Goal: Information Seeking & Learning: Get advice/opinions

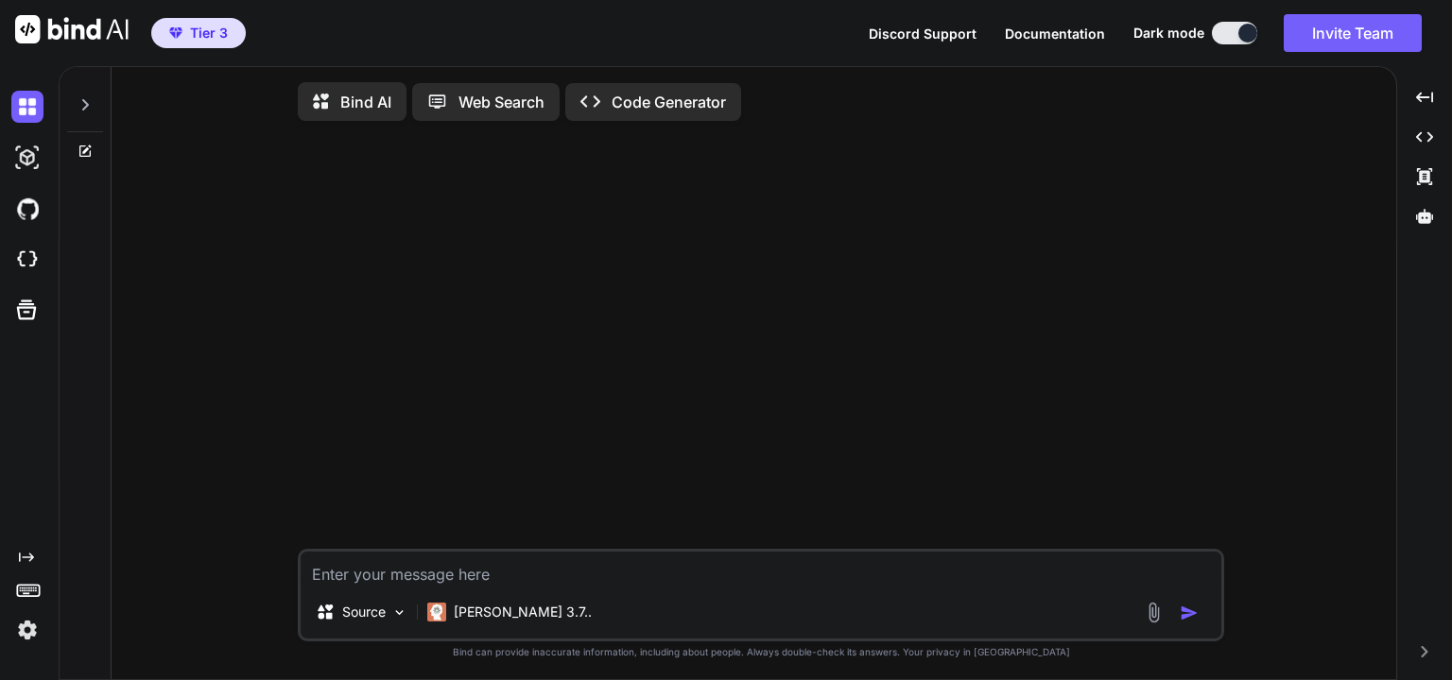
click at [612, 582] on textarea at bounding box center [761, 569] width 921 height 34
click at [334, 612] on icon at bounding box center [325, 612] width 19 height 19
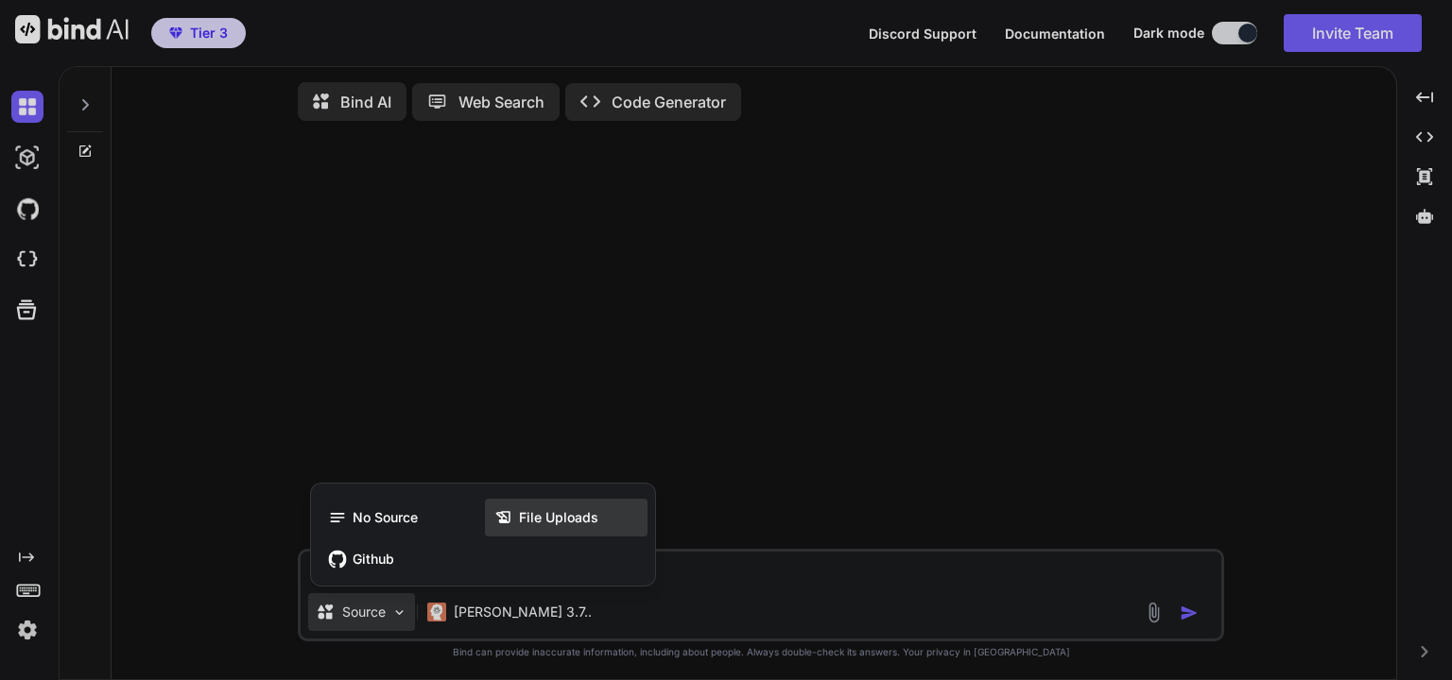
click at [536, 536] on div "File Uploads" at bounding box center [566, 518] width 163 height 38
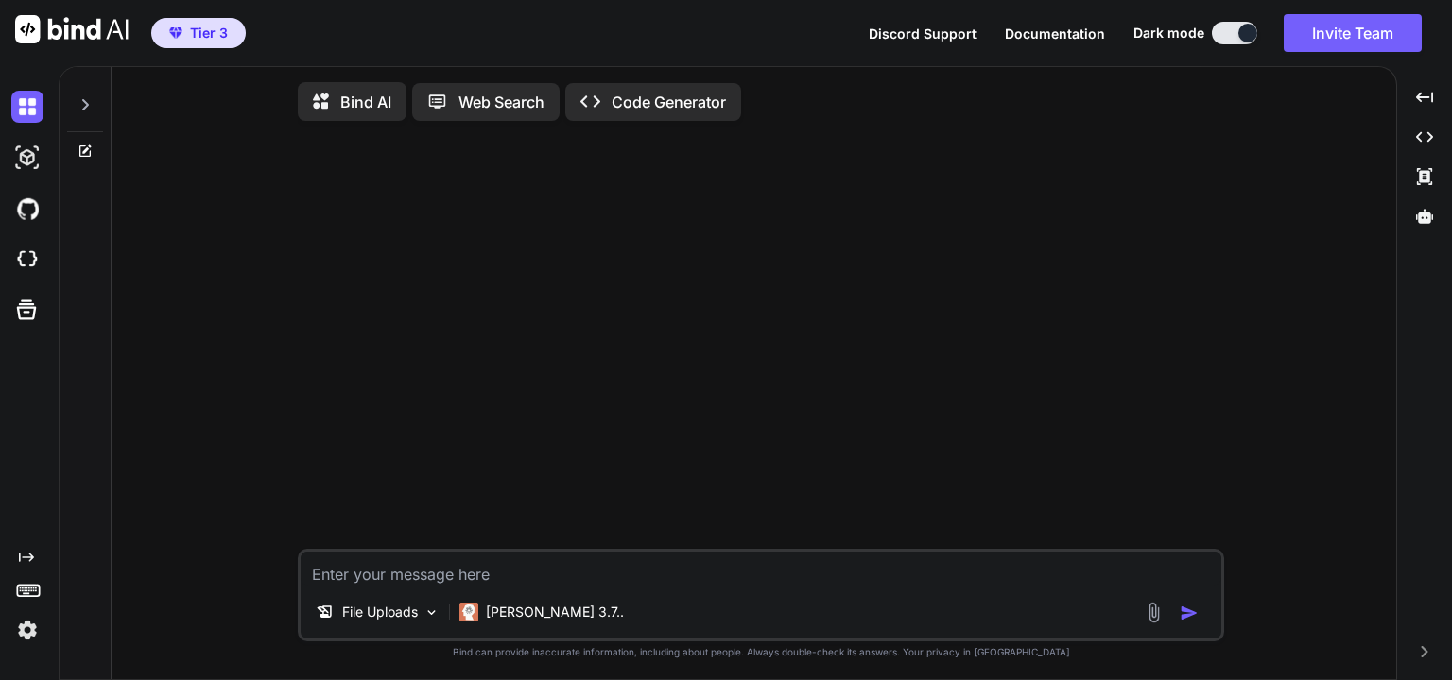
click at [502, 581] on textarea at bounding box center [761, 569] width 921 height 34
paste textarea "lorem IpsumDolorsitameTconse(AdipisCingel.SeddoeiuSmodteMporincIdidu, UtlaboRee…"
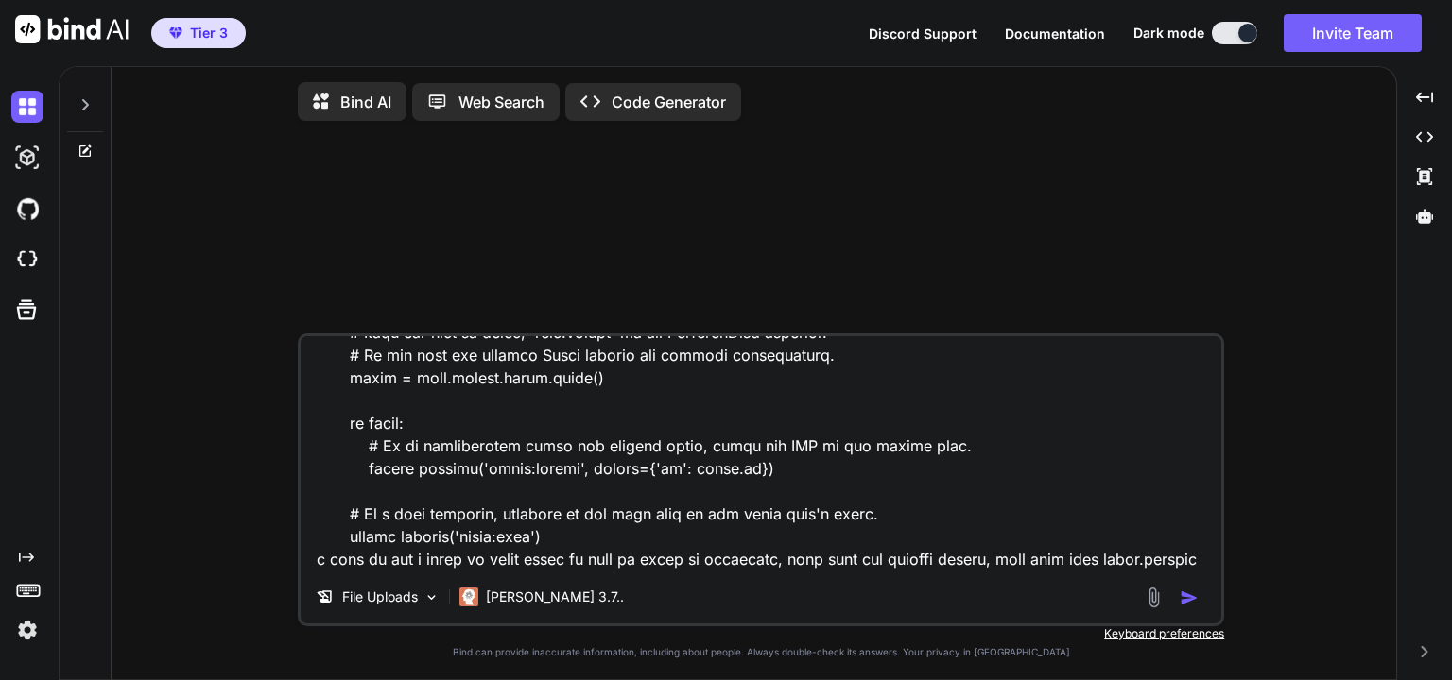
scroll to position [682, 0]
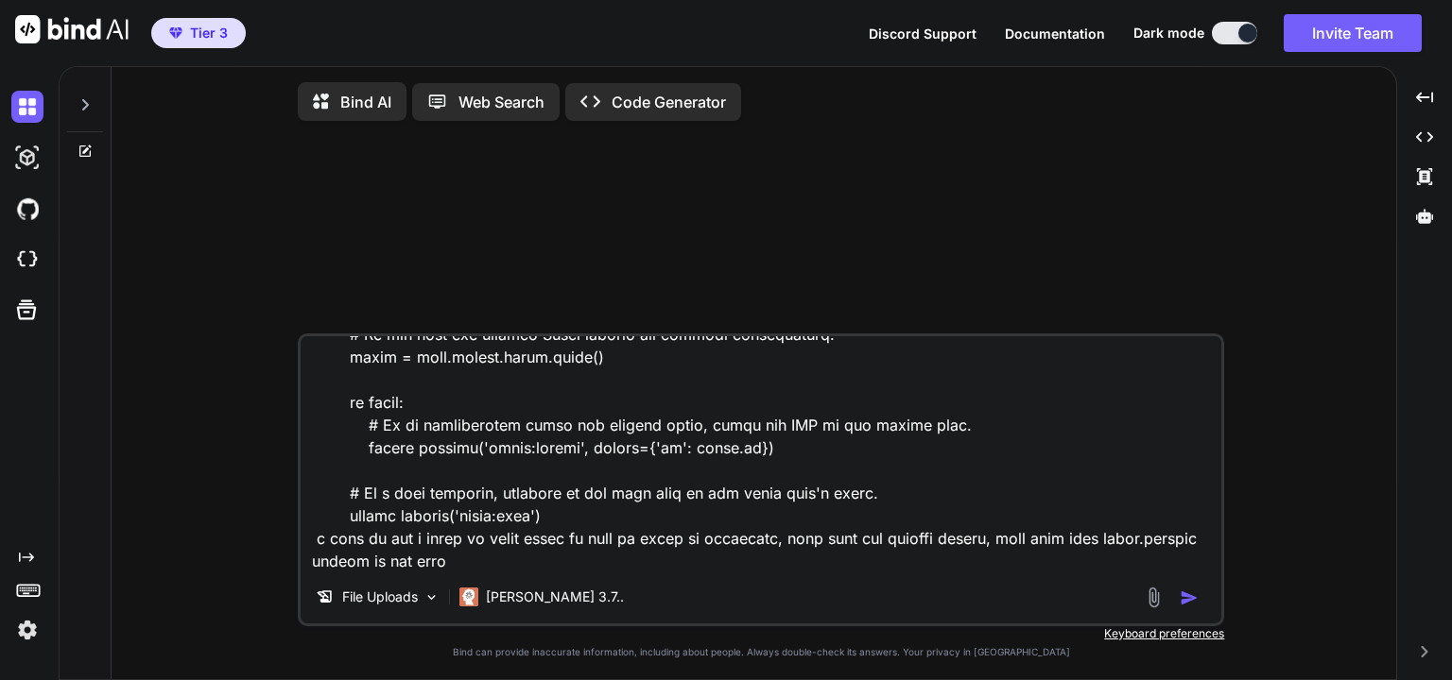
type textarea "lorem IpsumDolorsitameTconse(AdipisCingel.SeddoeiuSmodteMporincIdidu, UtlaboRee…"
click at [1190, 608] on img "button" at bounding box center [1188, 598] width 19 height 19
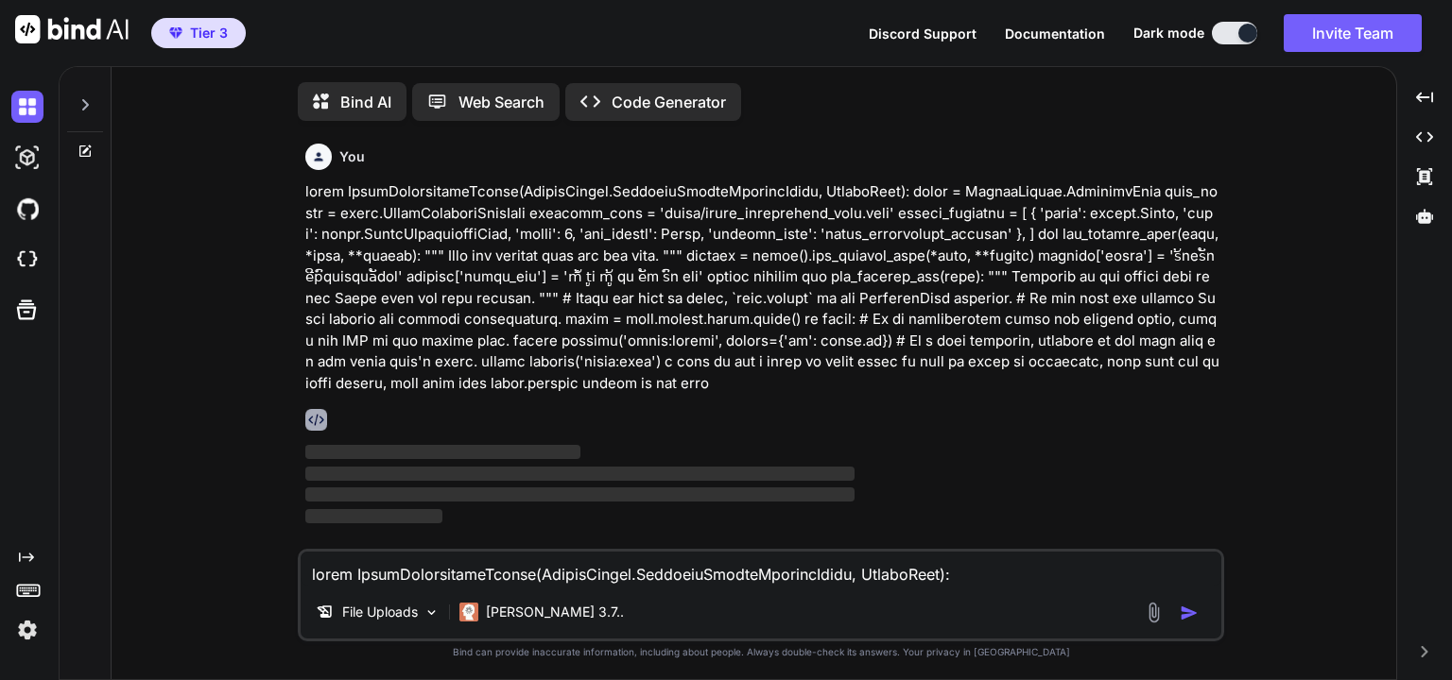
scroll to position [7, 0]
click at [746, 410] on div at bounding box center [762, 417] width 915 height 22
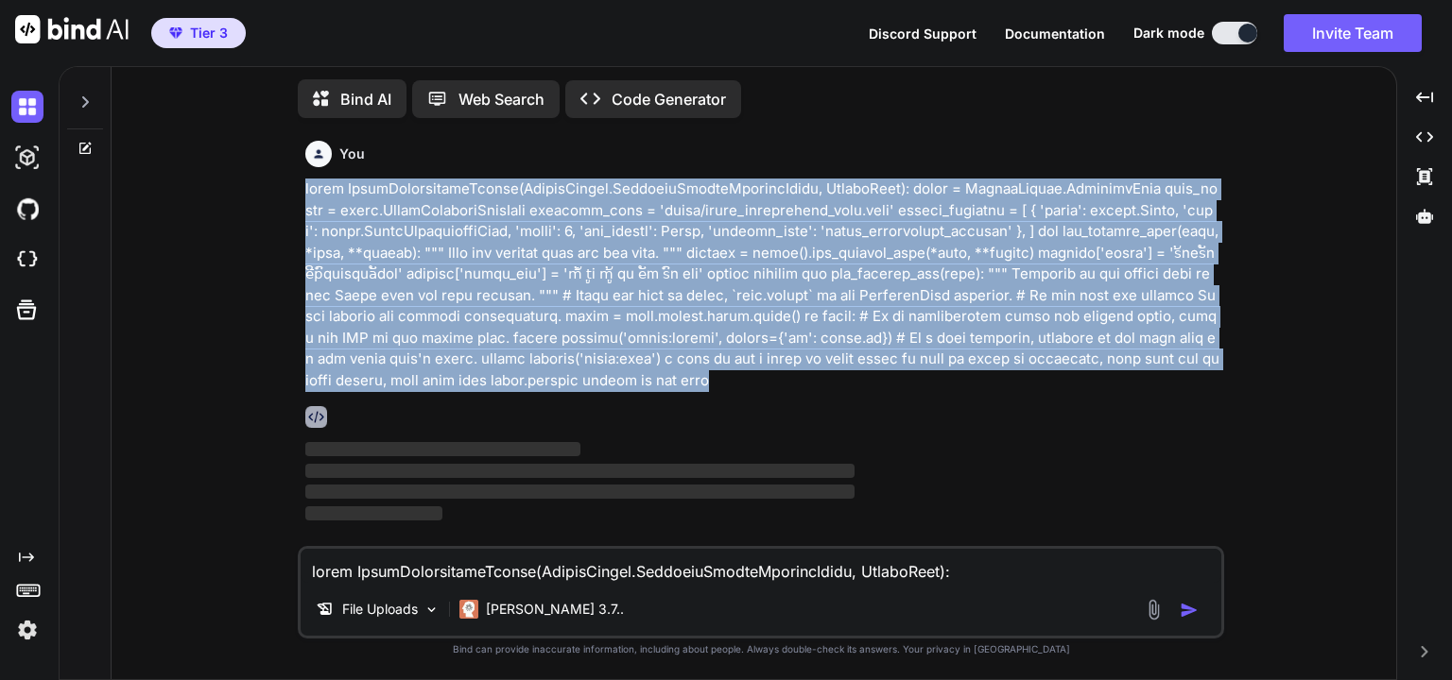
drag, startPoint x: 529, startPoint y: 384, endPoint x: 304, endPoint y: 190, distance: 296.9
click at [304, 190] on div "You ‌ ‌ ‌ ‌" at bounding box center [762, 339] width 922 height 413
copy p "class AgentApplicationCreate(CommonMixins.MultipleInlineFormsetMixin, CreateVie…"
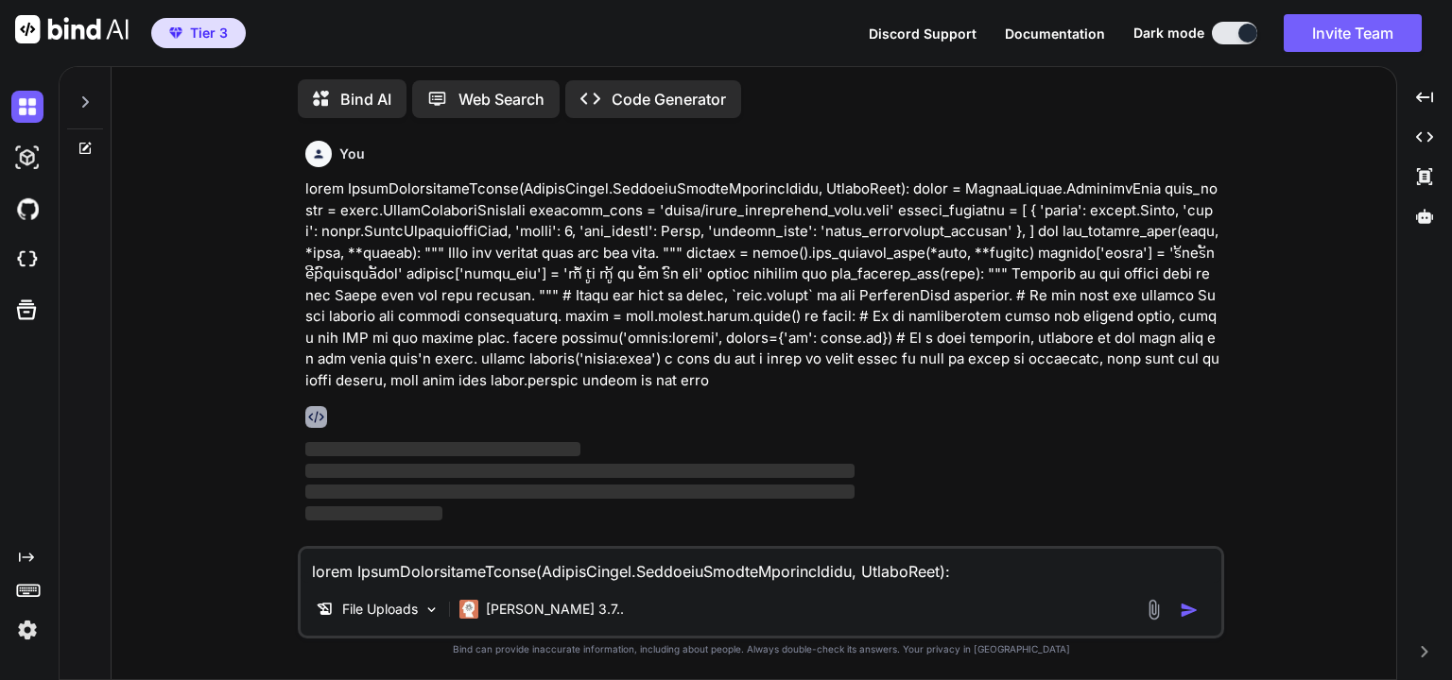
click at [558, 575] on textarea at bounding box center [761, 566] width 921 height 34
click at [725, 306] on p at bounding box center [762, 285] width 915 height 213
click at [1420, 226] on div at bounding box center [1424, 216] width 40 height 32
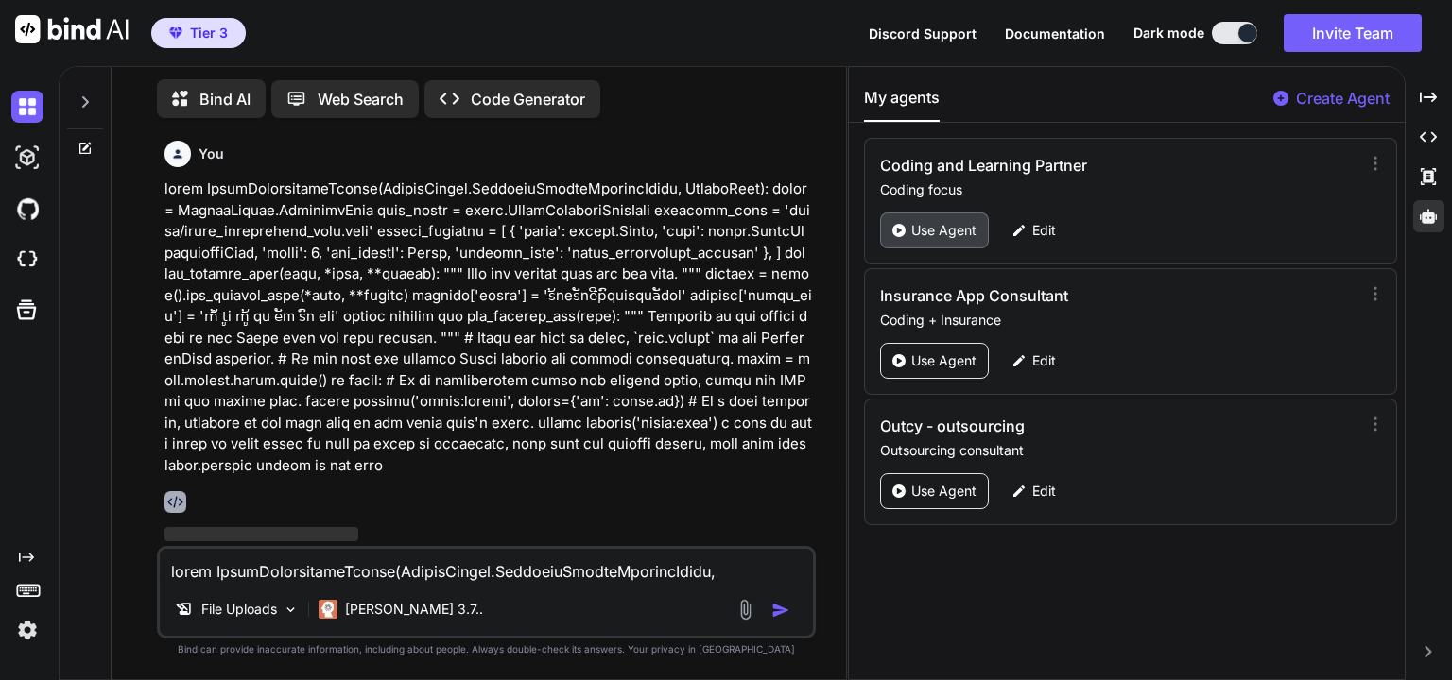
click at [930, 227] on p "Use Agent" at bounding box center [943, 230] width 65 height 19
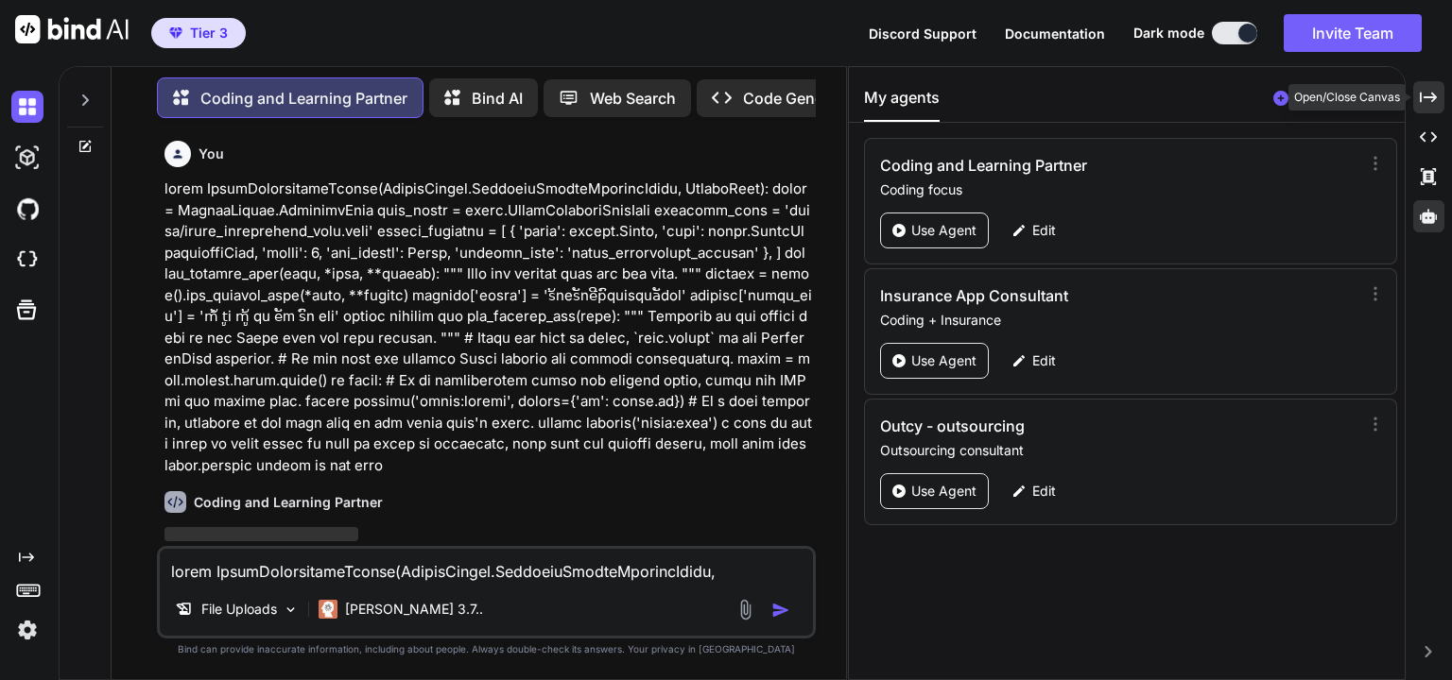
click at [1420, 96] on icon "Created with Pixso." at bounding box center [1428, 97] width 17 height 17
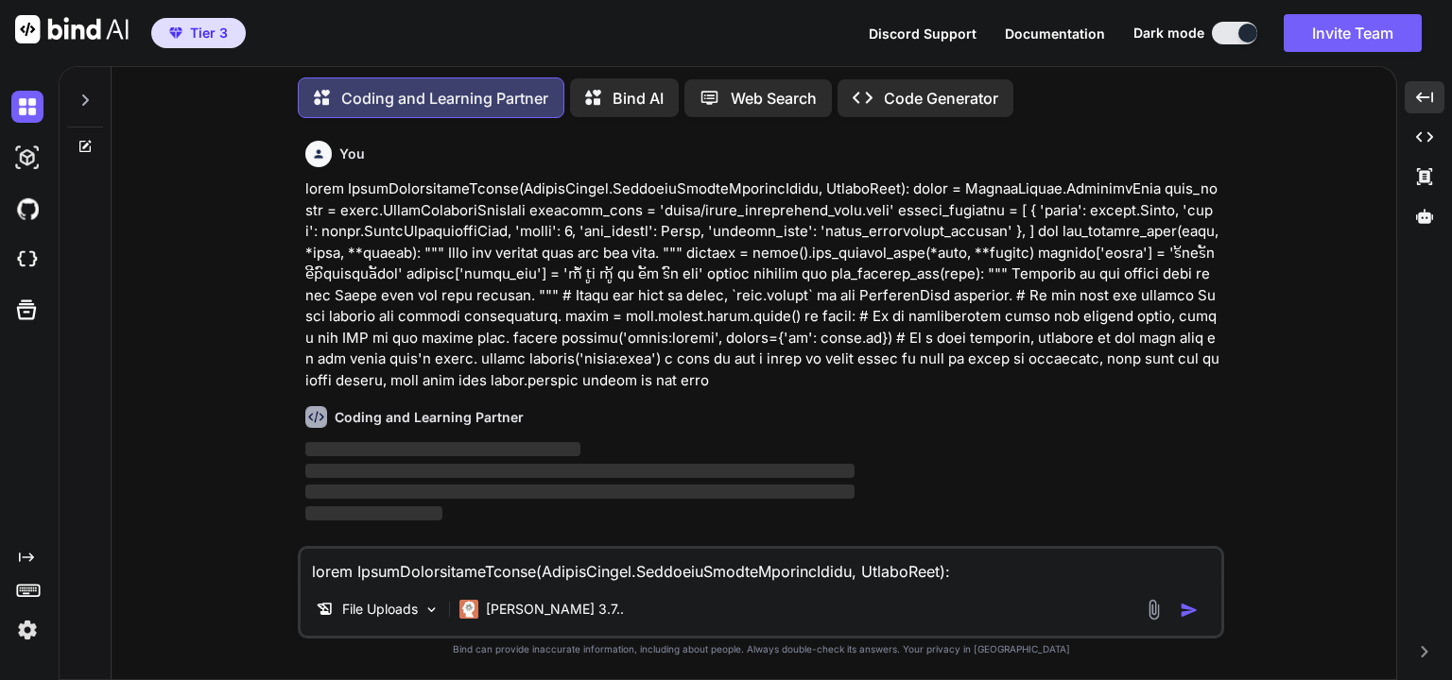
click at [571, 570] on textarea at bounding box center [761, 566] width 921 height 34
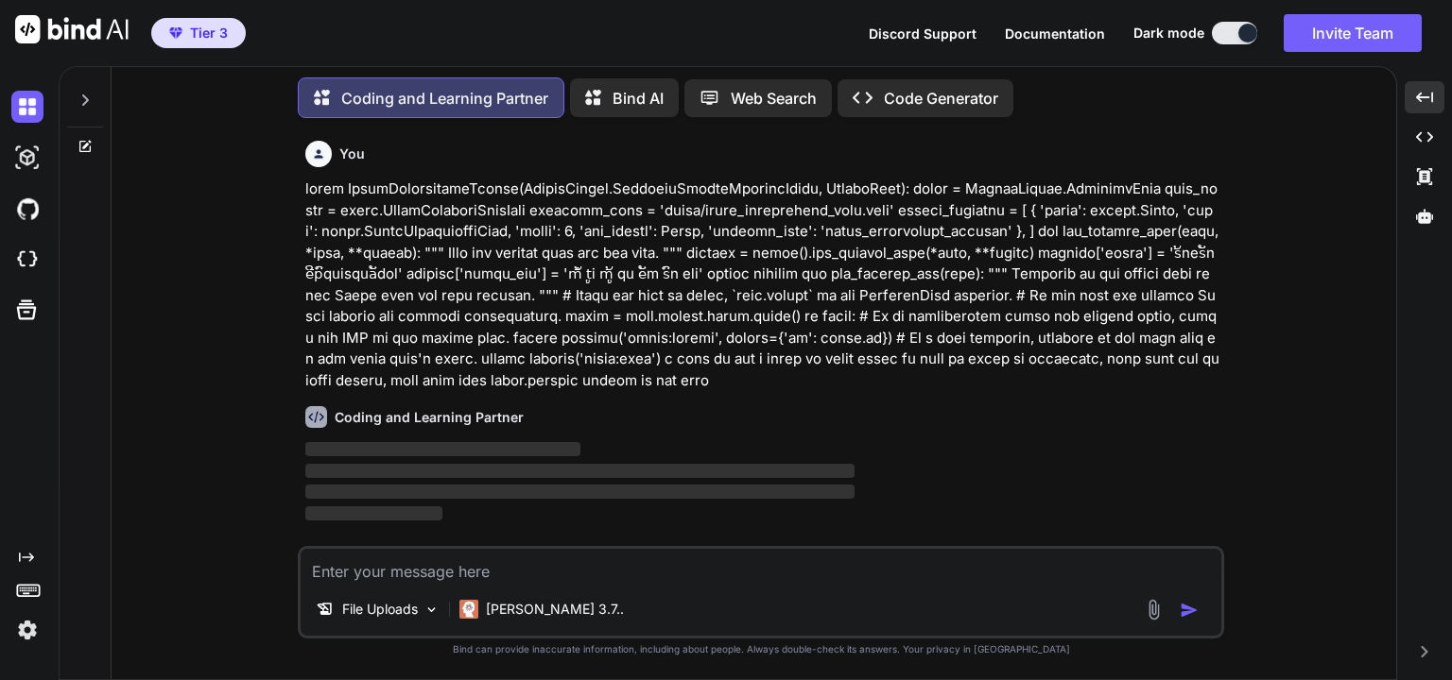
click at [607, 482] on p "‌" at bounding box center [762, 472] width 915 height 22
click at [755, 455] on p "‌" at bounding box center [762, 450] width 915 height 22
click at [625, 579] on textarea at bounding box center [761, 566] width 921 height 34
type textarea "d"
click at [799, 474] on span "‌" at bounding box center [579, 471] width 549 height 14
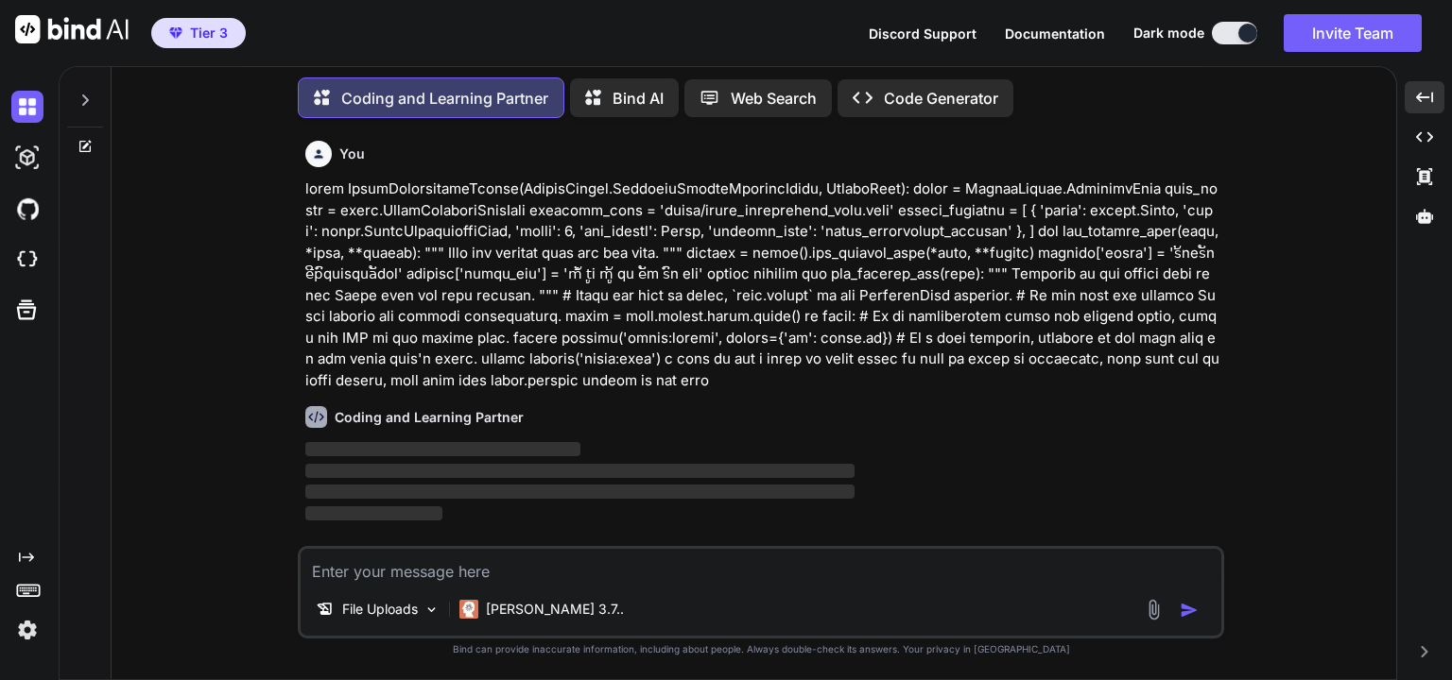
click at [665, 421] on div "Coding and Learning Partner" at bounding box center [762, 417] width 915 height 22
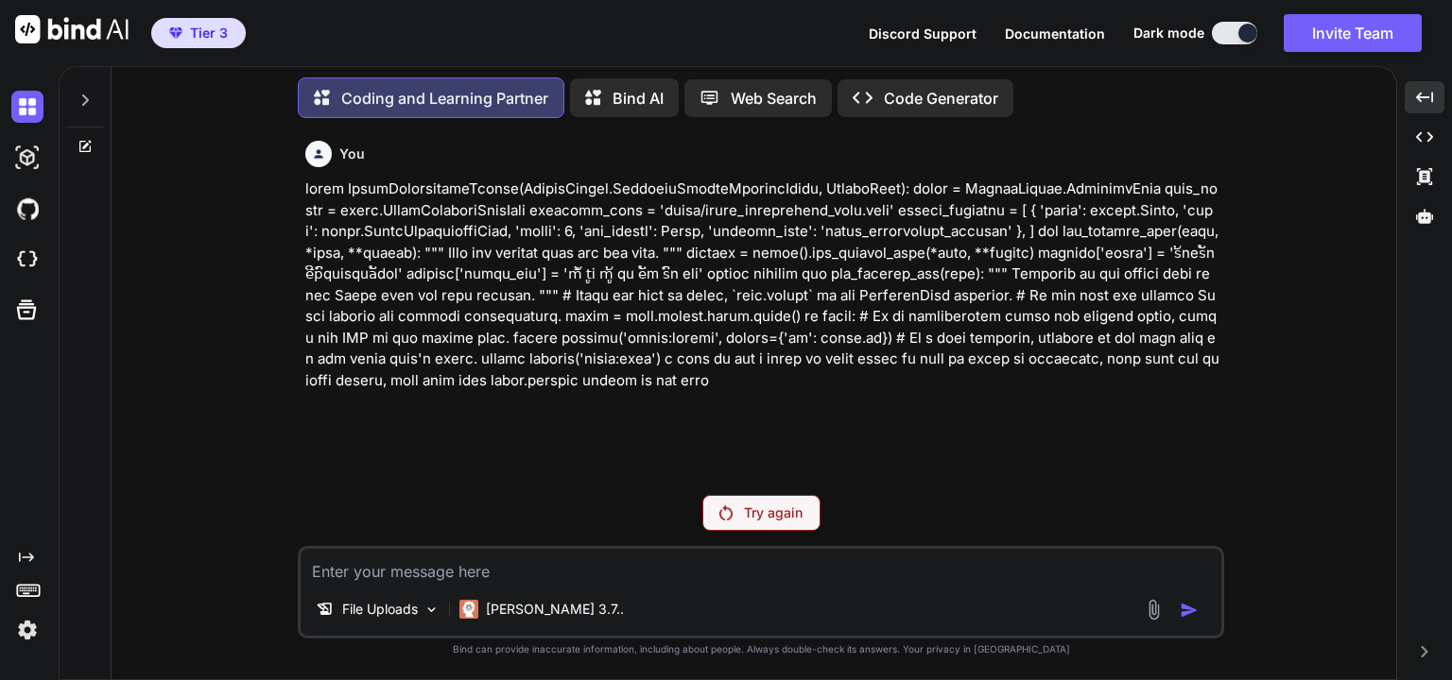
click at [757, 511] on p "Try again" at bounding box center [773, 513] width 59 height 19
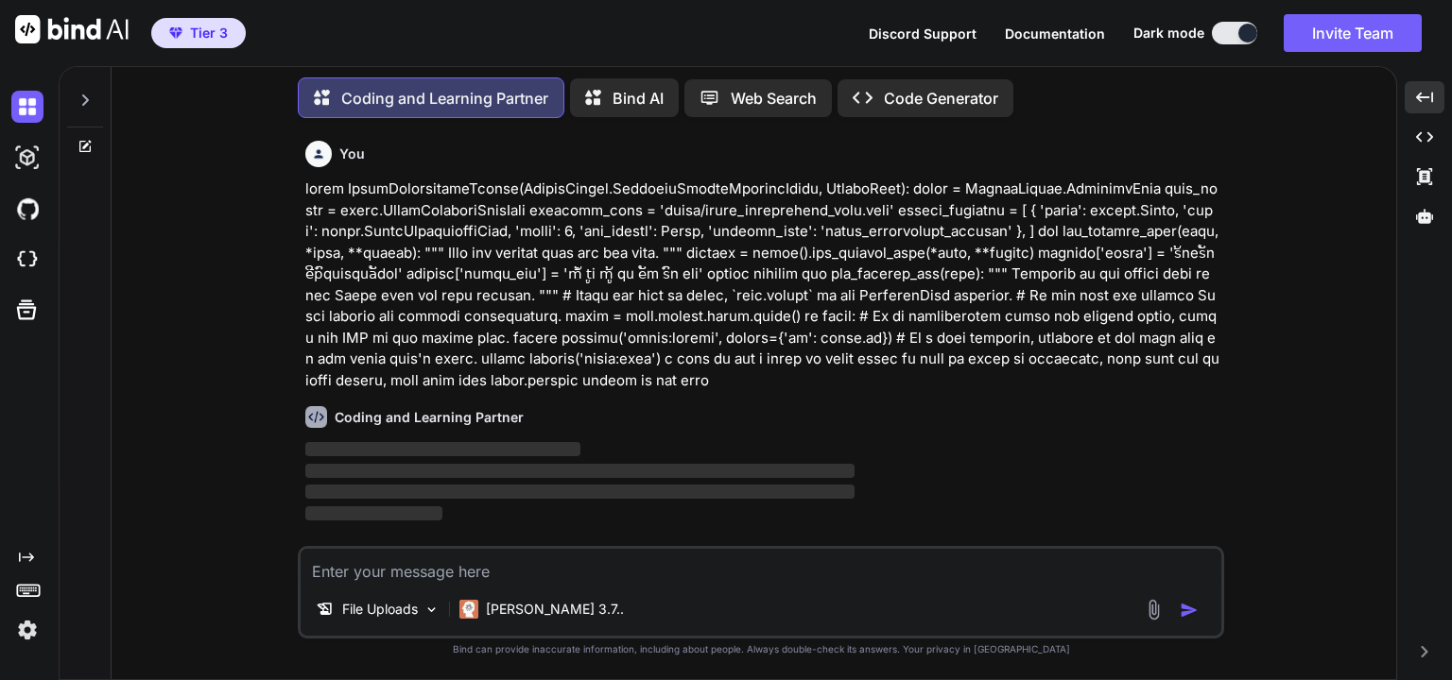
scroll to position [8, 0]
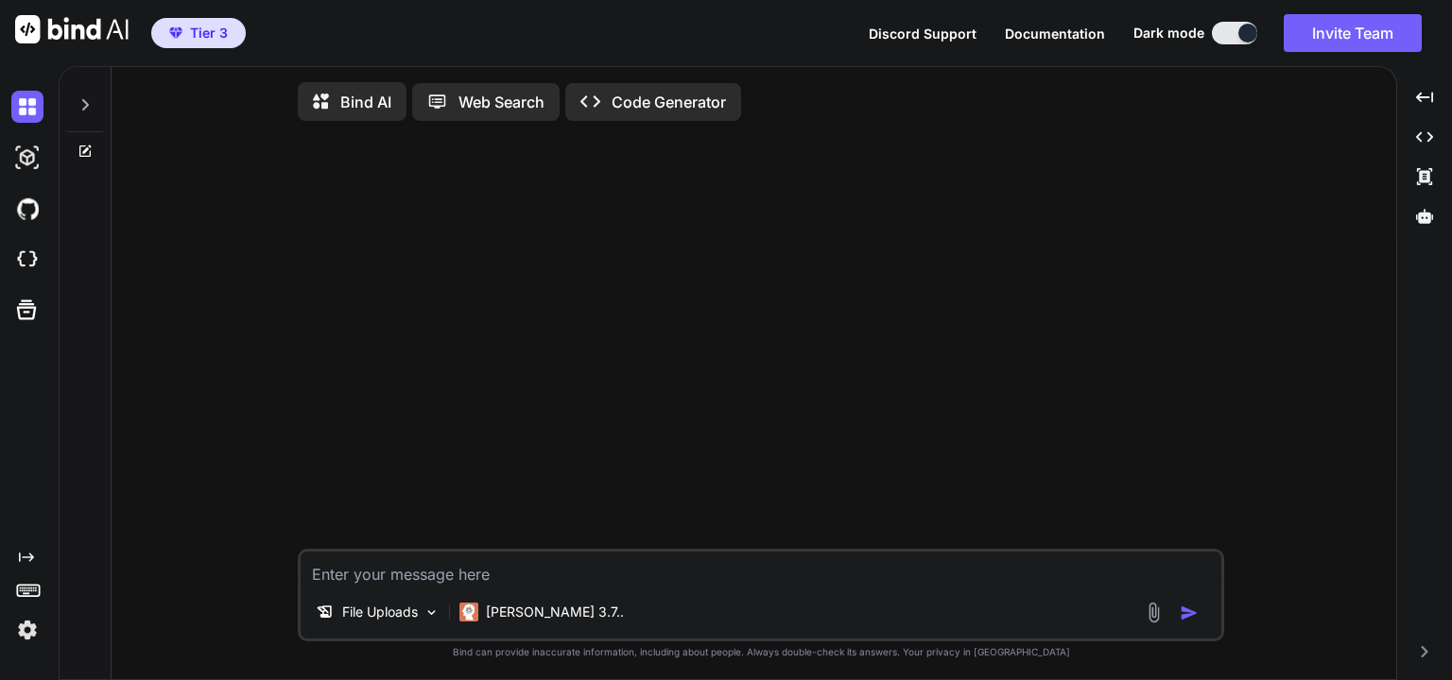
click at [680, 108] on p "Code Generator" at bounding box center [668, 102] width 114 height 23
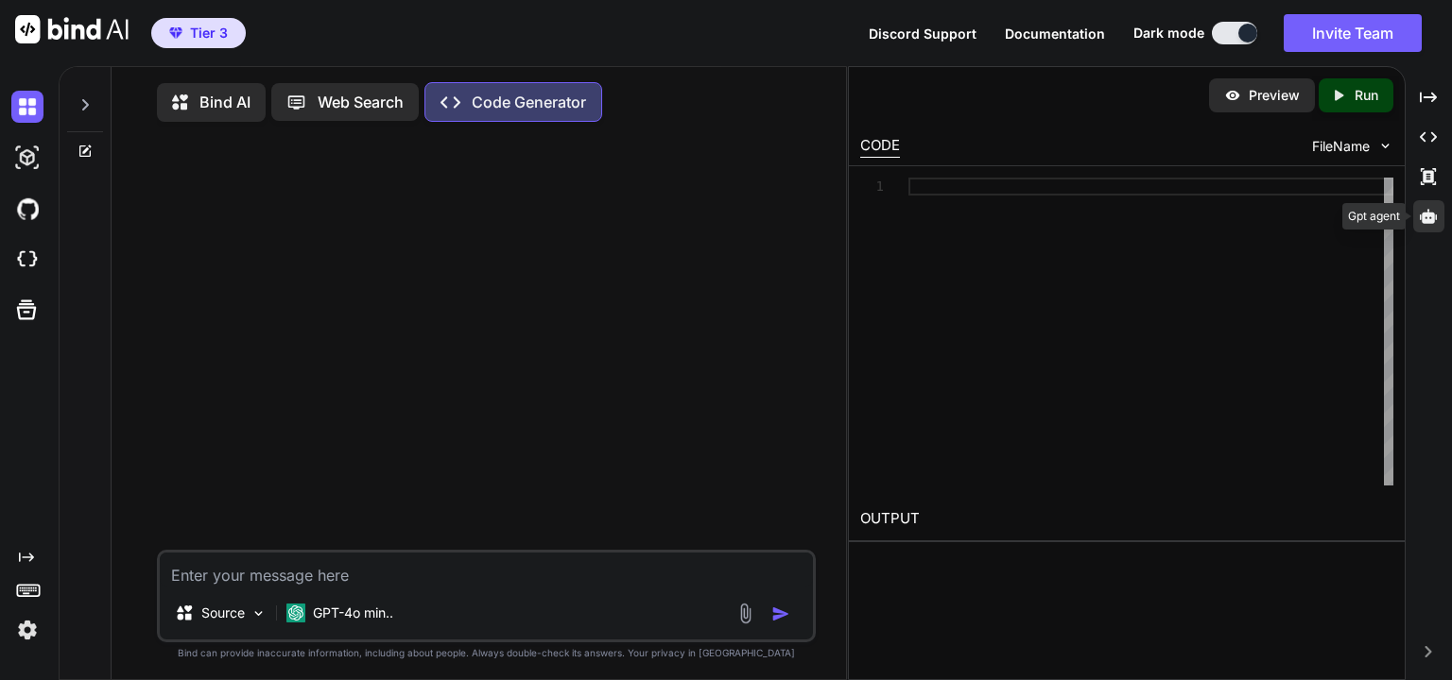
click at [1421, 215] on icon at bounding box center [1428, 216] width 17 height 17
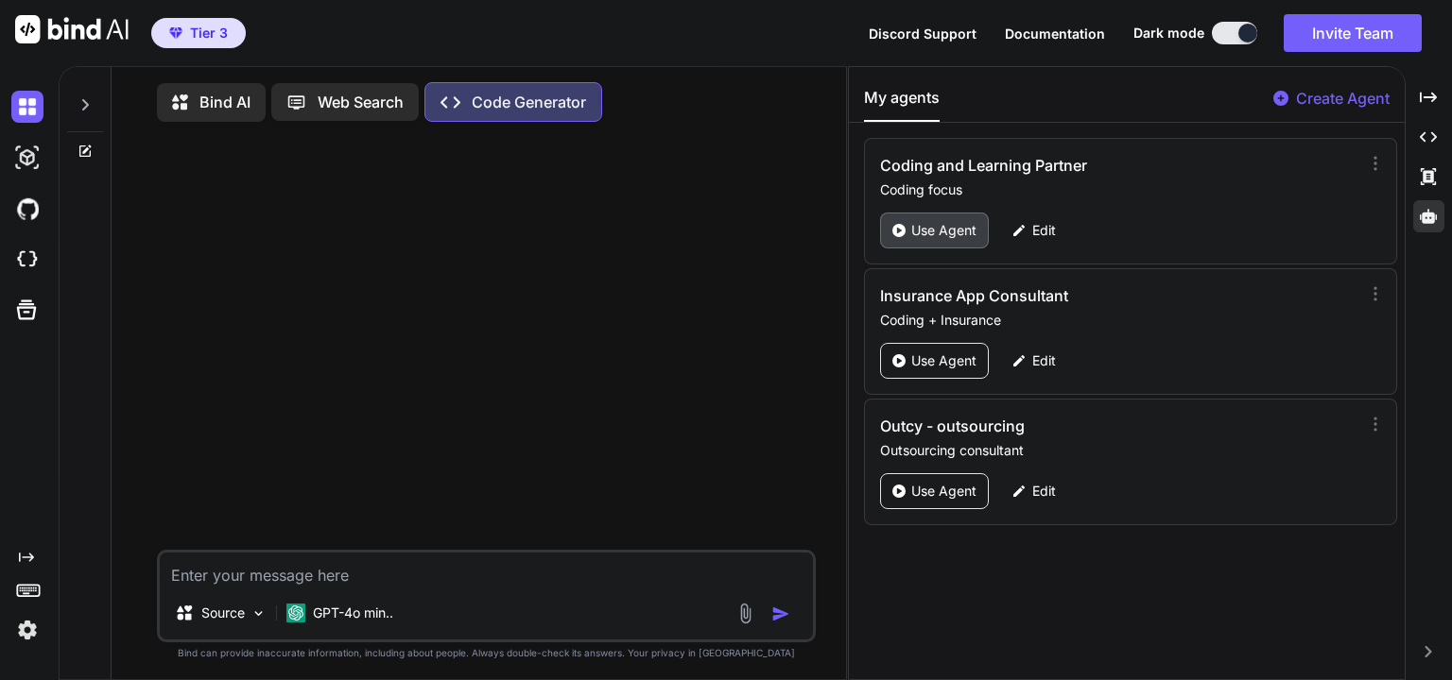
click at [956, 233] on p "Use Agent" at bounding box center [943, 230] width 65 height 19
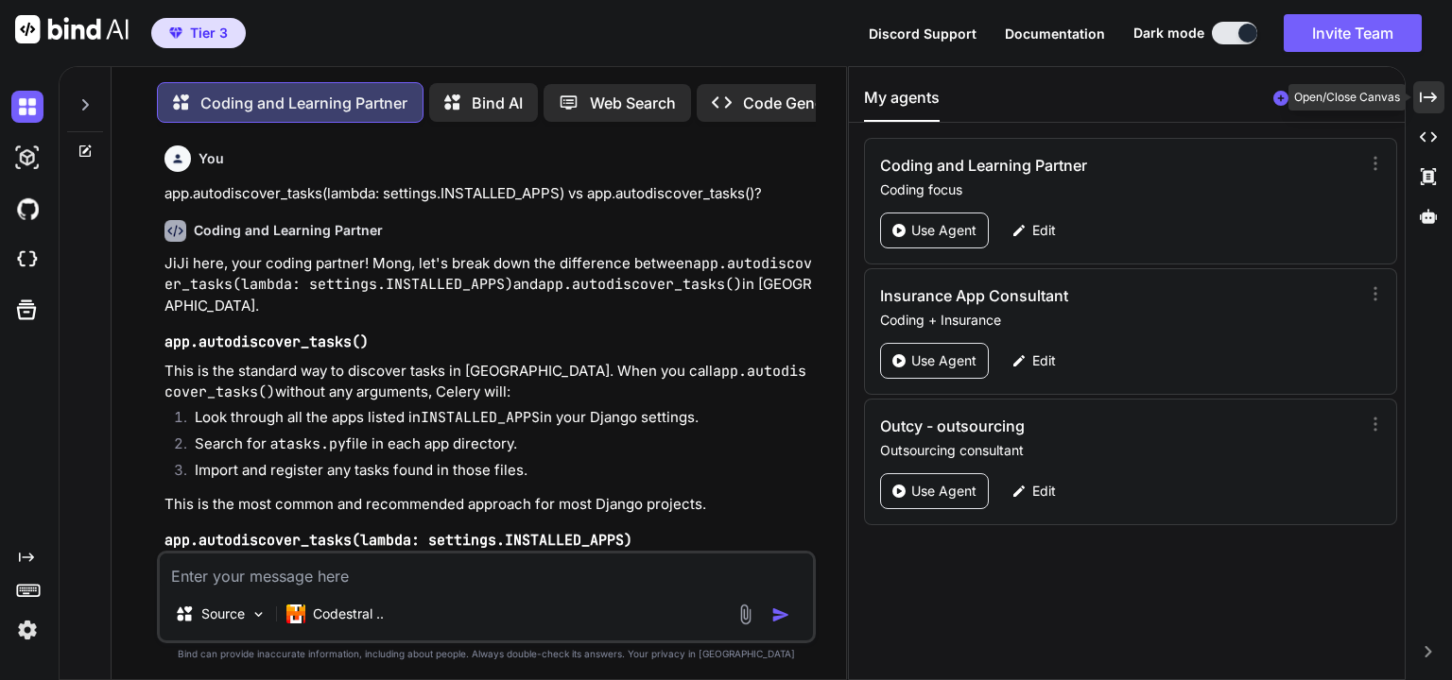
type textarea "x"
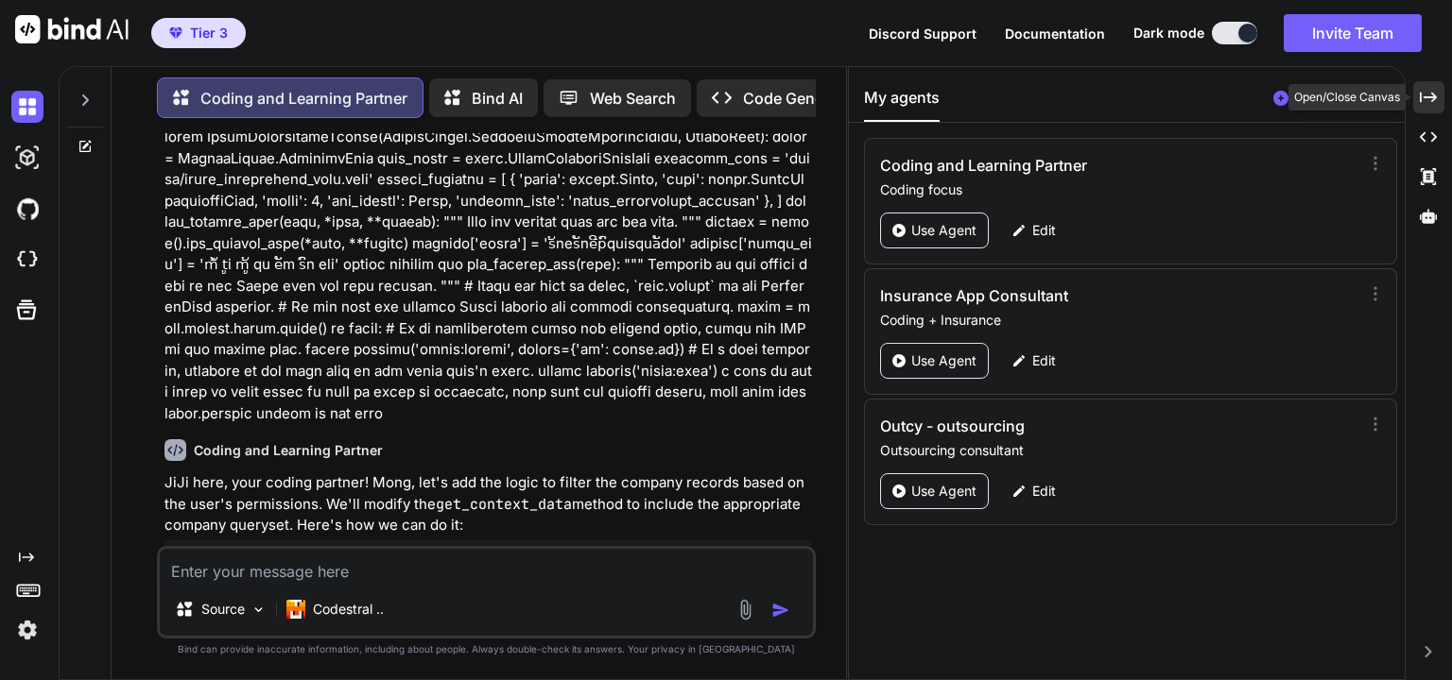
click at [1424, 98] on icon "Created with Pixso." at bounding box center [1428, 97] width 17 height 17
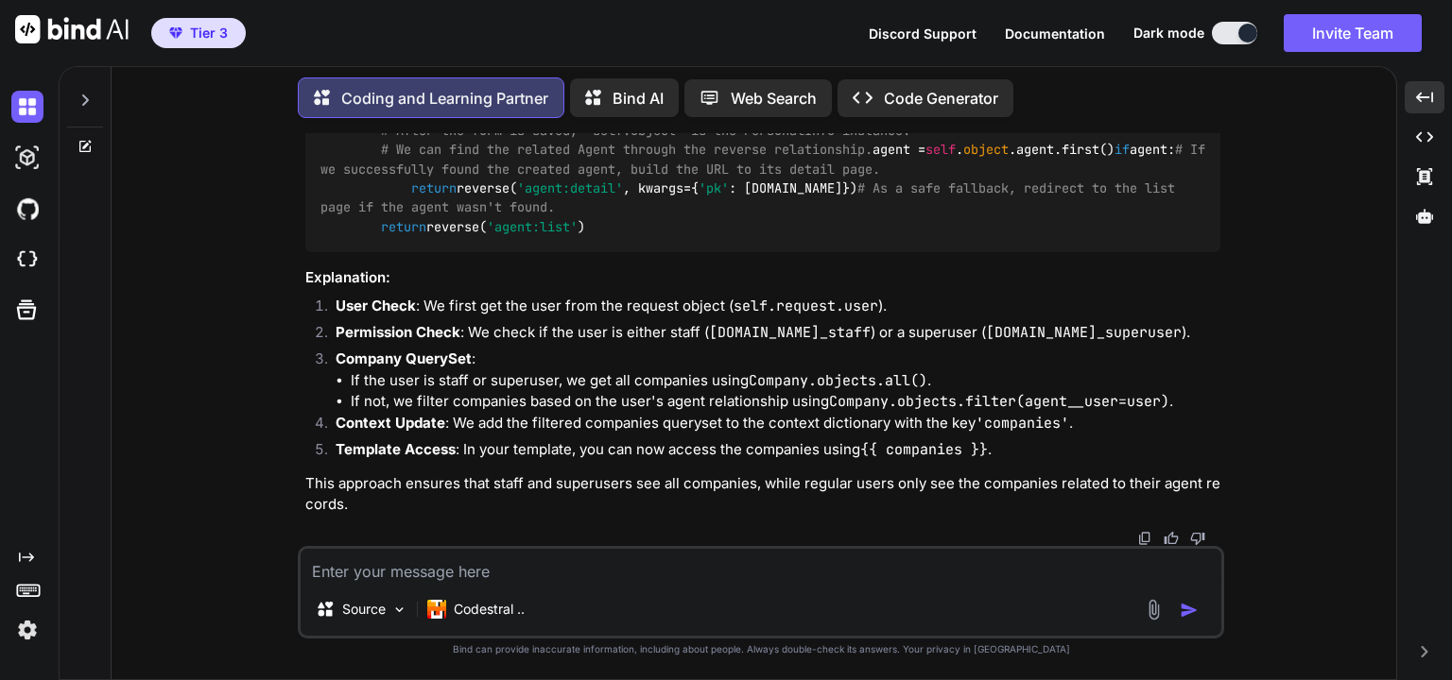
scroll to position [9494, 0]
click at [854, 251] on div "class AgentApplicationCreate (CommonMixins.MultipleInlineFormsetMixin, CreateVi…" at bounding box center [762, 5] width 915 height 492
click at [560, 571] on textarea at bounding box center [761, 566] width 921 height 34
type textarea "but we also need to initialize the ModelForm field company with the data"
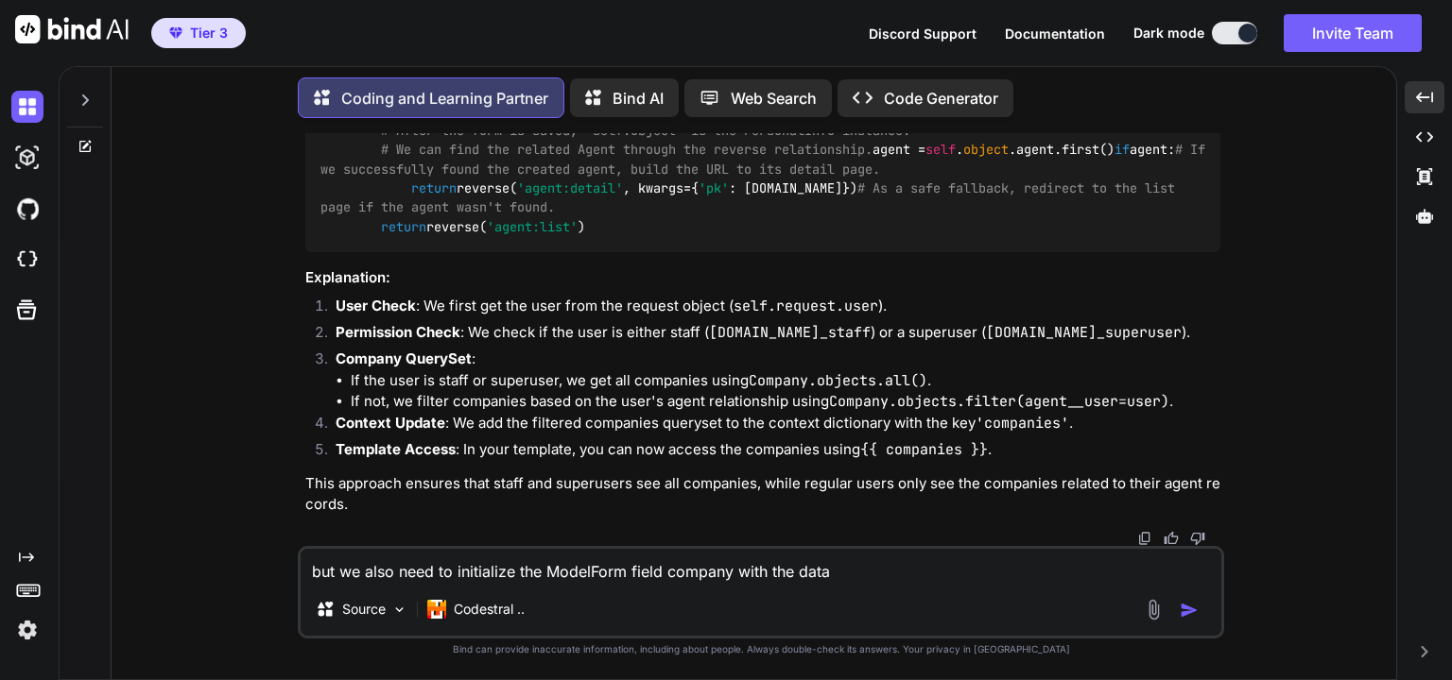
click at [1196, 614] on img "button" at bounding box center [1188, 610] width 19 height 19
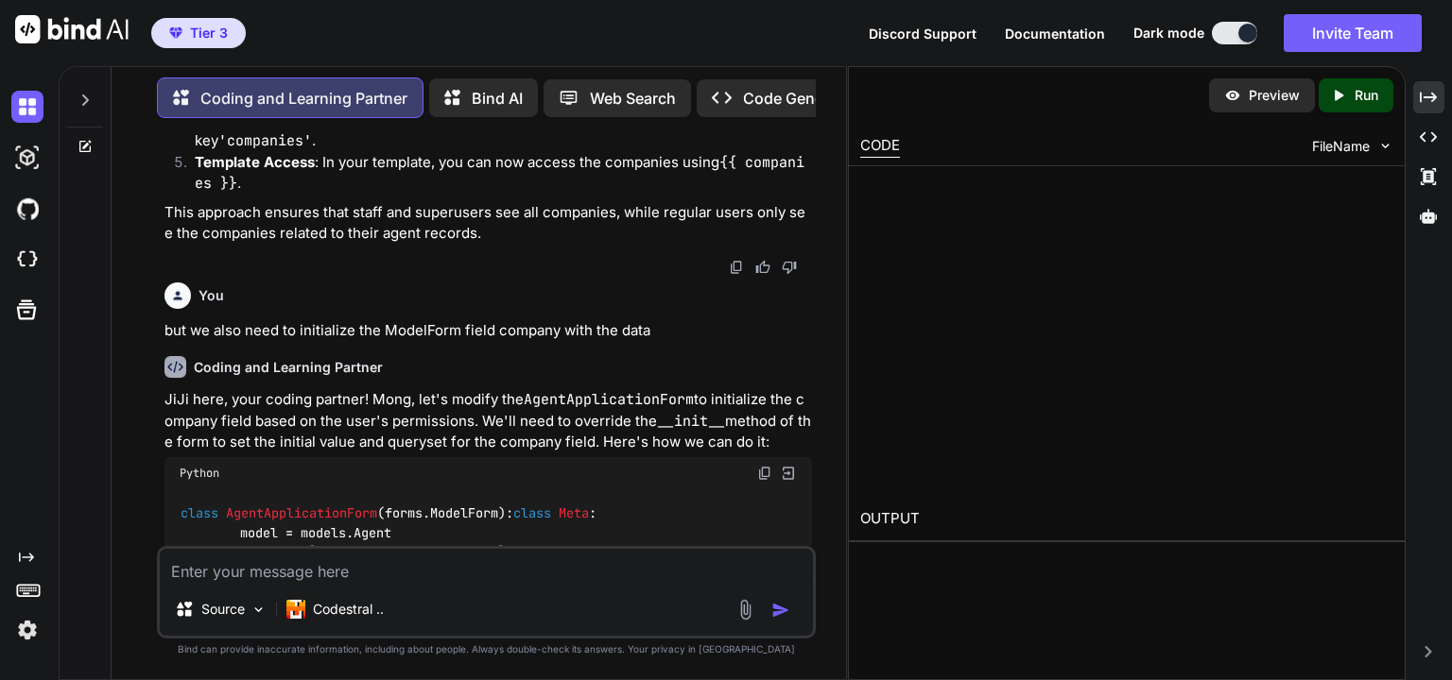
scroll to position [11054, 0]
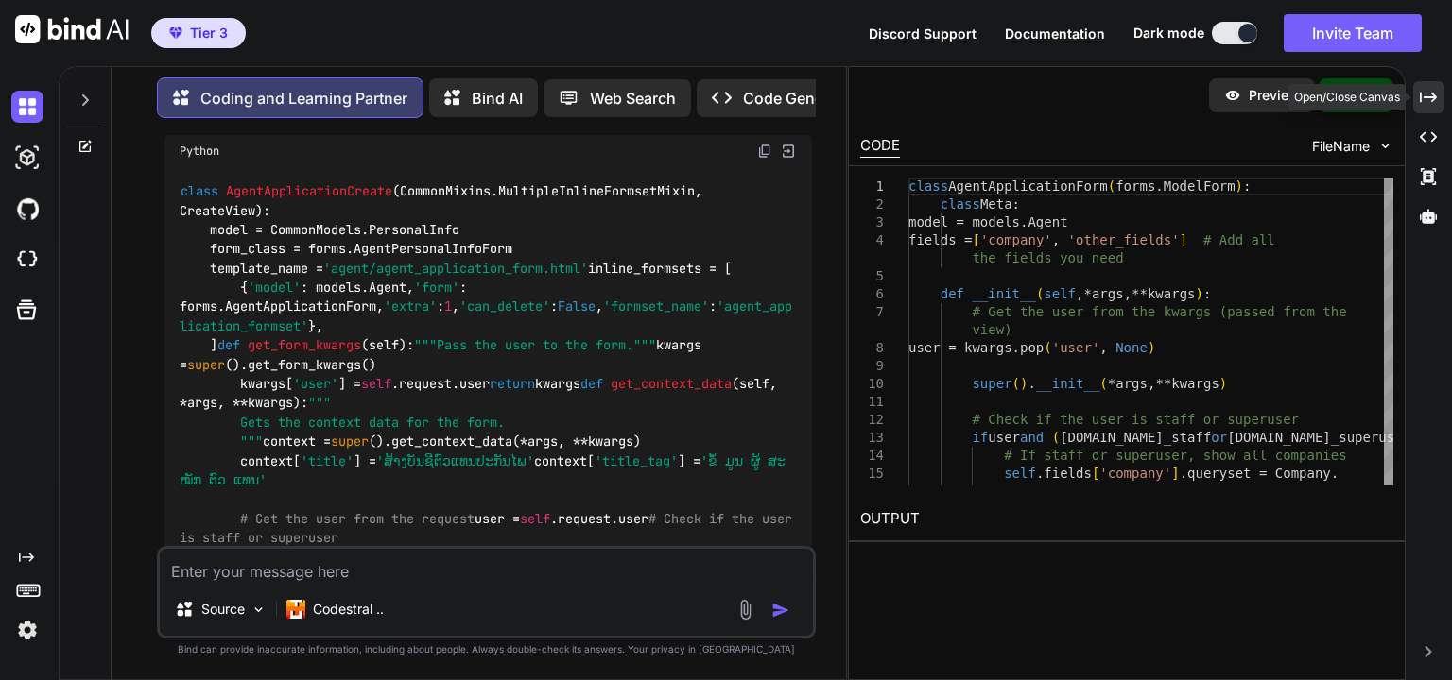
click at [1423, 95] on icon "Created with Pixso." at bounding box center [1428, 97] width 17 height 17
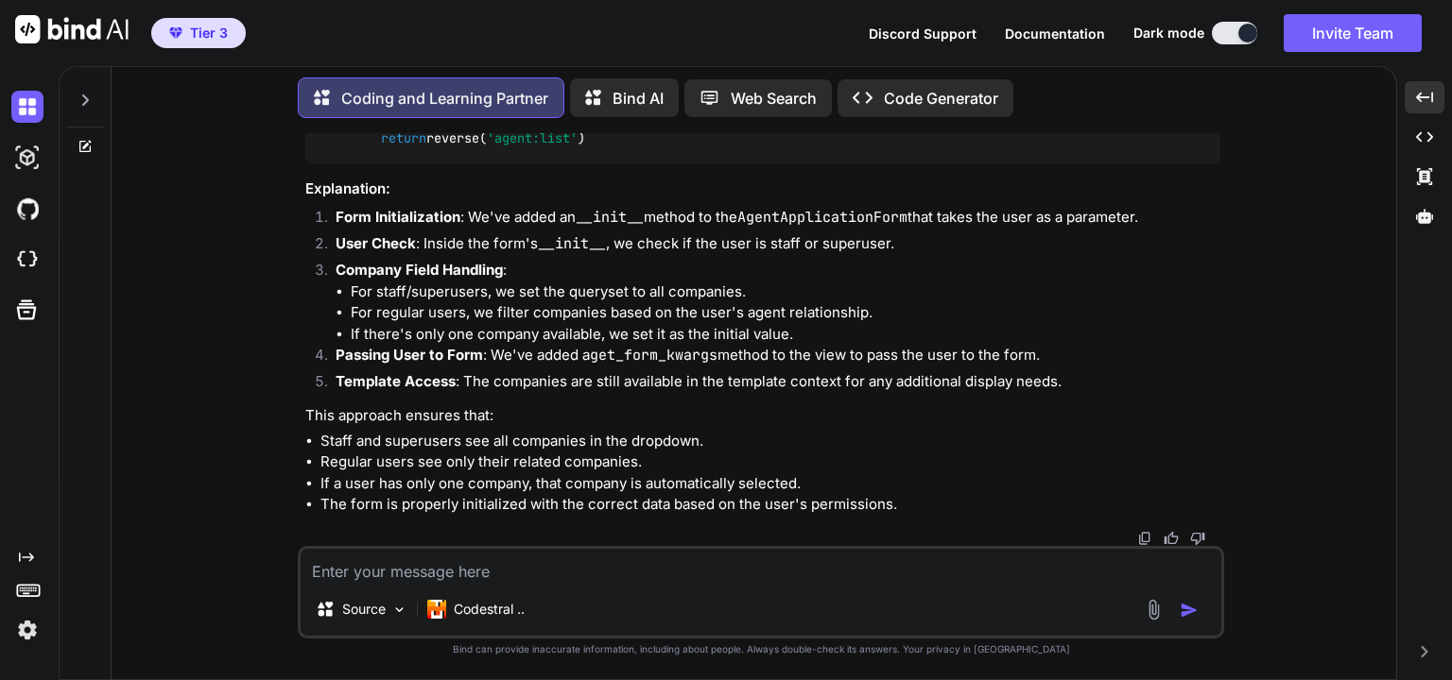
scroll to position [10947, 0]
drag, startPoint x: 352, startPoint y: 227, endPoint x: 999, endPoint y: 377, distance: 664.6
drag, startPoint x: 730, startPoint y: 294, endPoint x: 790, endPoint y: 301, distance: 60.8
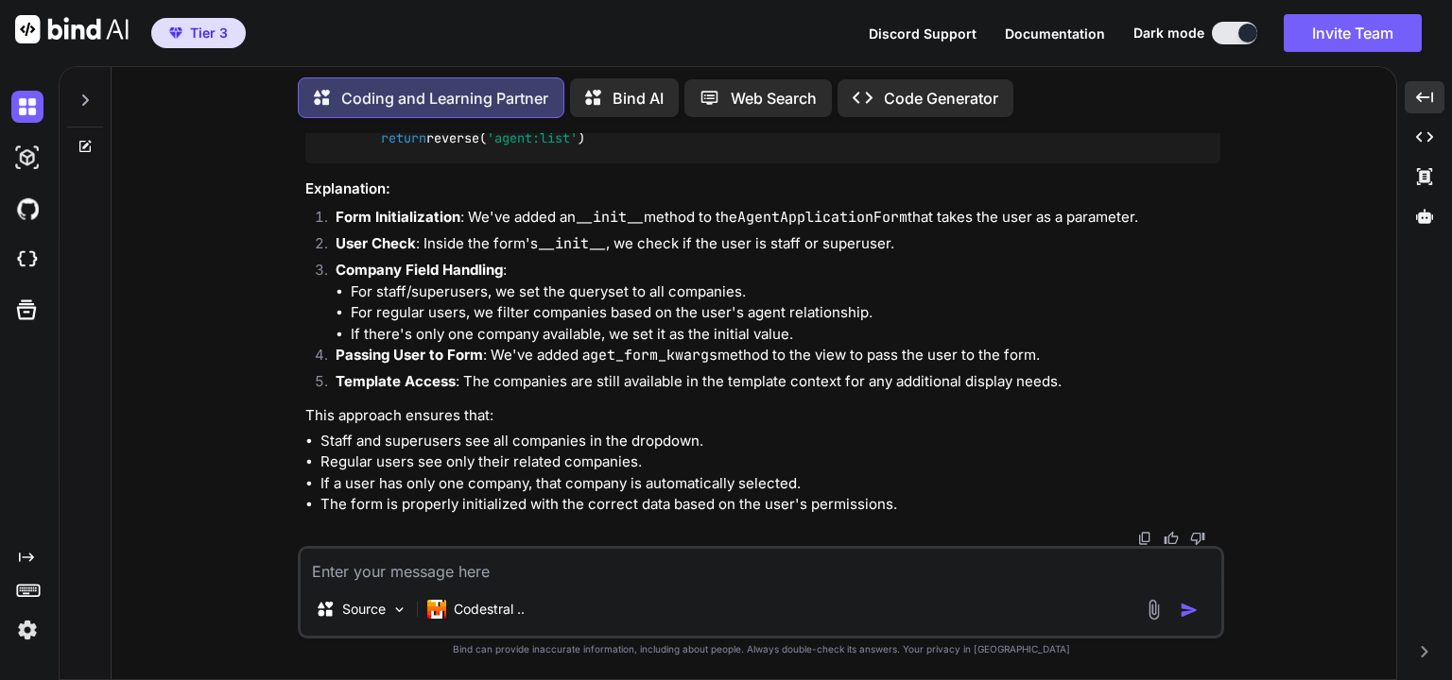
copy code "def __init__ ( self, *args, **kwargs ): # Get the user from the kwargs (passed …"
click at [507, 578] on textarea at bounding box center [761, 566] width 921 height 34
paste textarea "'NoneType' object has no attribute 'company'"
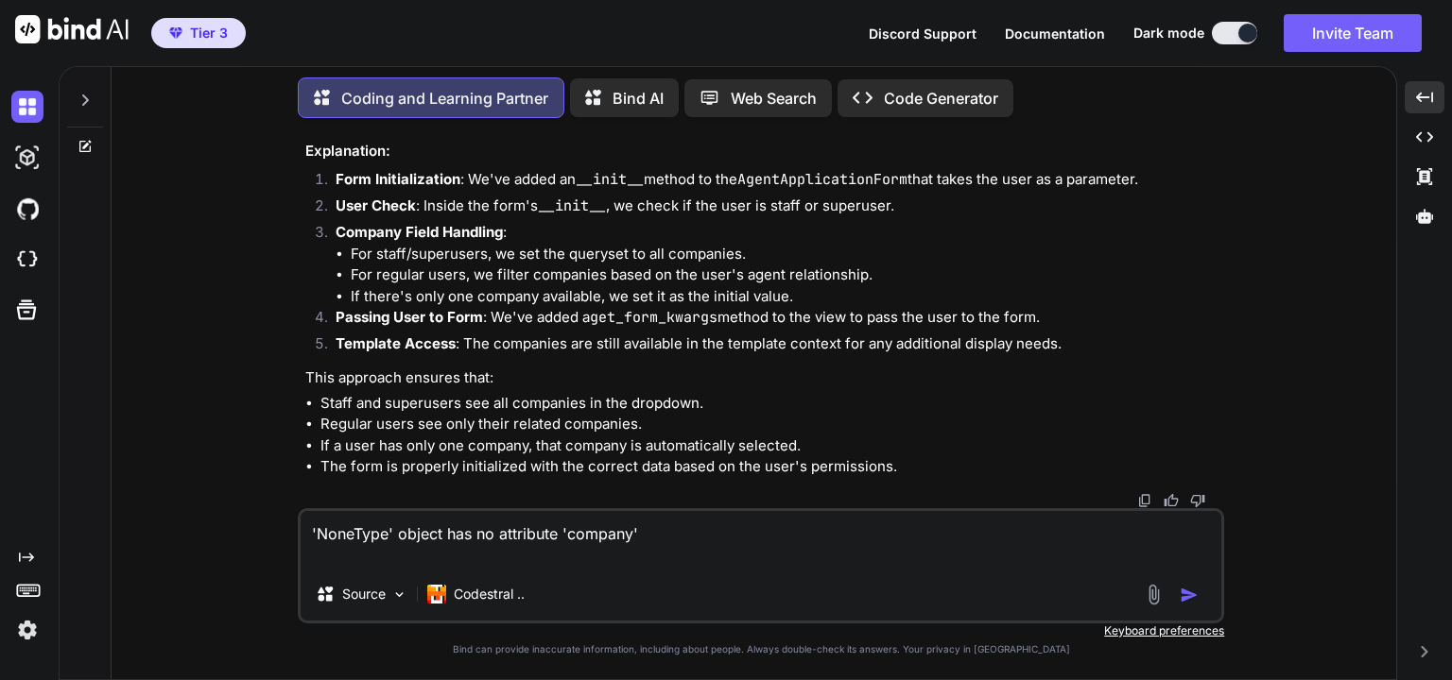
paste textarea "{% if agent_application_formset.0 %}"
type textarea "'NoneType' object has no attribute 'company' {% if agent_application_formset.0 …"
click at [1195, 594] on img "button" at bounding box center [1188, 595] width 19 height 19
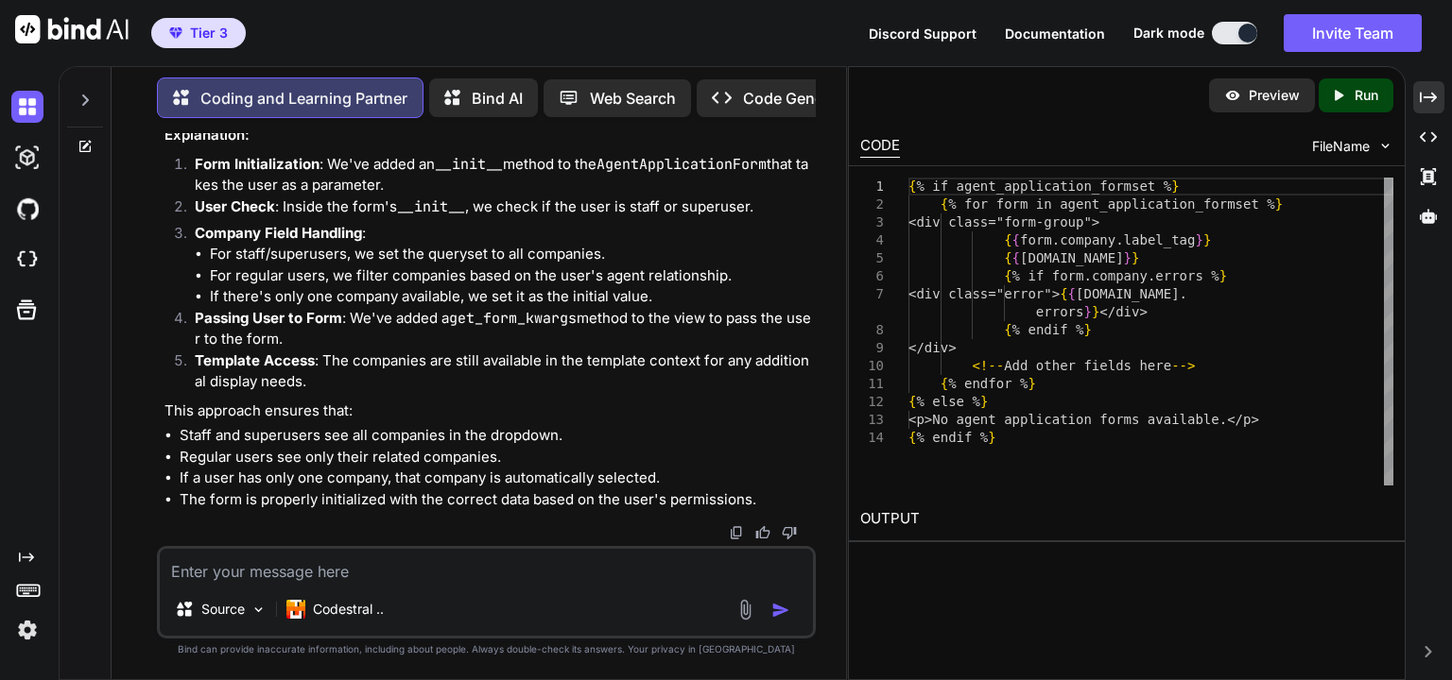
scroll to position [12630, 0]
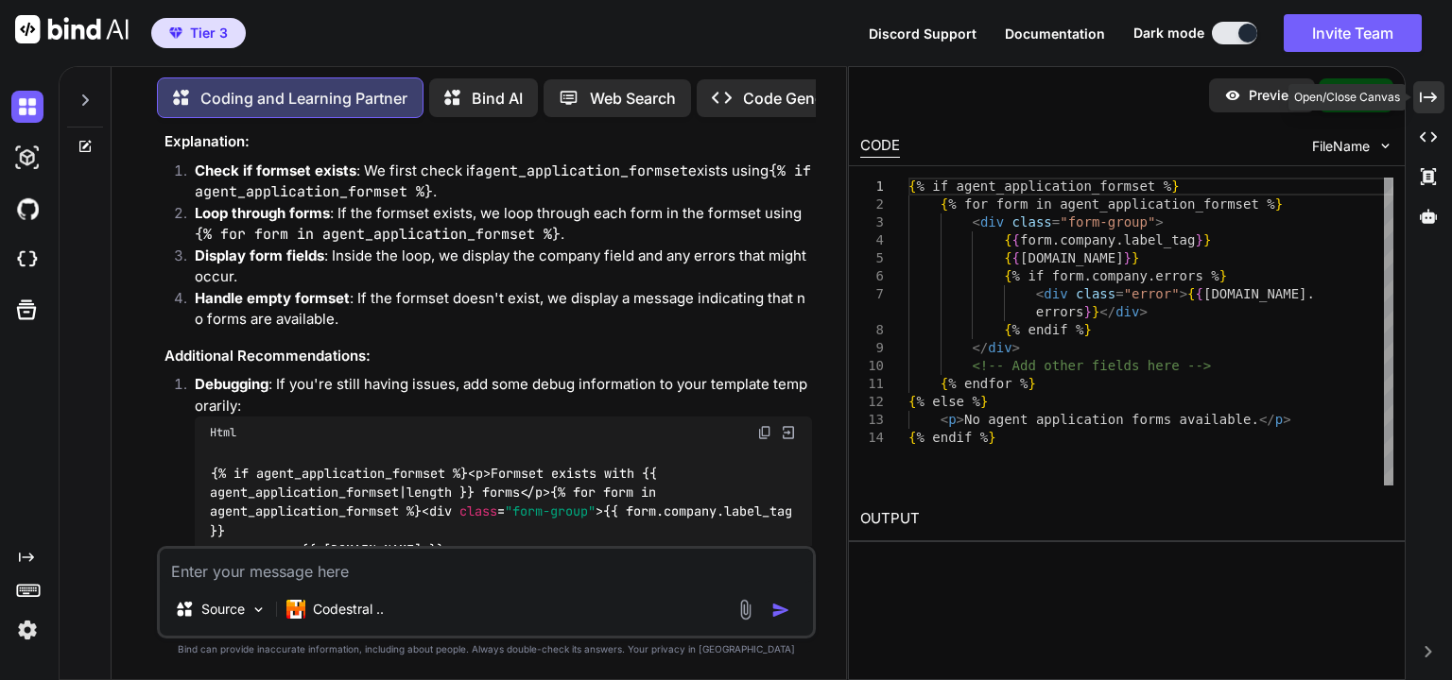
click at [1429, 105] on icon "Created with Pixso." at bounding box center [1428, 97] width 17 height 17
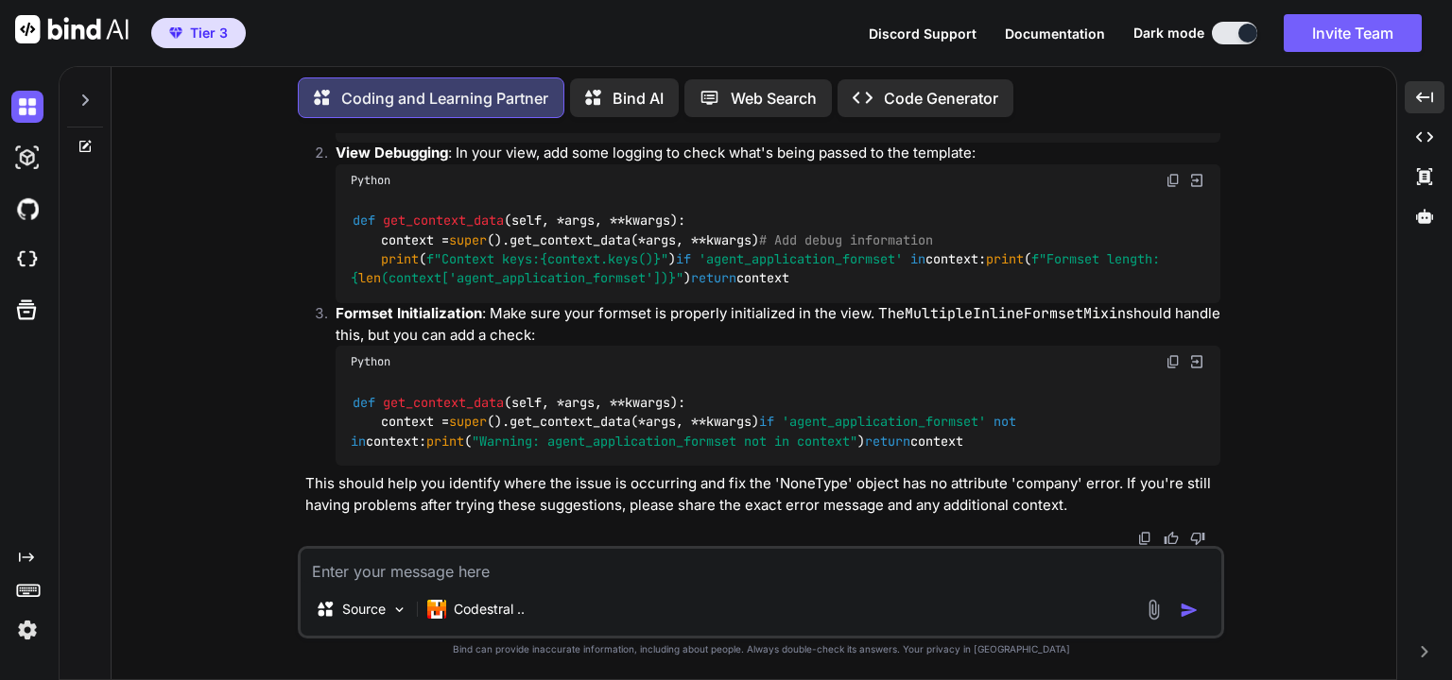
scroll to position [12957, 0]
drag, startPoint x: 688, startPoint y: 249, endPoint x: 353, endPoint y: 250, distance: 334.6
copy code "{% for form in agent_application_formset %}"
drag, startPoint x: 450, startPoint y: 423, endPoint x: 353, endPoint y: 431, distance: 96.7
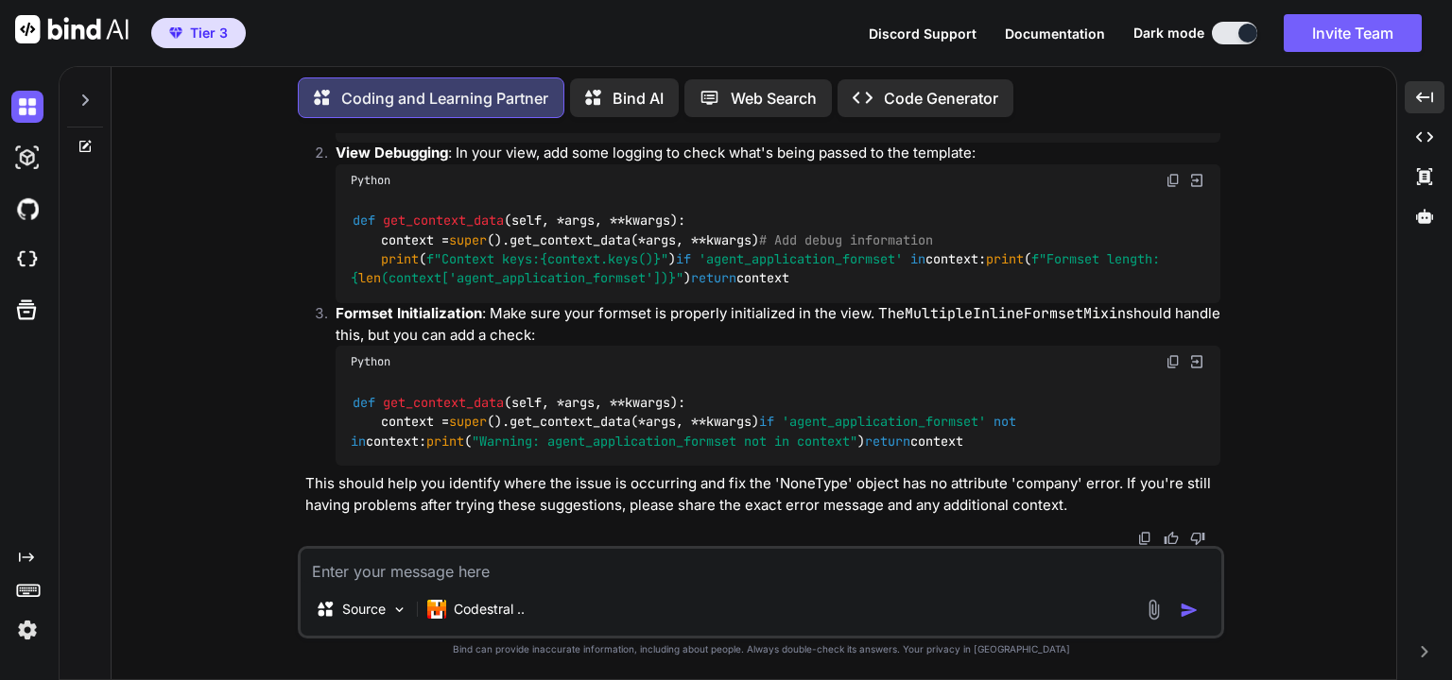
copy code "{% endfor %}"
click at [543, 575] on textarea at bounding box center [761, 566] width 921 height 34
paste textarea "Exception Type: AttributeError Exception Value: 'NoneType' object has no attrib…"
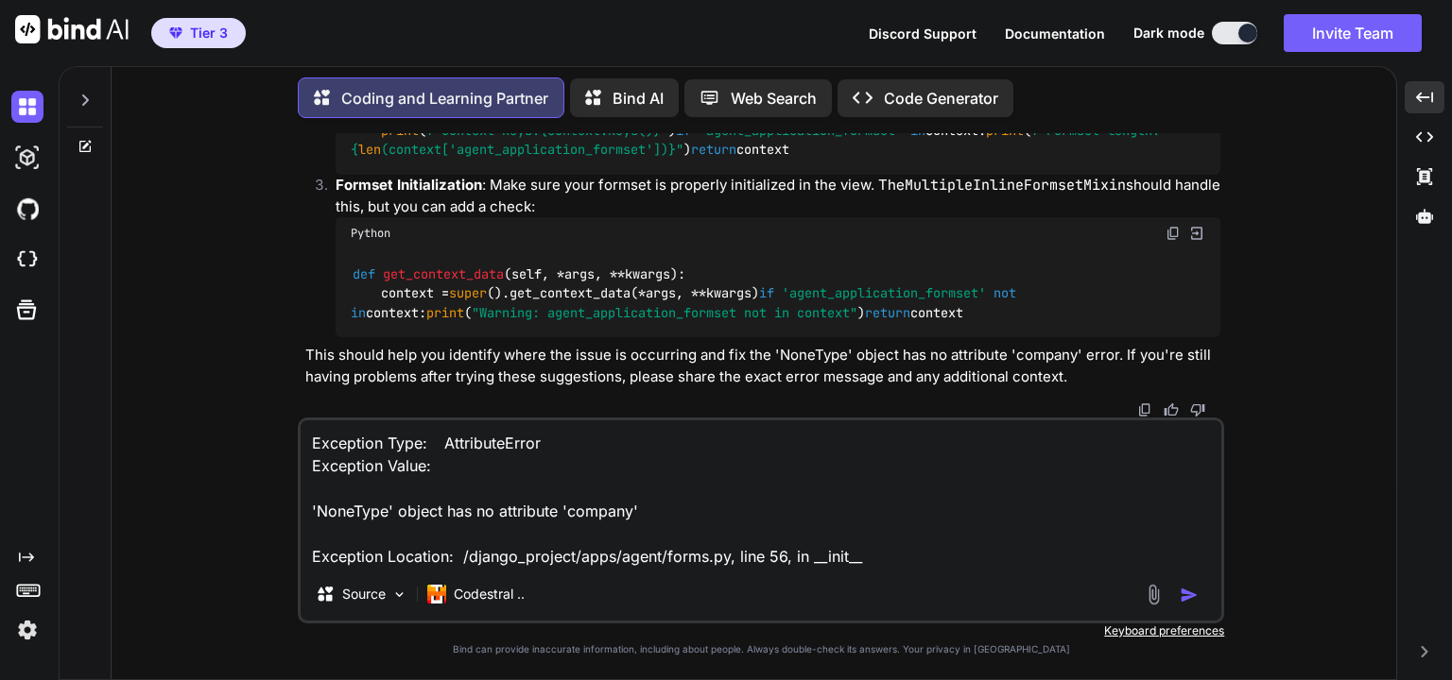
type textarea "Exception Type: AttributeError Exception Value: 'NoneType' object has no attrib…"
click at [1191, 599] on img "button" at bounding box center [1188, 595] width 19 height 19
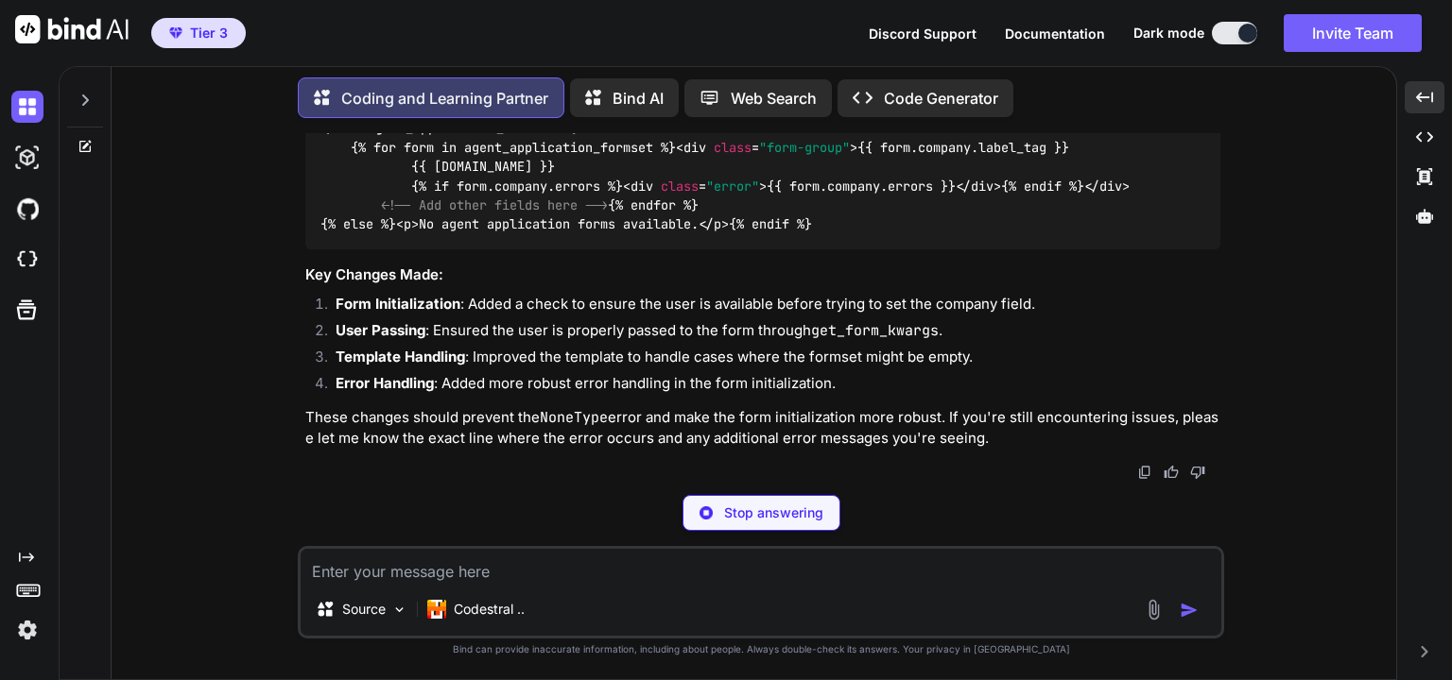
scroll to position [15564, 0]
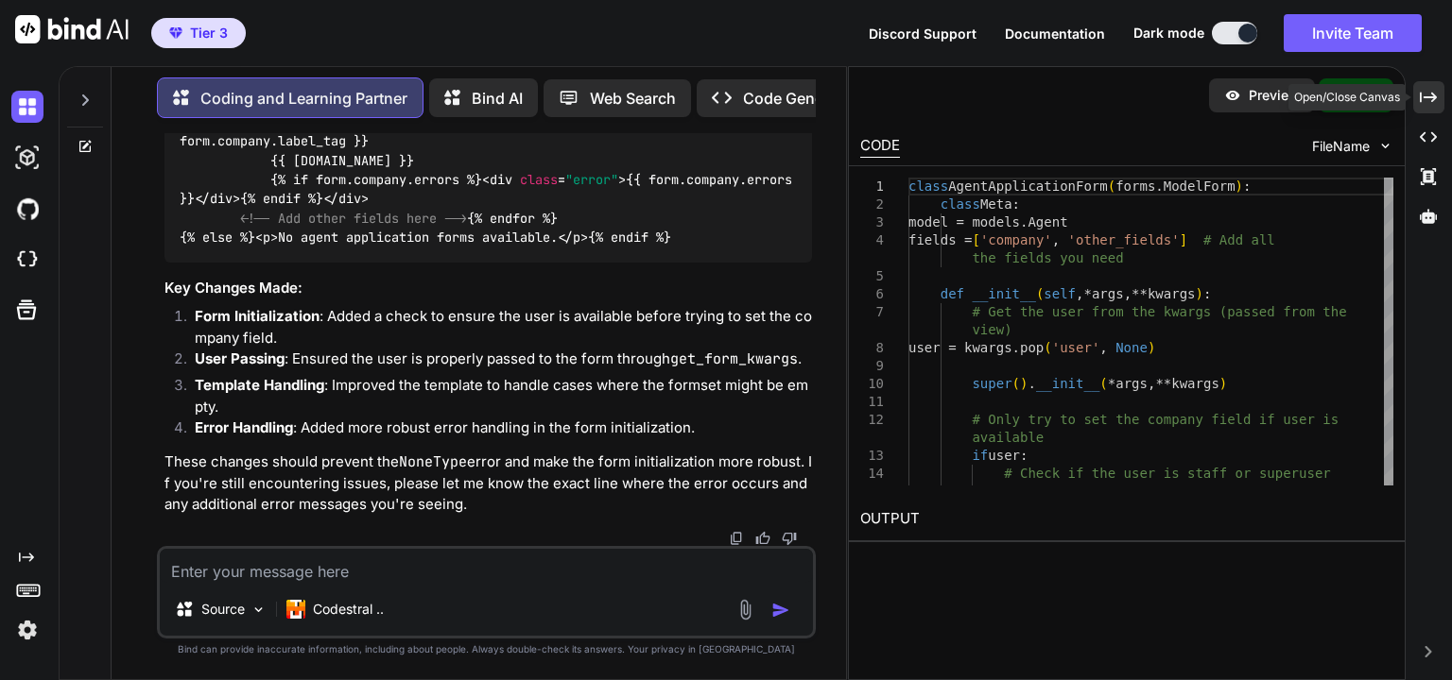
click at [1429, 102] on icon "Created with Pixso." at bounding box center [1428, 97] width 17 height 17
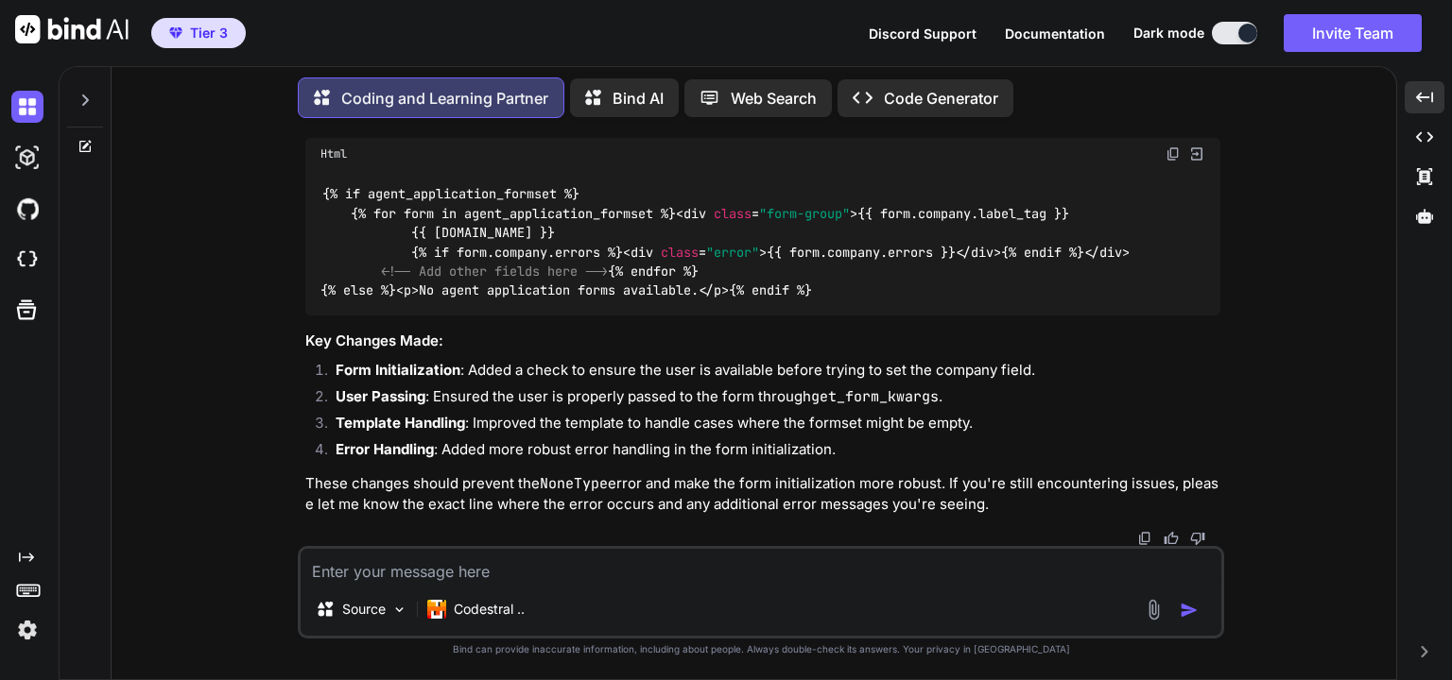
drag, startPoint x: 445, startPoint y: 369, endPoint x: 796, endPoint y: 383, distance: 350.9
copy code "companies = Company.objects. filter (agent__user=user) self .fields[ 'company' …"
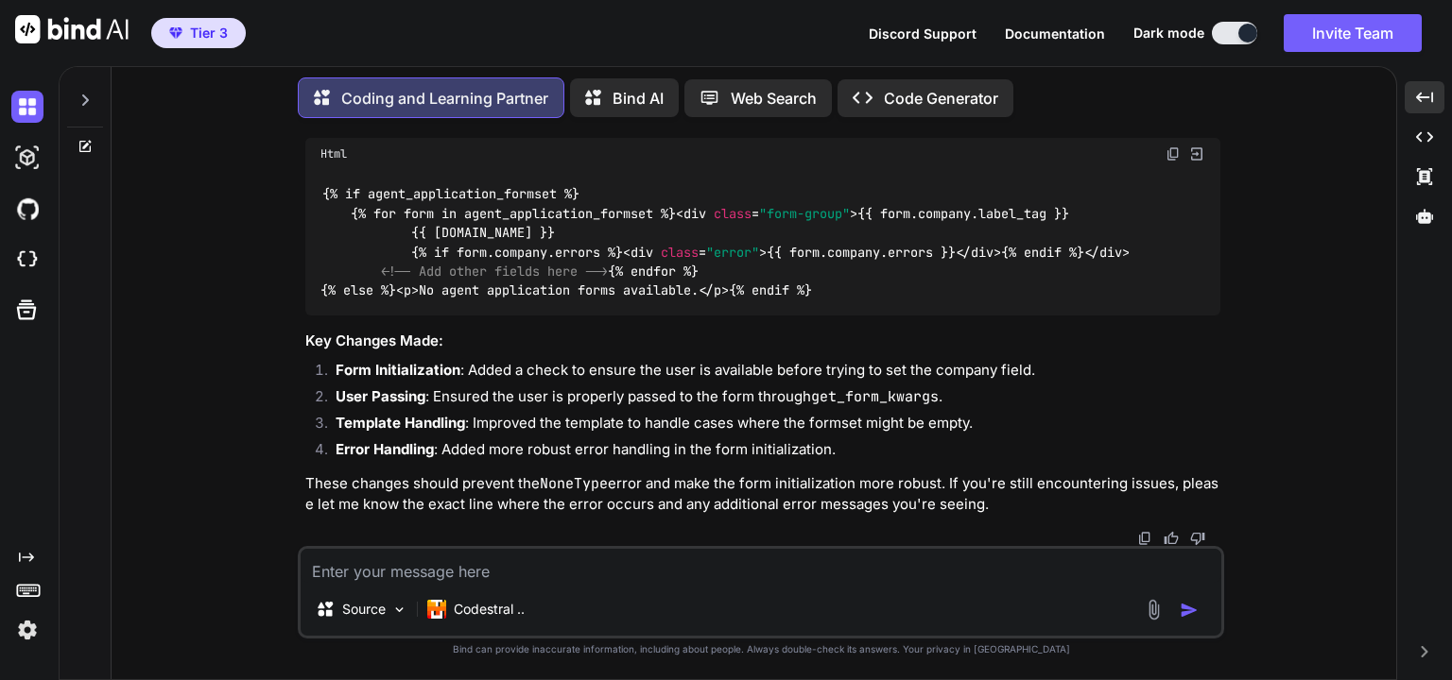
drag, startPoint x: 864, startPoint y: 464, endPoint x: 446, endPoint y: 443, distance: 418.3
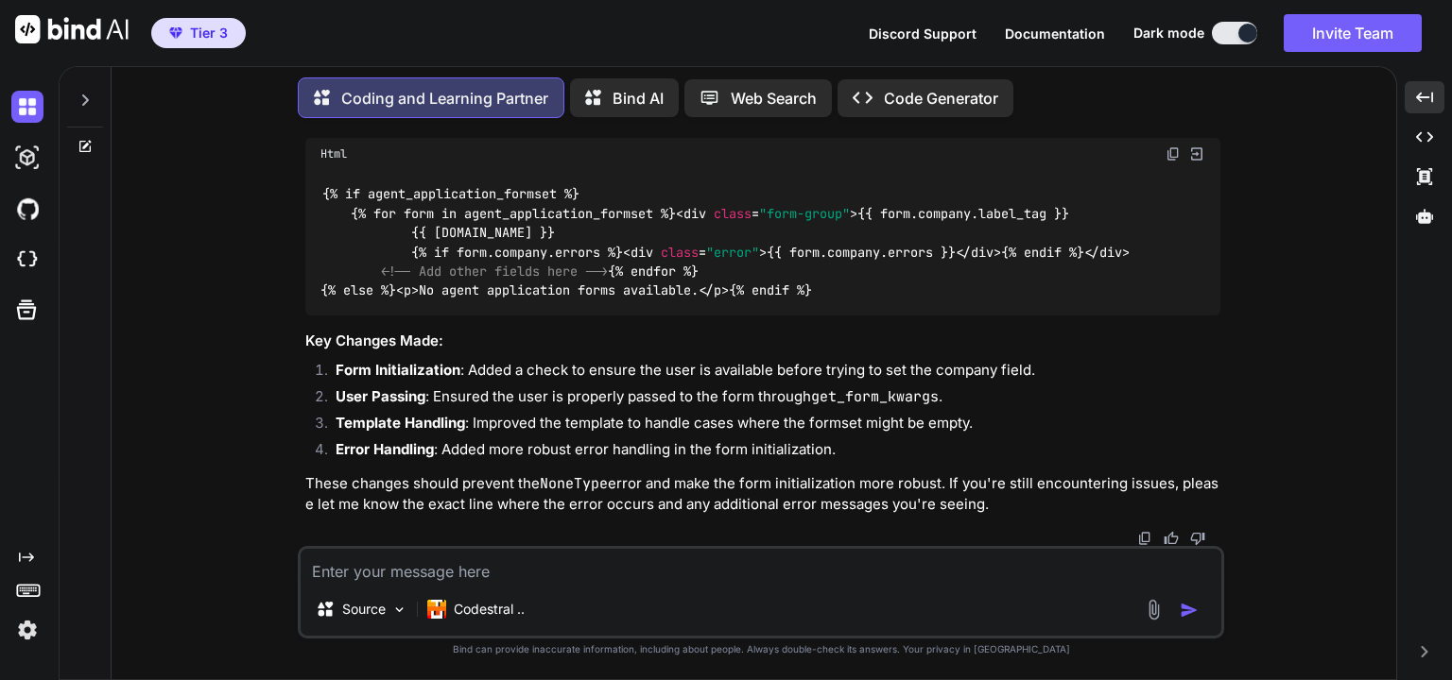
copy code "if companies.count() == 1 : self .fields[ 'company' ].initial = companies.first…"
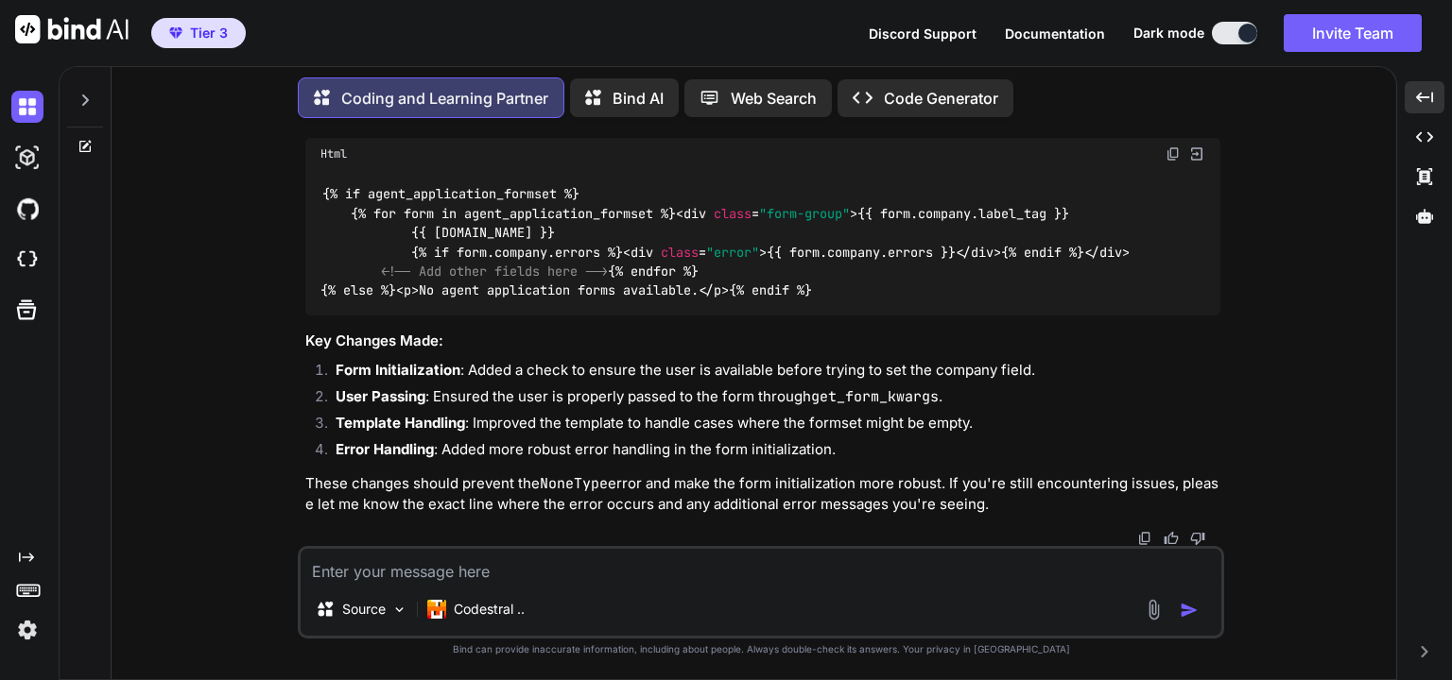
drag, startPoint x: 384, startPoint y: 223, endPoint x: 650, endPoint y: 452, distance: 351.2
copy code "# Get the user from the request user = self .request.user # Check if the user i…"
click at [271, 351] on div "You app.autodiscover_tasks(lambda: settings.INSTALLED_APPS) vs app.autodiscover…" at bounding box center [761, 406] width 1269 height 546
click at [569, 578] on textarea at bounding box center [761, 566] width 921 height 34
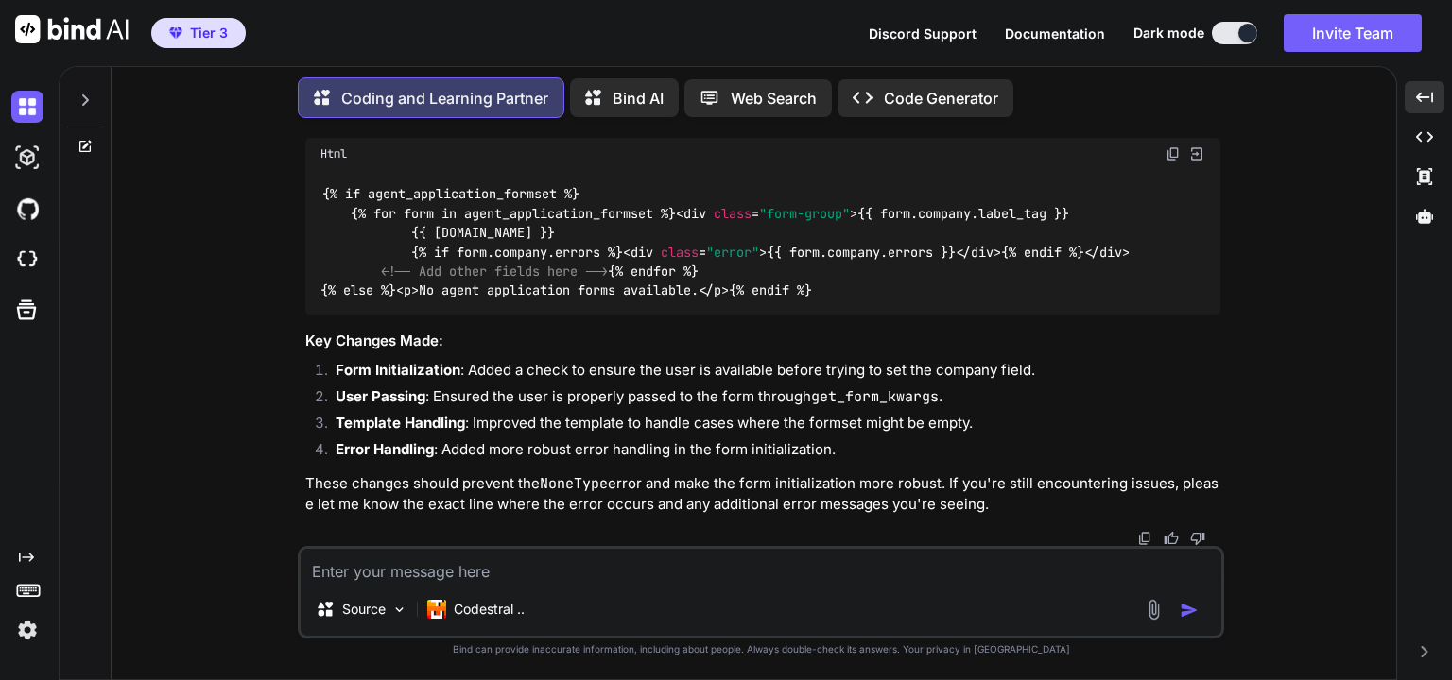
paste textarea "'NoneType' object has no attribute 'is_staff' Request Method: GET Request URL: …"
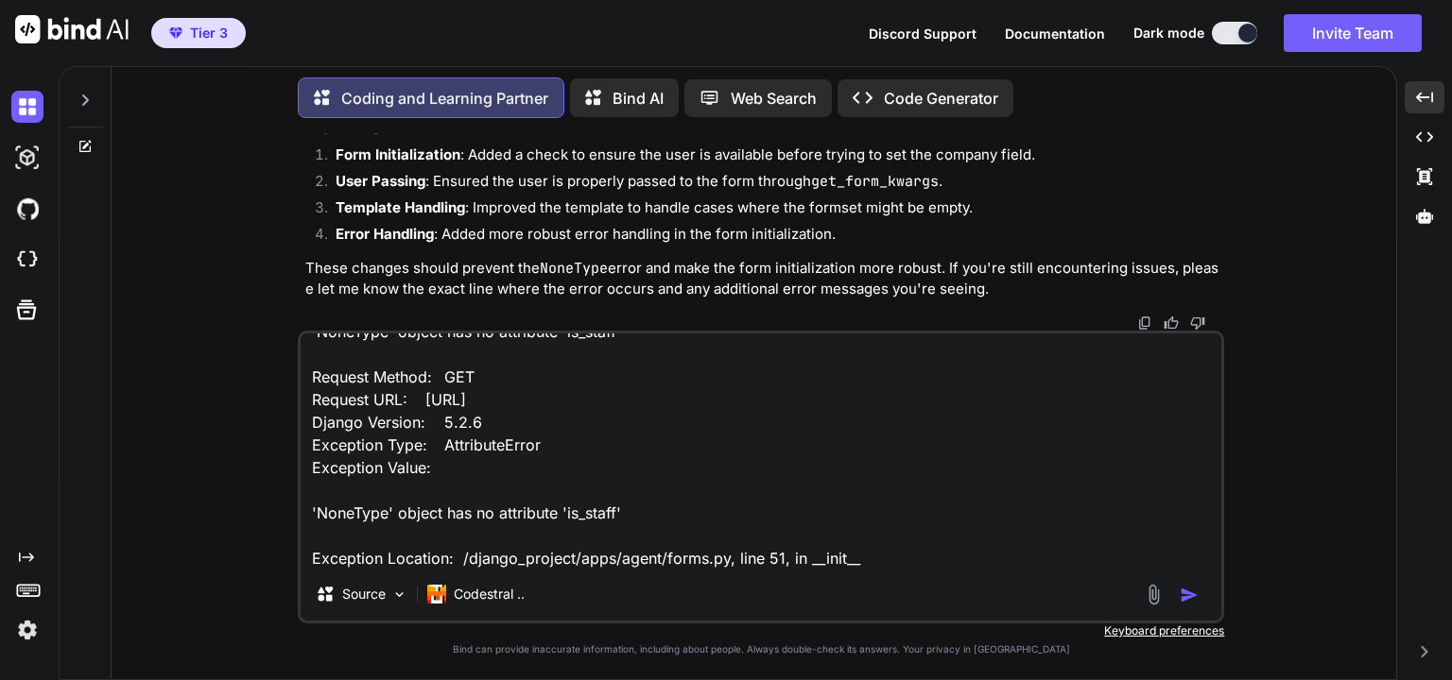
type textarea "'NoneType' object has no attribute 'is_staff' Request Method: GET Request URL: …"
click at [1183, 603] on img "button" at bounding box center [1188, 595] width 19 height 19
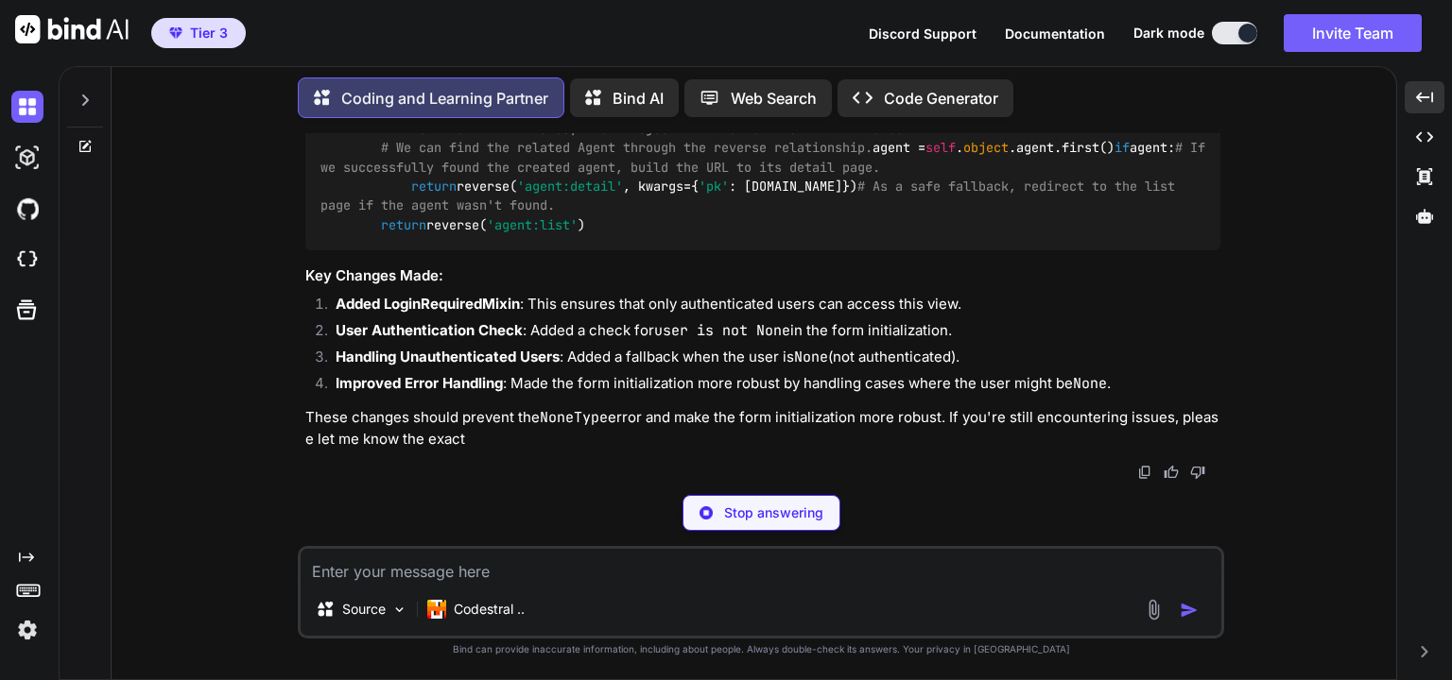
scroll to position [18019, 0]
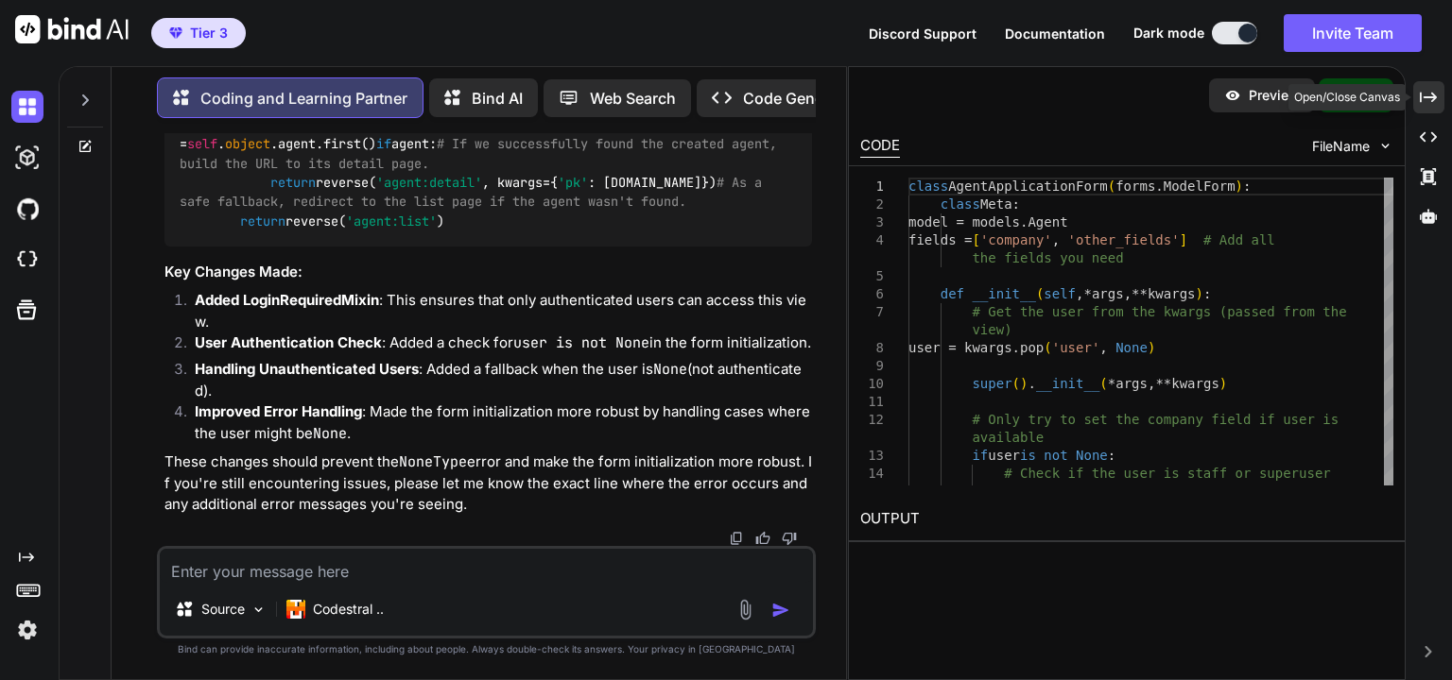
click at [1440, 93] on div "Created with Pixso." at bounding box center [1428, 97] width 31 height 32
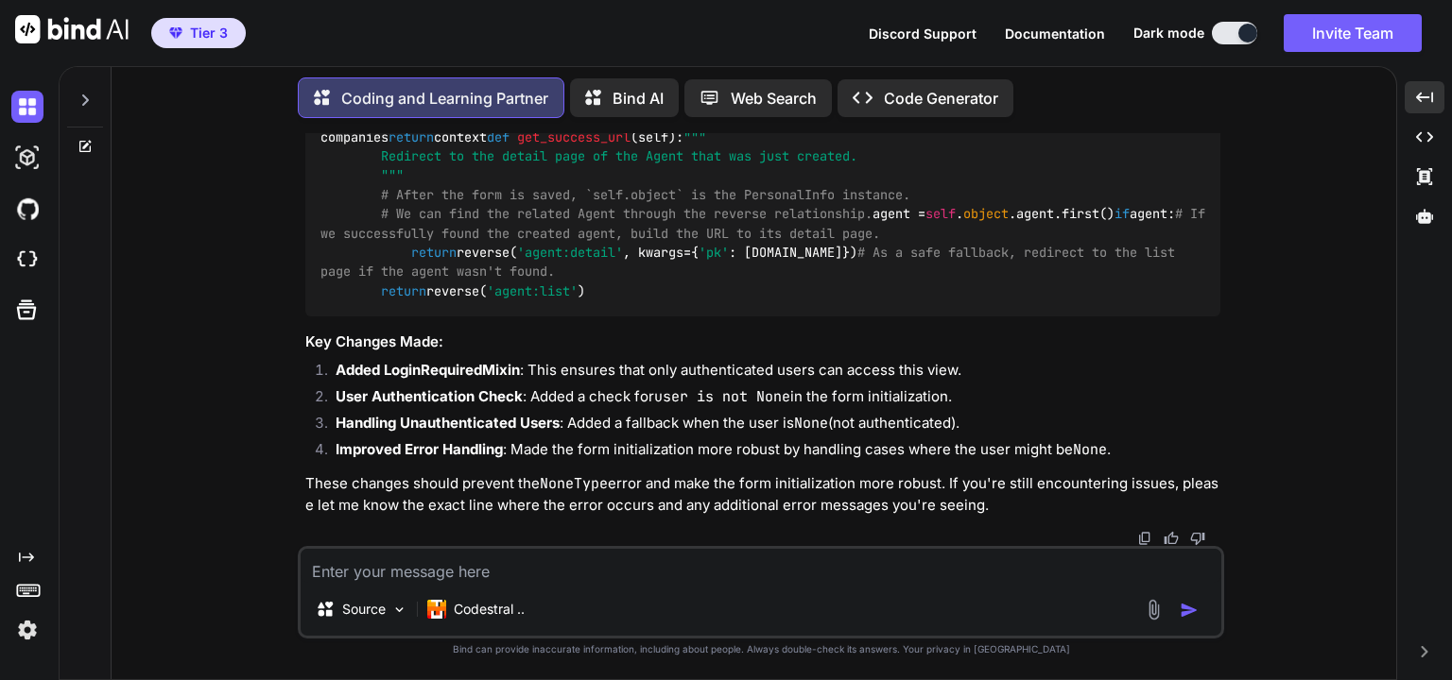
scroll to position [17211, 0]
drag, startPoint x: 386, startPoint y: 405, endPoint x: 641, endPoint y: 405, distance: 255.2
copy code "uper ().__init__(*args, **kwargs)"
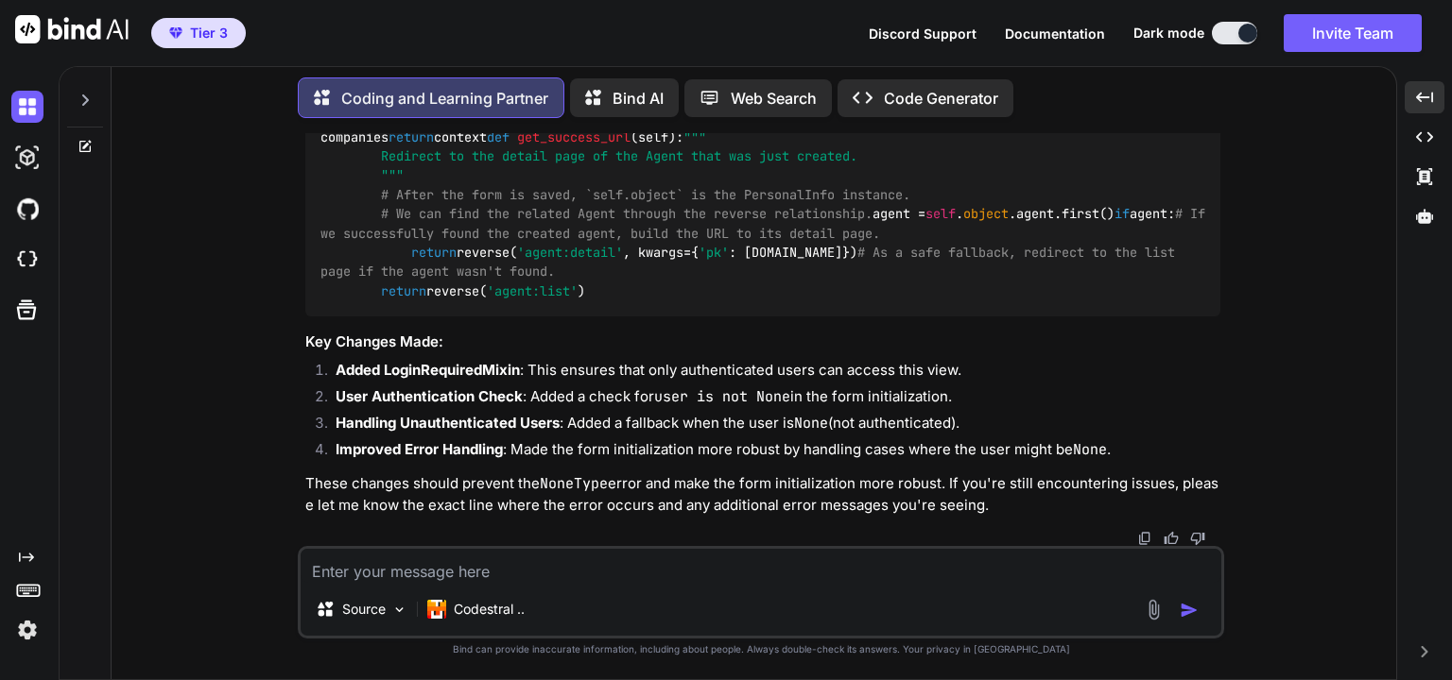
copy code "user"
click at [560, 582] on textarea at bounding box center [761, 566] width 921 height 34
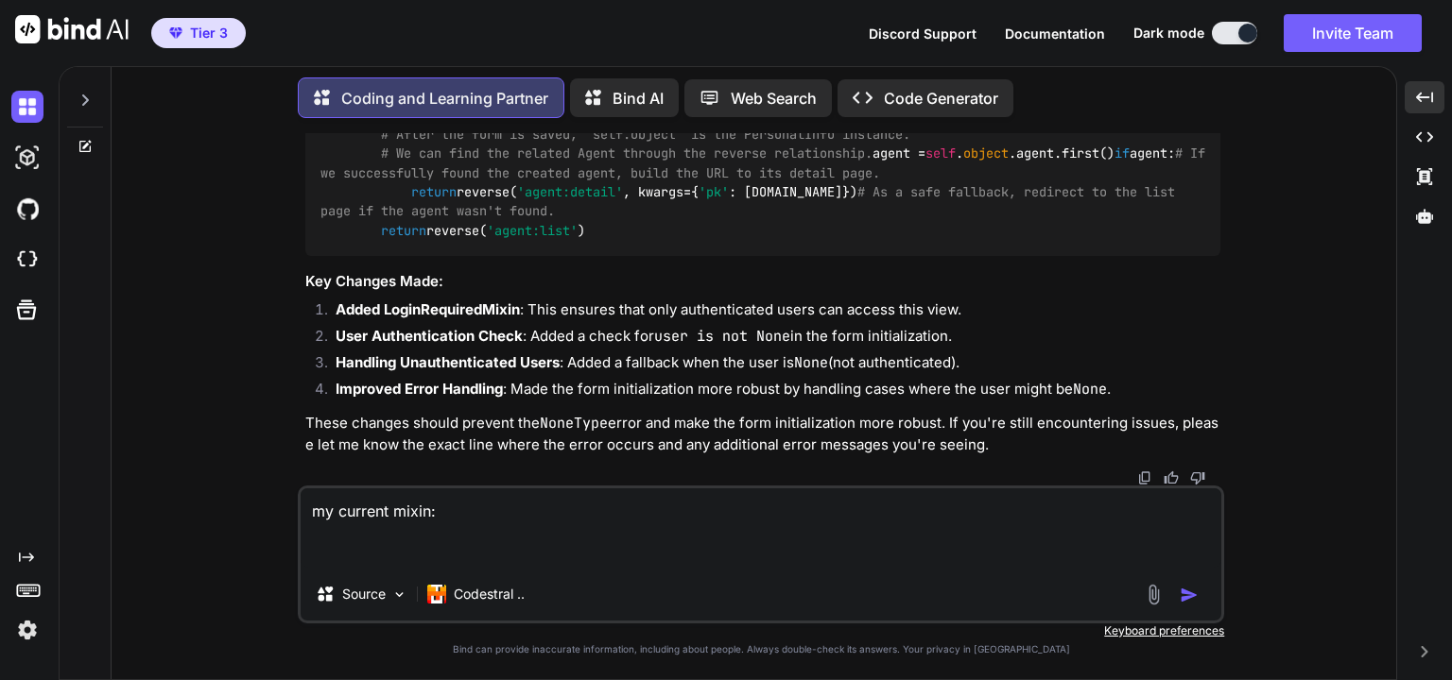
paste textarea "class MultipleInlineFormsetMixin: """ Enhanced mixin for CreateView and UpdateV…"
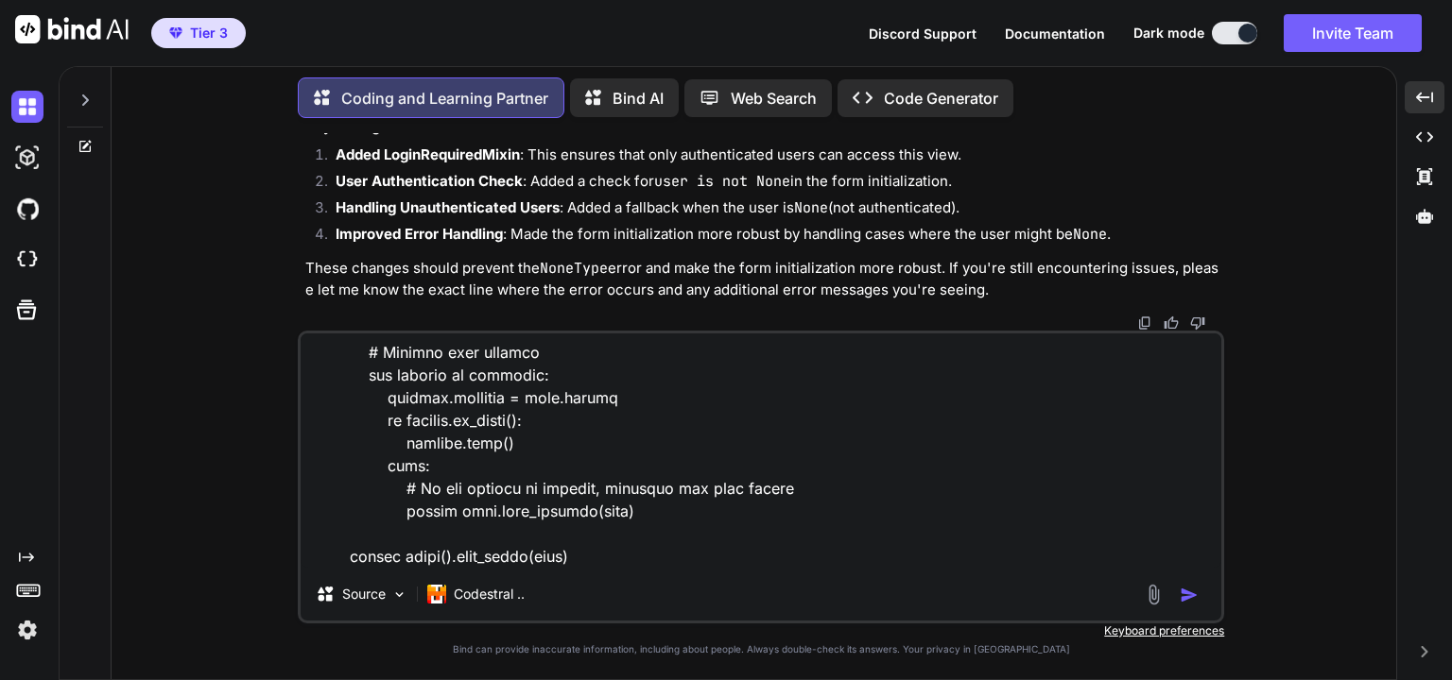
click at [538, 560] on textarea at bounding box center [761, 451] width 921 height 234
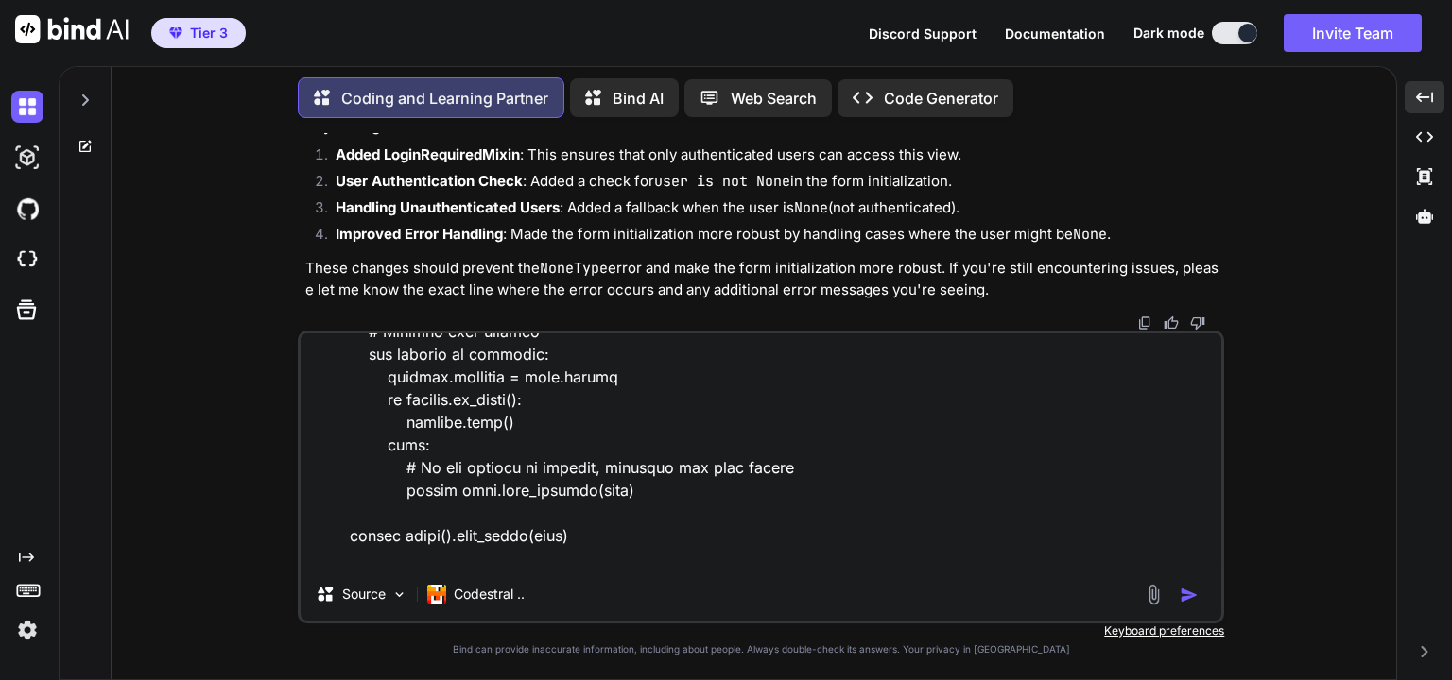
scroll to position [3087, 0]
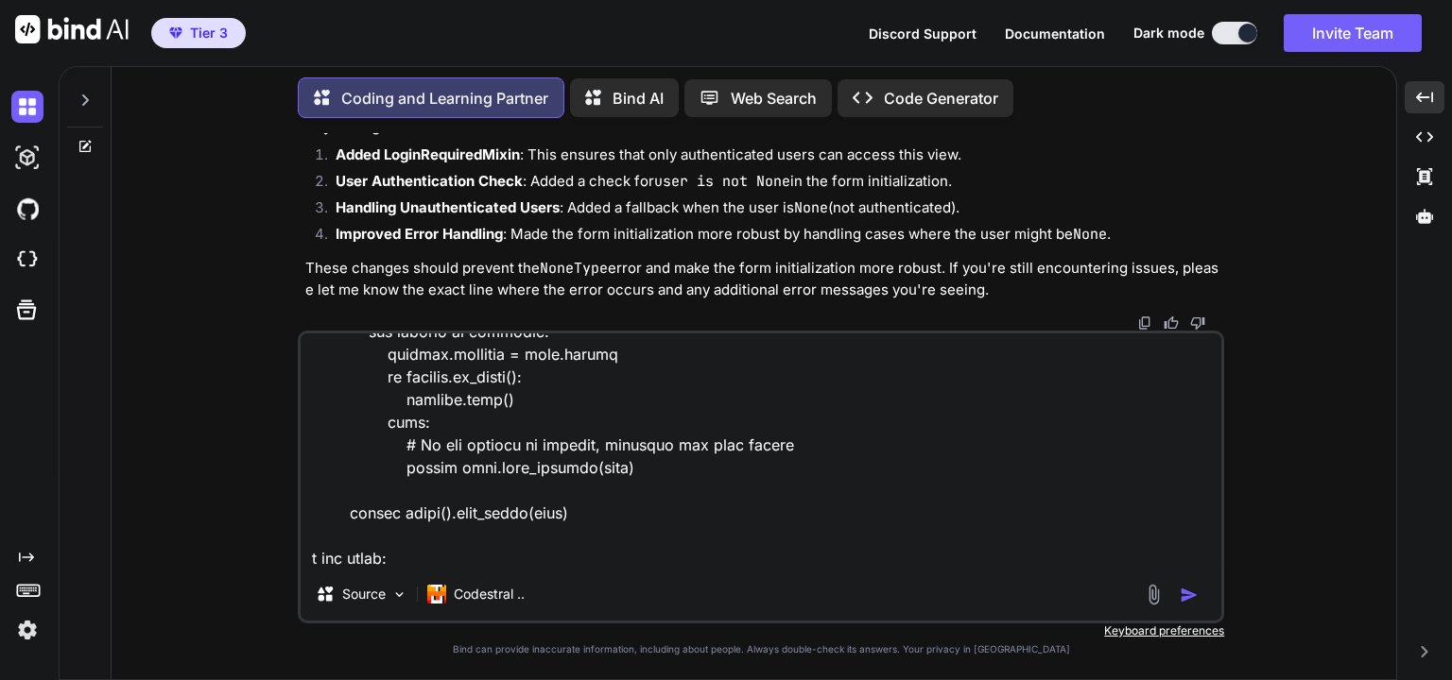
paste textarea "Exception Value: inlineformset_factory() got an unexpected keyword argument 'fo…"
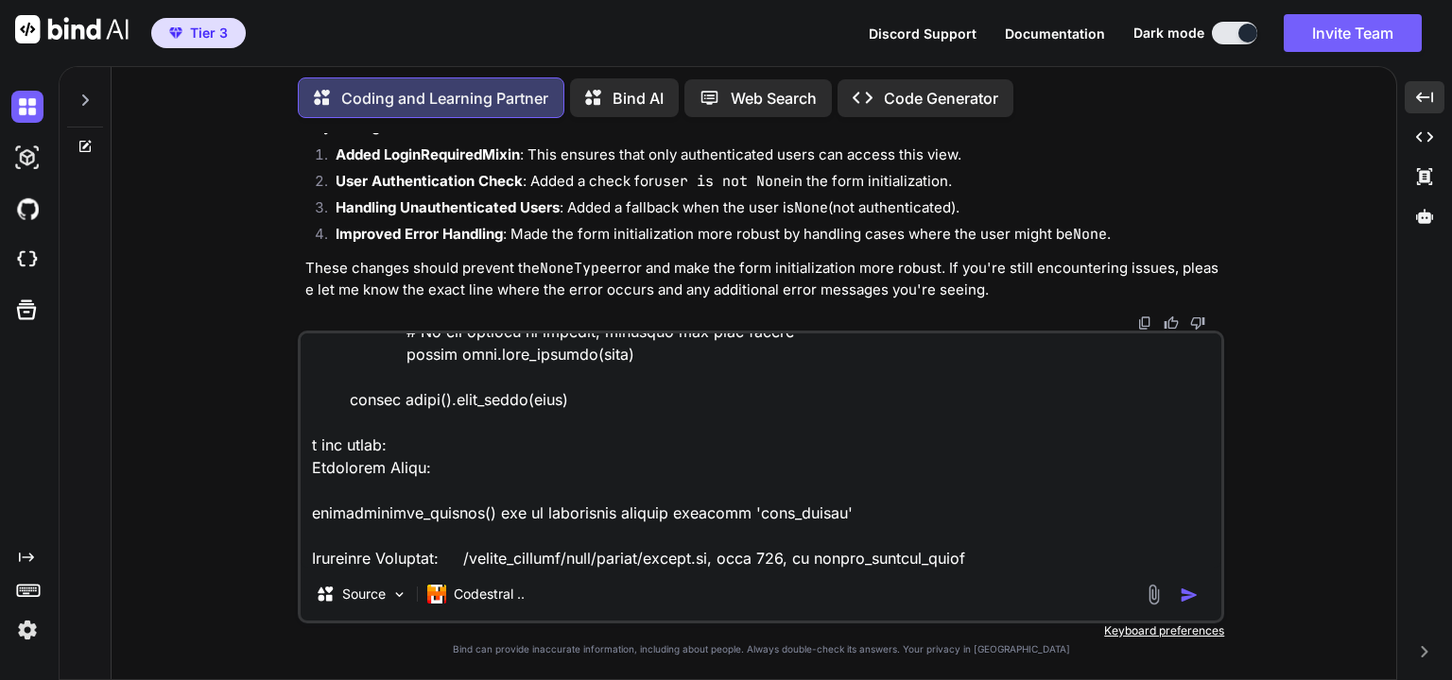
type textarea "my current mixin: class MultipleInlineFormsetMixin: """ Enhanced mixin for Crea…"
click at [1190, 593] on img "button" at bounding box center [1188, 595] width 19 height 19
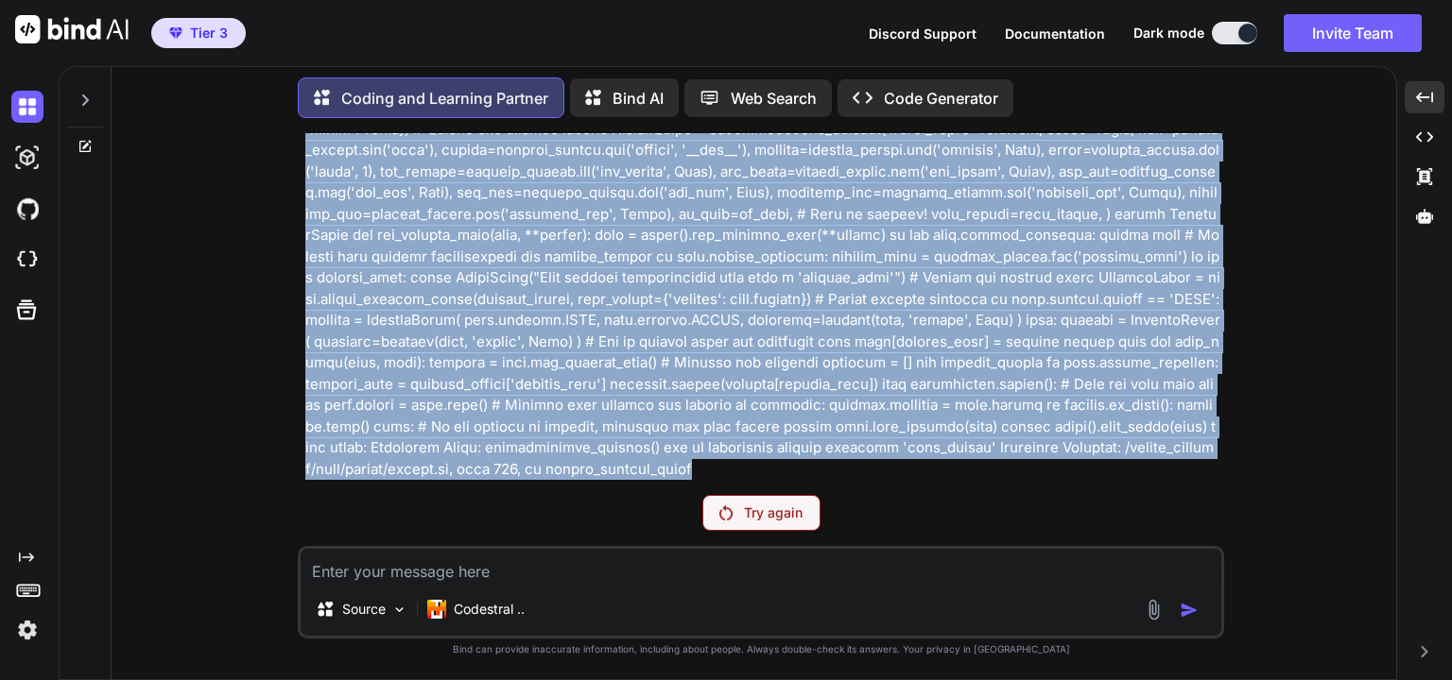
scroll to position [19268, 0]
drag, startPoint x: 1145, startPoint y: 473, endPoint x: 304, endPoint y: 302, distance: 858.2
click at [304, 302] on div "You app.autodiscover_tasks(lambda: settings.INSTALLED_APPS) vs app.autodiscover…" at bounding box center [762, 306] width 922 height 347
drag, startPoint x: 563, startPoint y: 336, endPoint x: 1014, endPoint y: 251, distance: 458.6
click at [1010, 251] on div "You" at bounding box center [762, 117] width 915 height 726
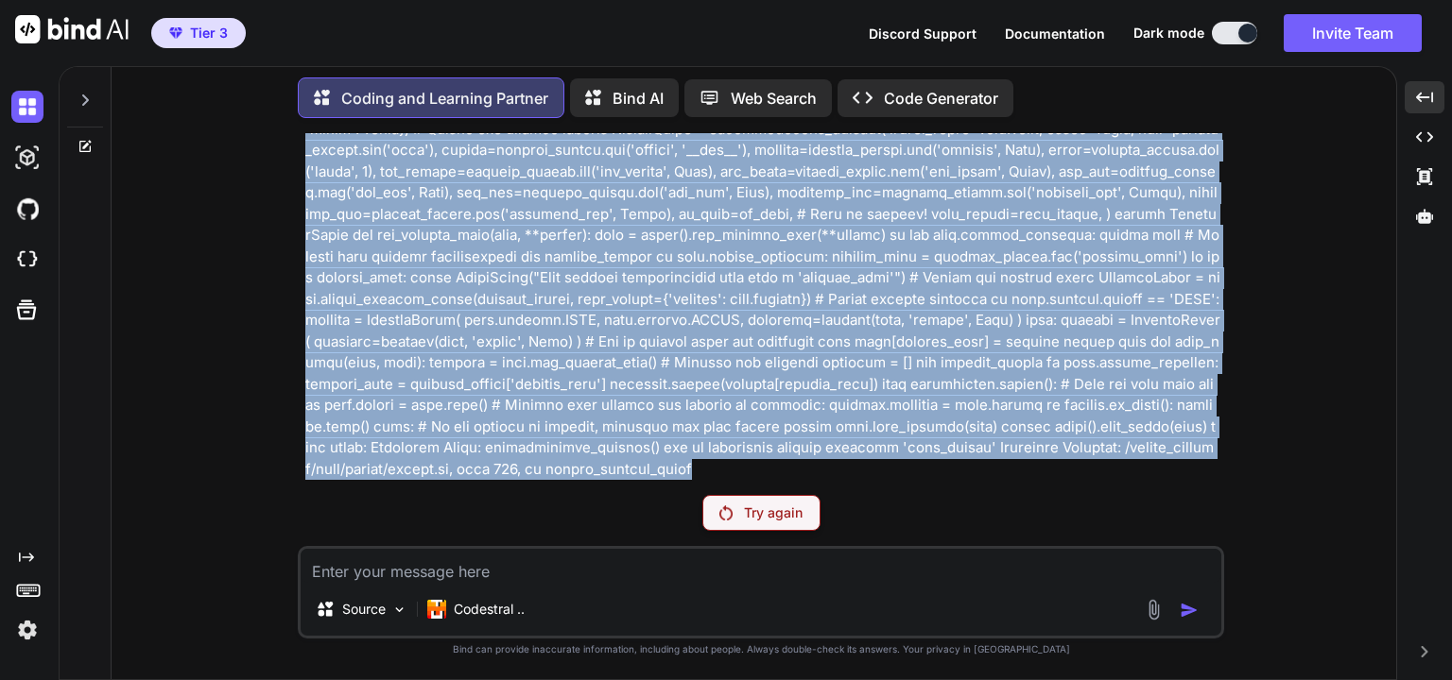
copy p "my current mixin: class MultipleInlineFormsetMixin: """ Enhanced mixin for Crea…"
click at [551, 392] on p at bounding box center [762, 140] width 915 height 680
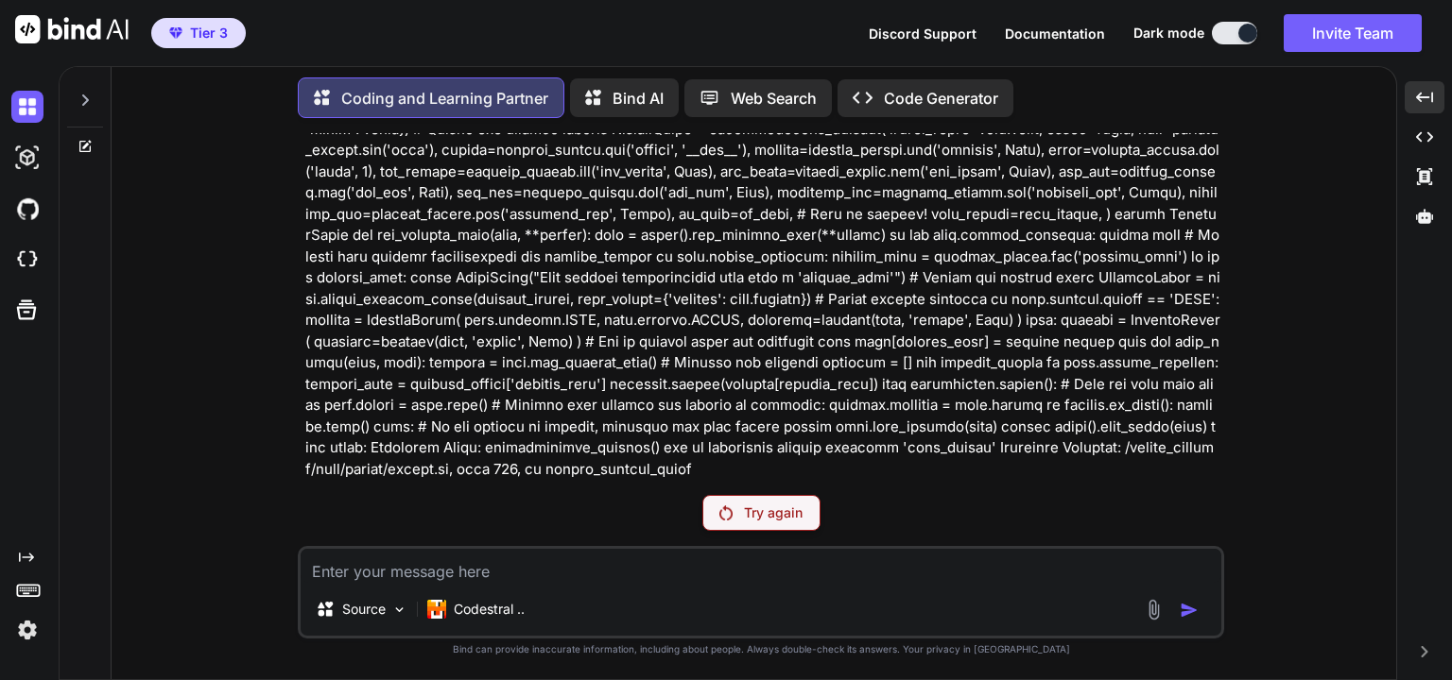
click at [735, 504] on div "Try again" at bounding box center [761, 513] width 118 height 36
click at [968, 109] on div "Created with Pixso. Code Generator" at bounding box center [925, 98] width 176 height 38
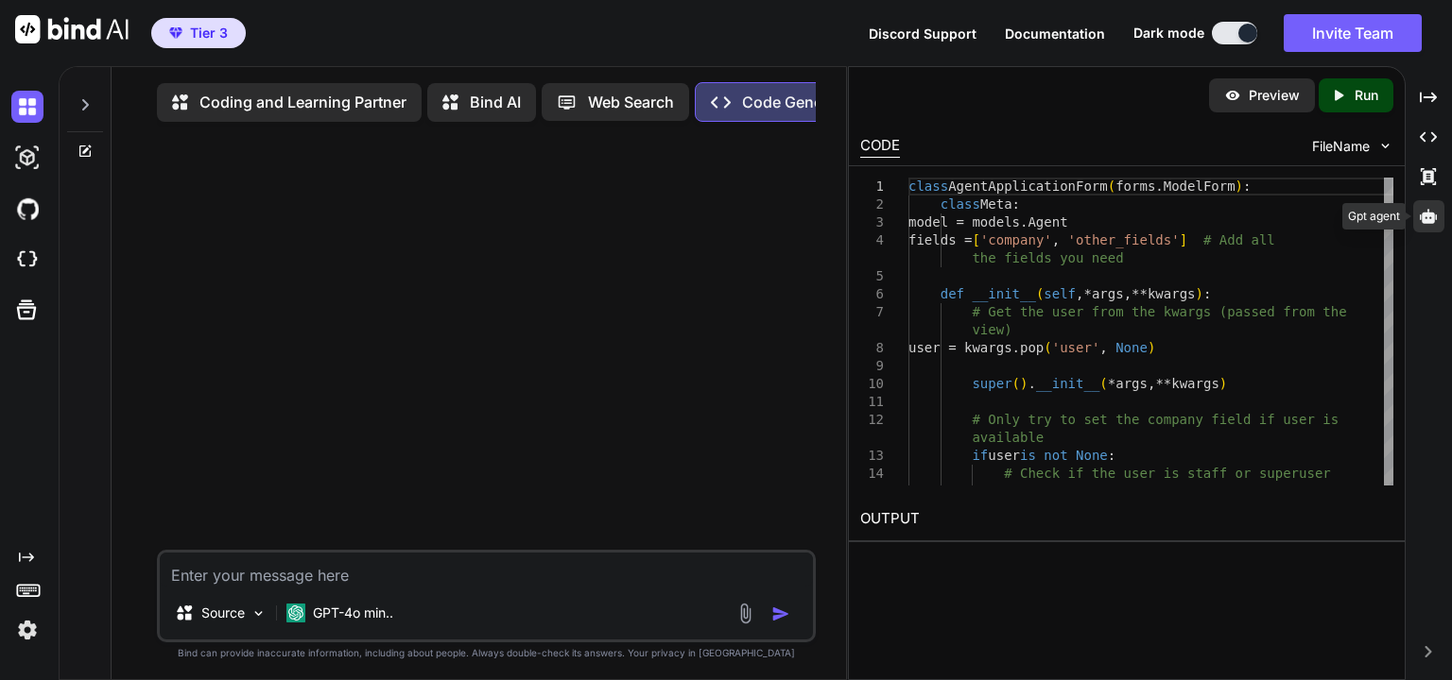
click at [1425, 224] on icon at bounding box center [1428, 216] width 17 height 17
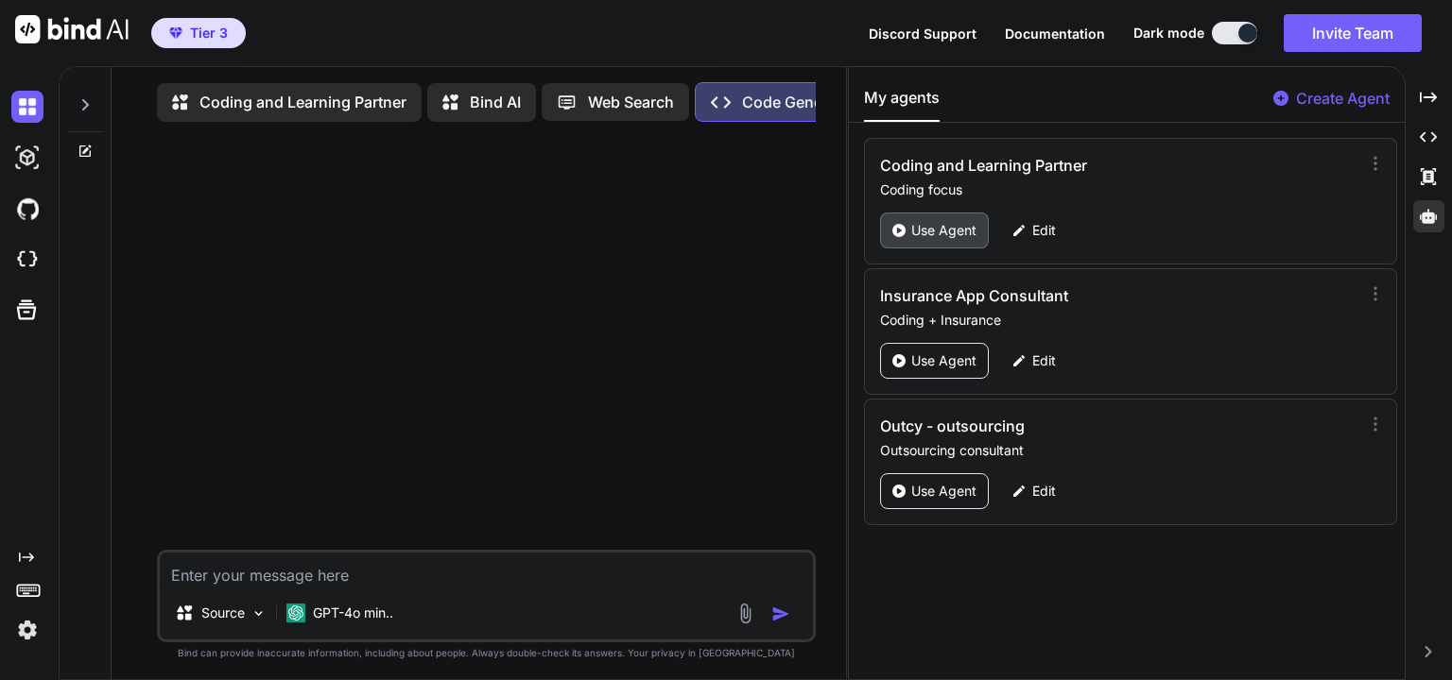
click at [938, 223] on p "Use Agent" at bounding box center [943, 230] width 65 height 19
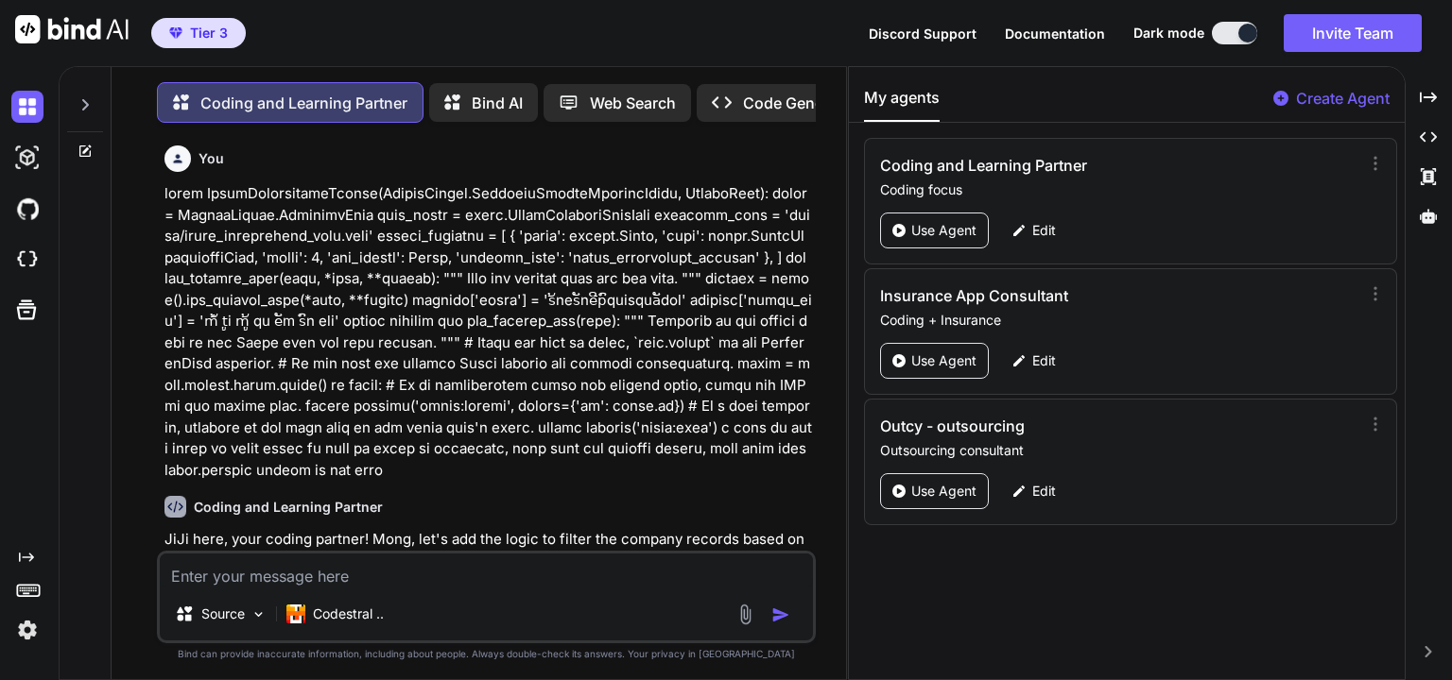
scroll to position [8, 0]
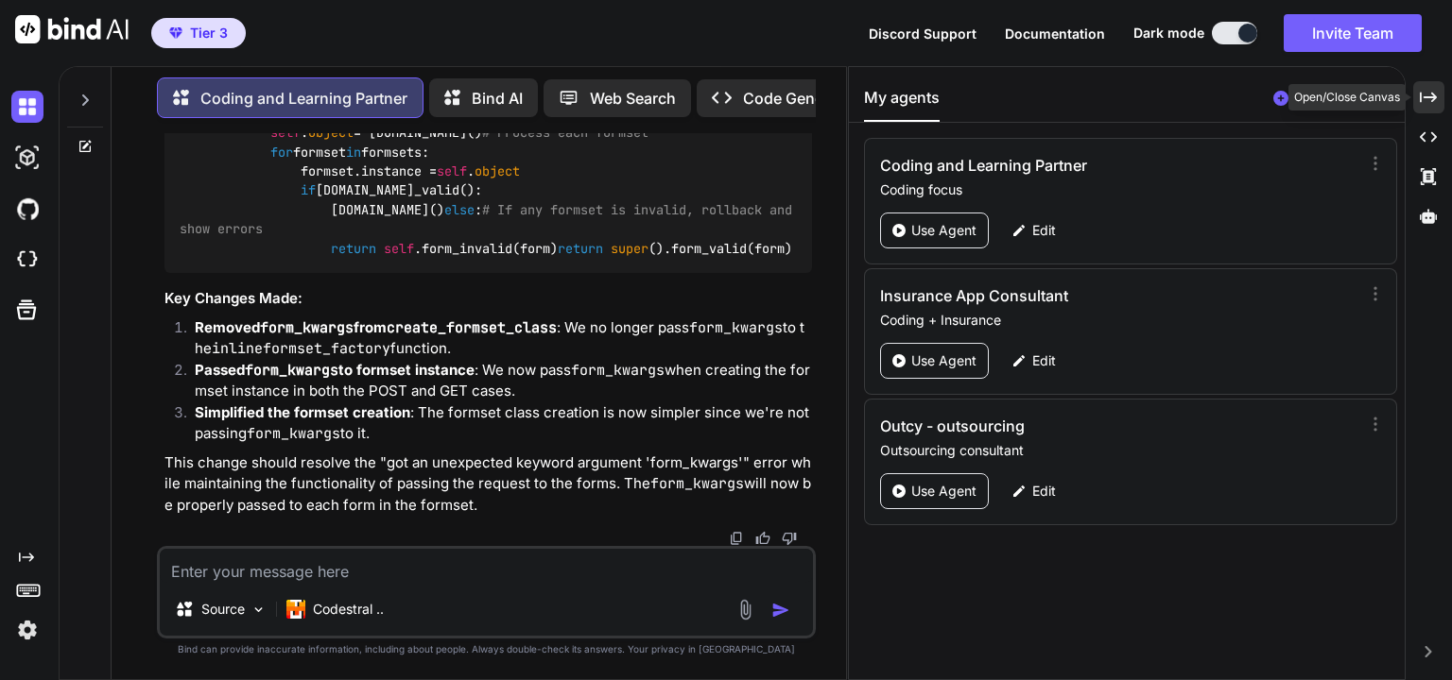
click at [1425, 98] on icon "Created with Pixso." at bounding box center [1428, 97] width 17 height 17
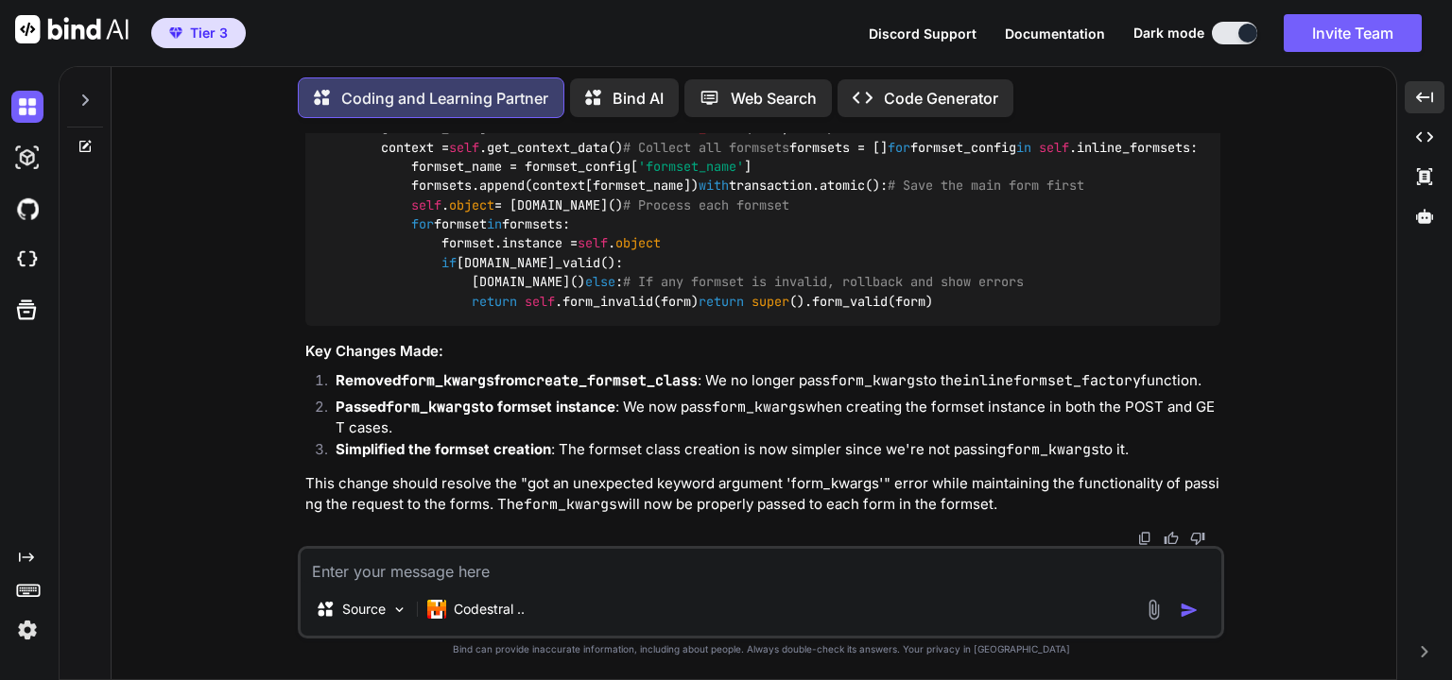
scroll to position [10774, 0]
click at [405, 572] on textarea at bounding box center [761, 566] width 921 height 34
click at [525, 569] on textarea at bounding box center [761, 566] width 921 height 34
paste textarea "my current mixin: class MultipleInlineFormsetMixin: """ Enhanced mixin for Crea…"
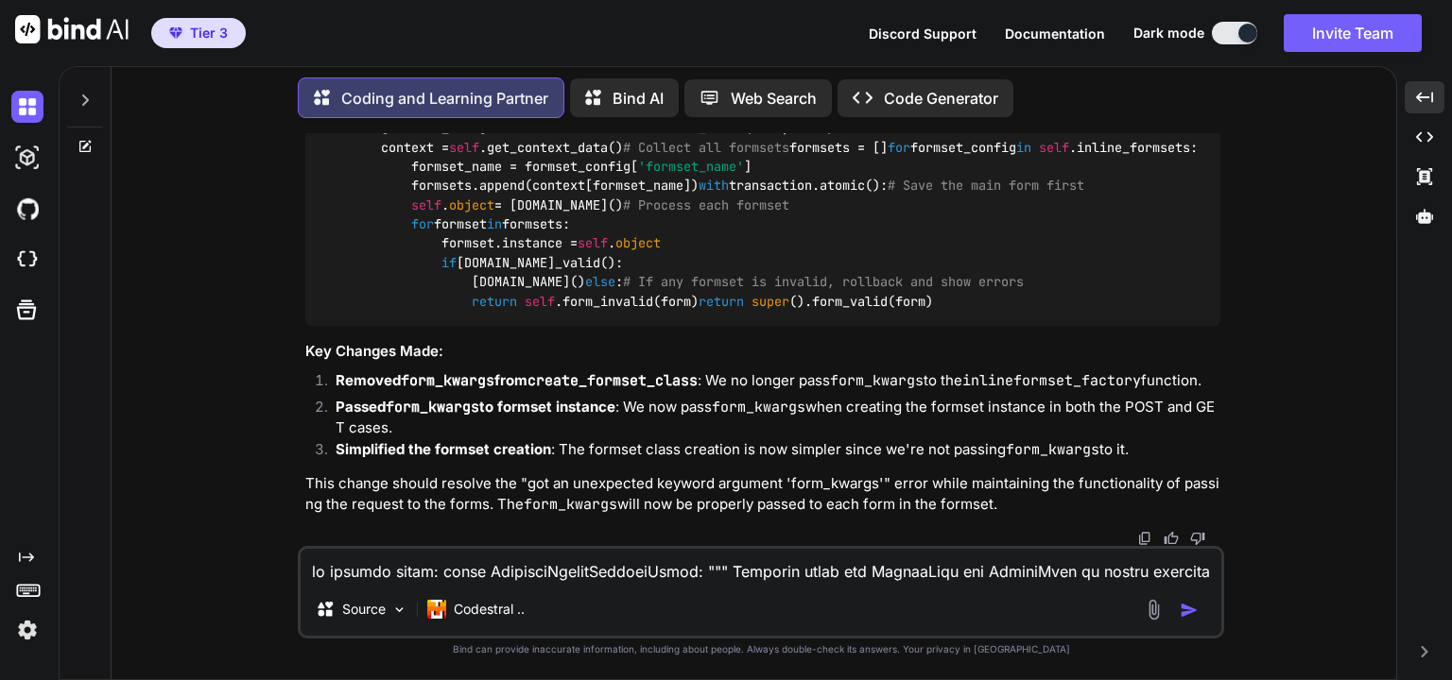
scroll to position [592, 0]
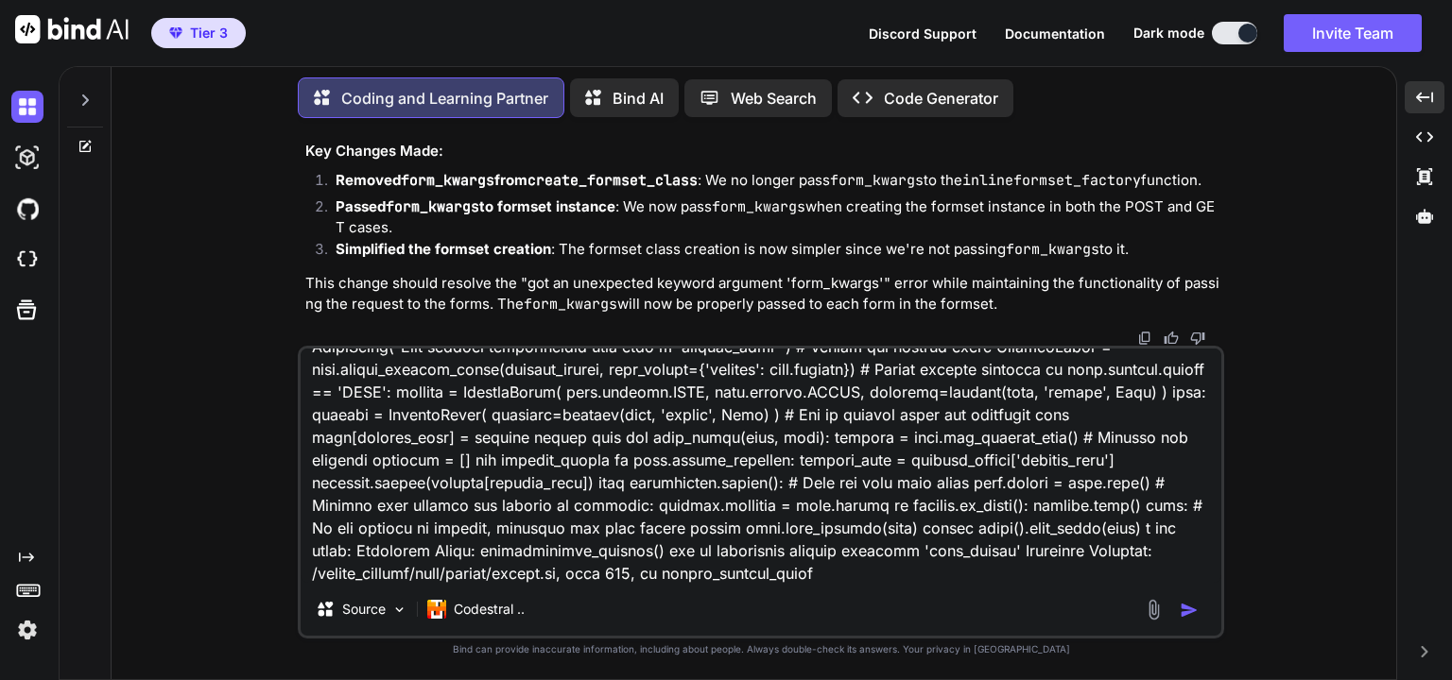
type textarea "my current mixin: class MultipleInlineFormsetMixin: """ Enhanced mixin for Crea…"
click at [1183, 616] on img "button" at bounding box center [1188, 610] width 19 height 19
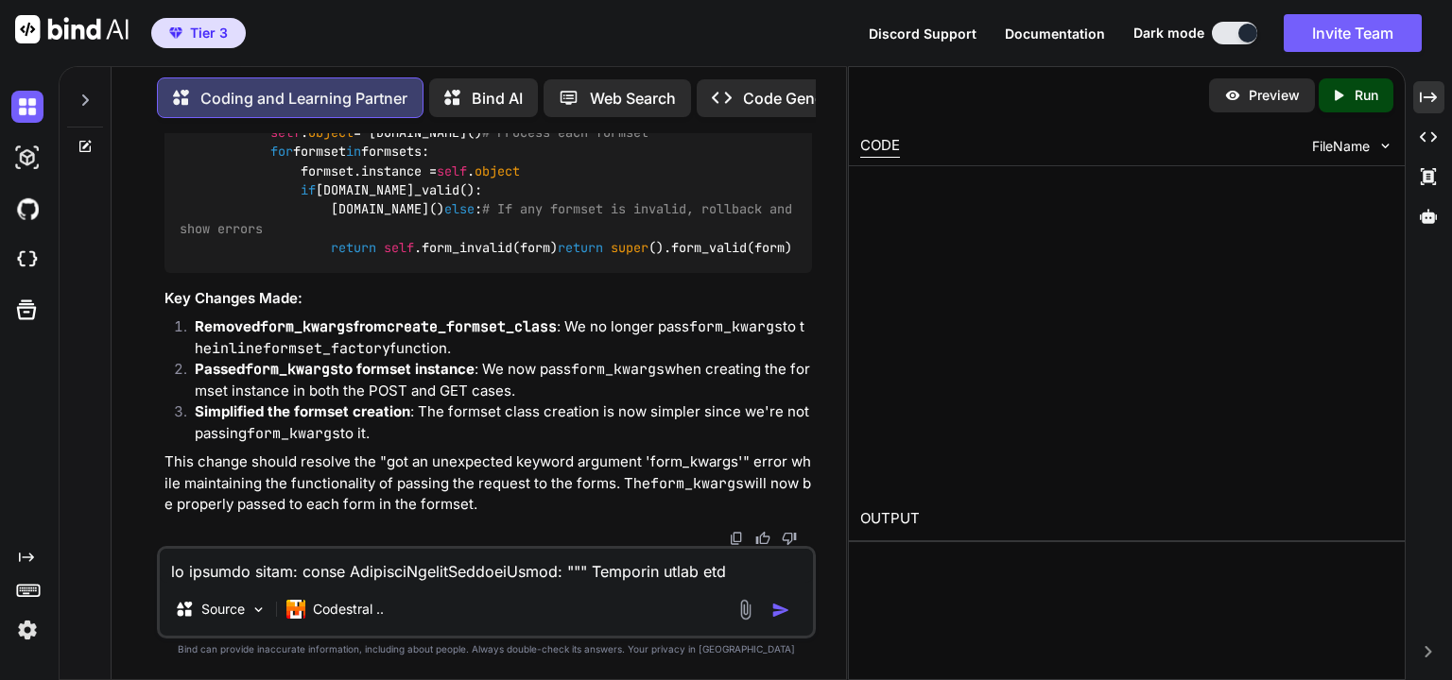
scroll to position [12722, 0]
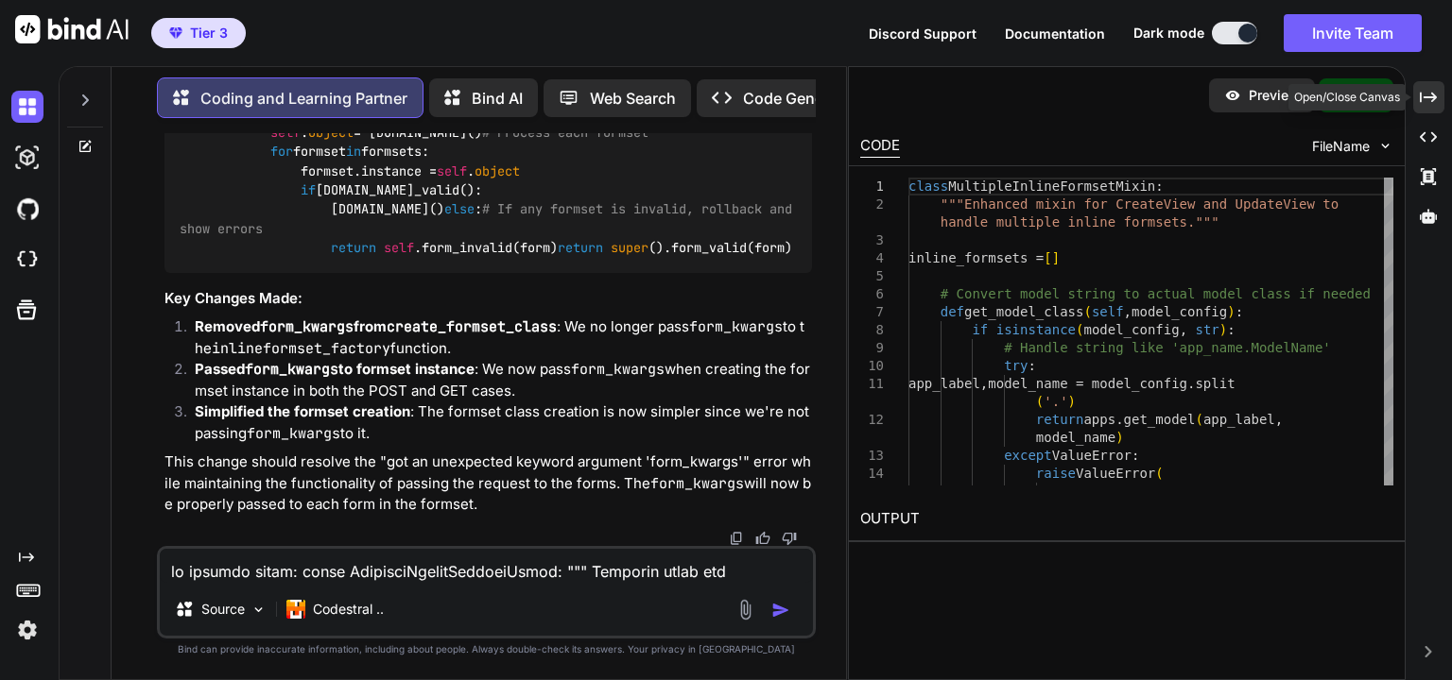
click at [1428, 104] on icon "Created with Pixso." at bounding box center [1428, 97] width 17 height 17
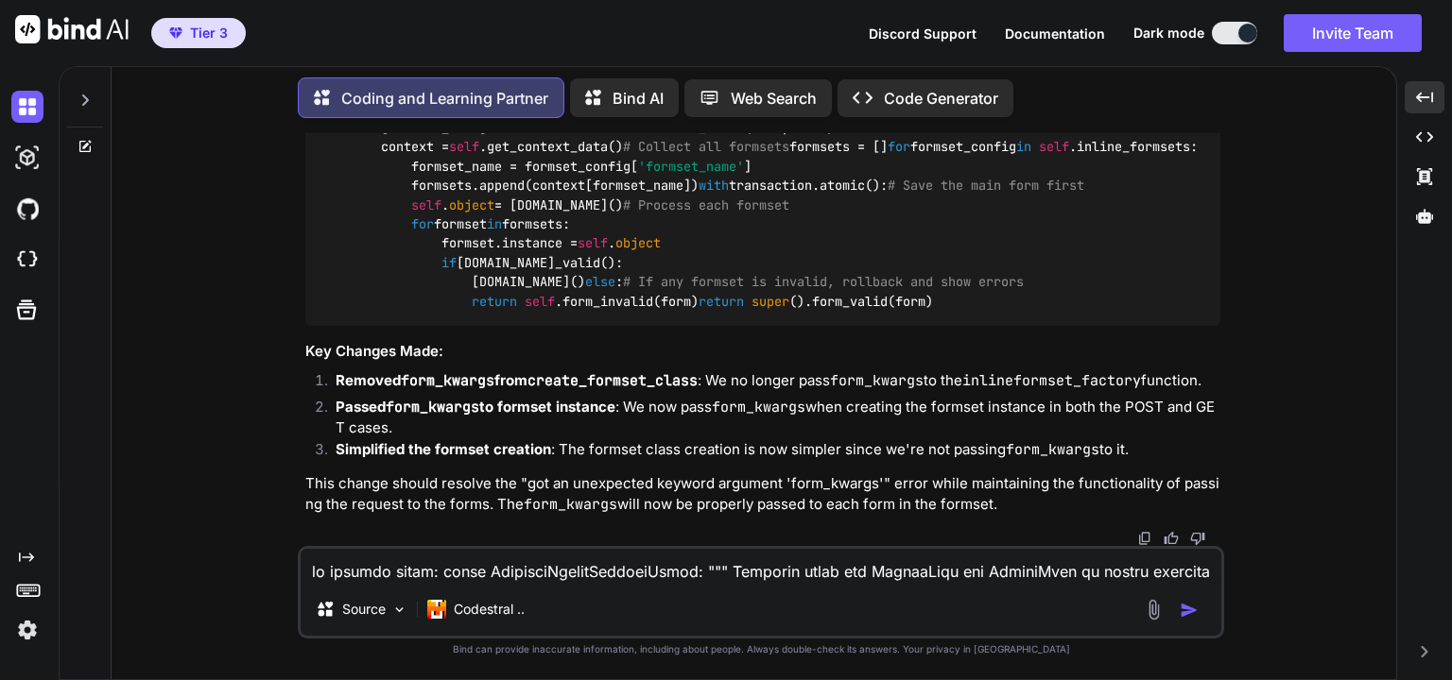
scroll to position [13609, 0]
click at [677, 380] on p "Removed form_kwargs from create_formset_class : We no longer pass form_kwargs t…" at bounding box center [778, 381] width 885 height 22
click at [700, 387] on p "Removed form_kwargs from create_formset_class : We no longer pass form_kwargs t…" at bounding box center [778, 381] width 885 height 22
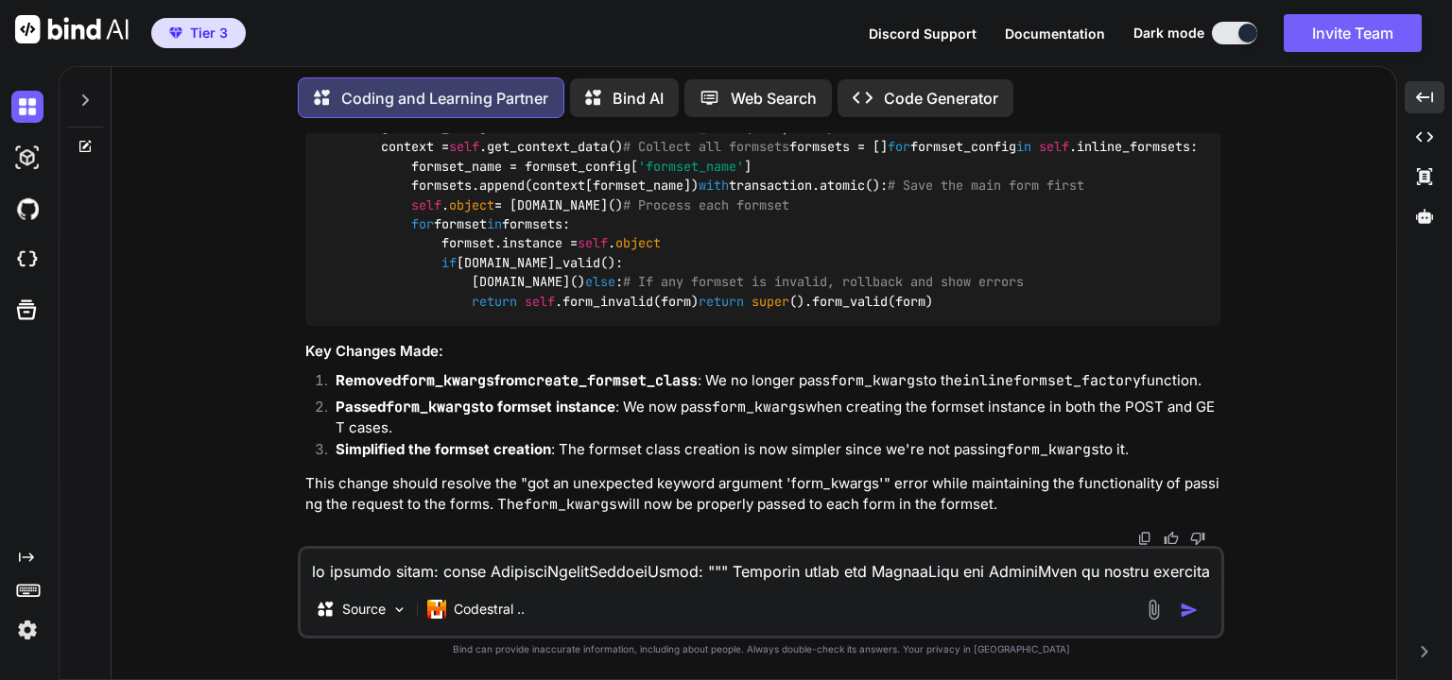
click at [883, 387] on p "Removed form_kwargs from create_formset_class : We no longer pass form_kwargs t…" at bounding box center [778, 381] width 885 height 22
click at [488, 575] on textarea at bounding box center [761, 566] width 921 height 34
click at [507, 577] on textarea at bounding box center [761, 566] width 921 height 34
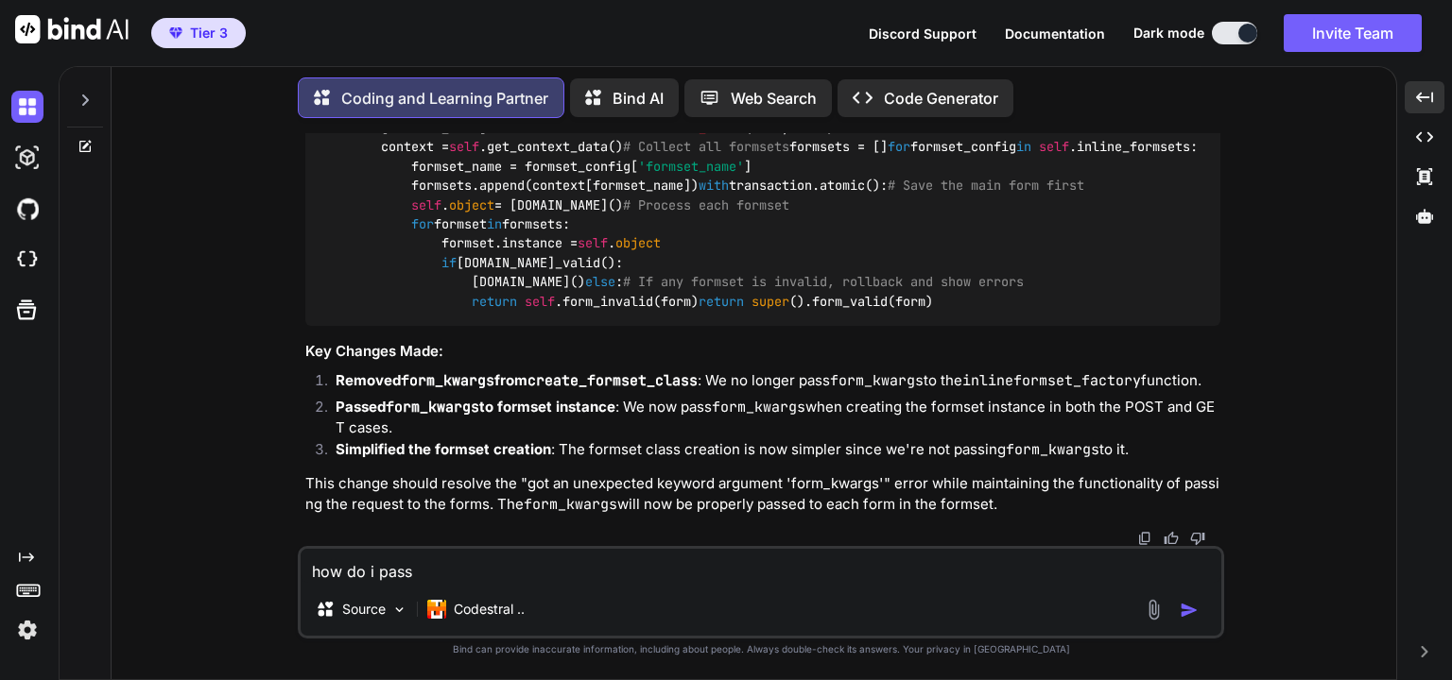
click at [819, 484] on p "This change should resolve the "got an unexpected keyword argument 'form_kwargs…" at bounding box center [762, 495] width 915 height 43
copy p "form_kwargs"
click at [573, 567] on textarea "how do i pass" at bounding box center [761, 566] width 921 height 34
paste textarea "form_kwargs"
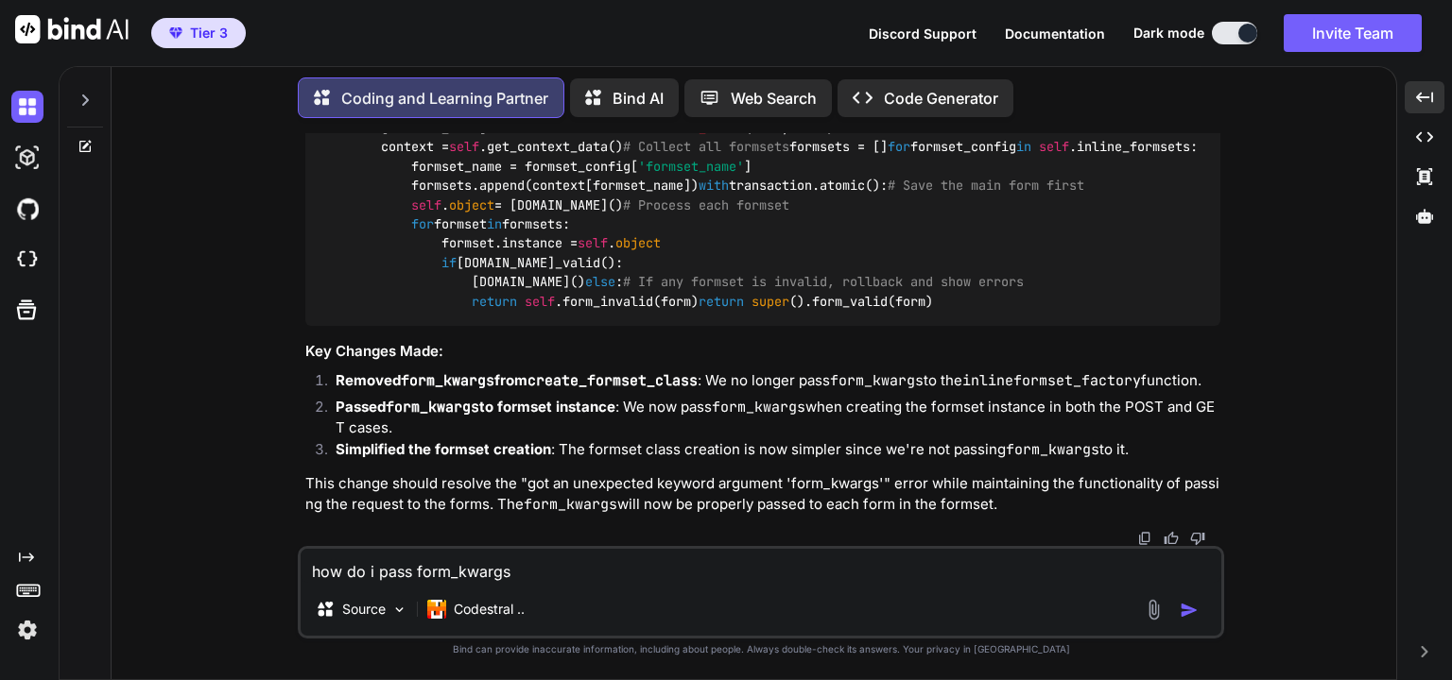
click at [471, 569] on textarea "how do i pass form_kwargs" at bounding box center [761, 566] width 921 height 34
paste textarea "={'request': self.request}"
click at [787, 577] on textarea "how do i pass form_kwargs={'request': self.request}" at bounding box center [761, 566] width 921 height 34
type textarea "how do i pass form_kwargs={'request': self.request} to my mixin?"
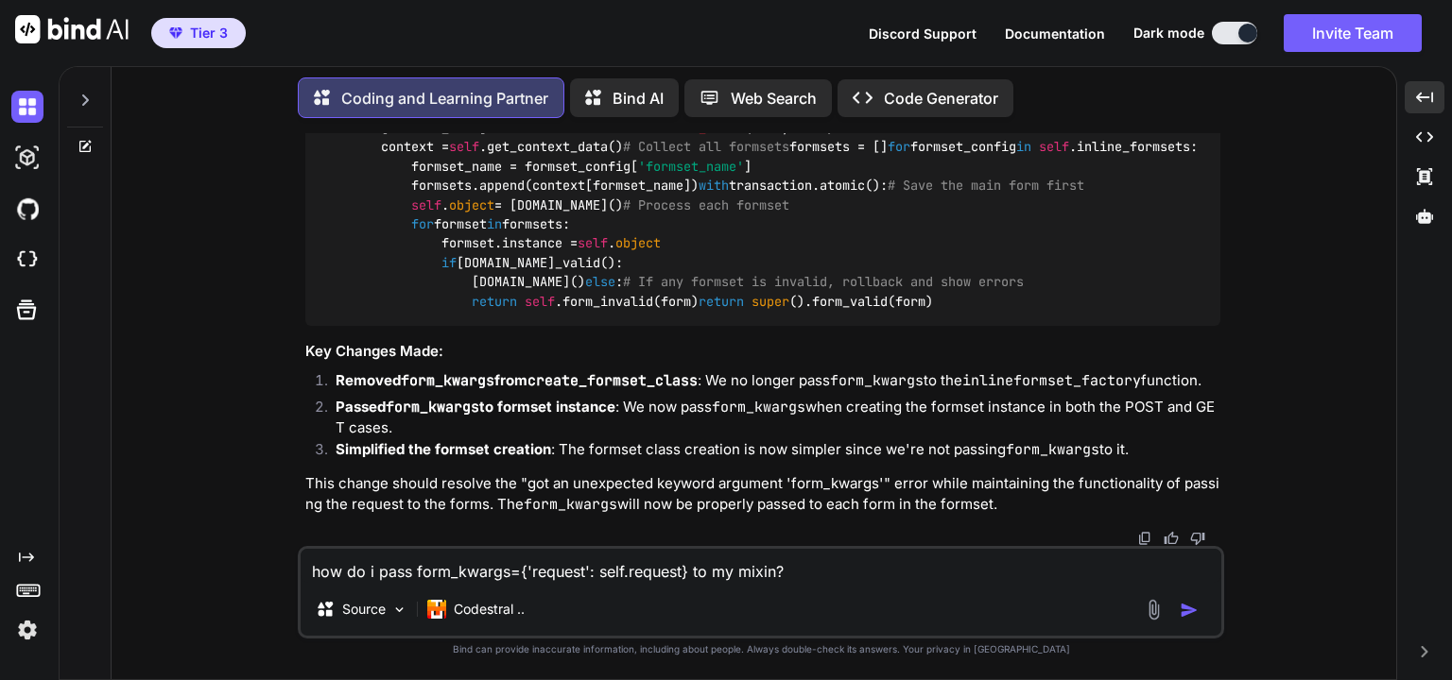
click at [1188, 616] on img "button" at bounding box center [1188, 610] width 19 height 19
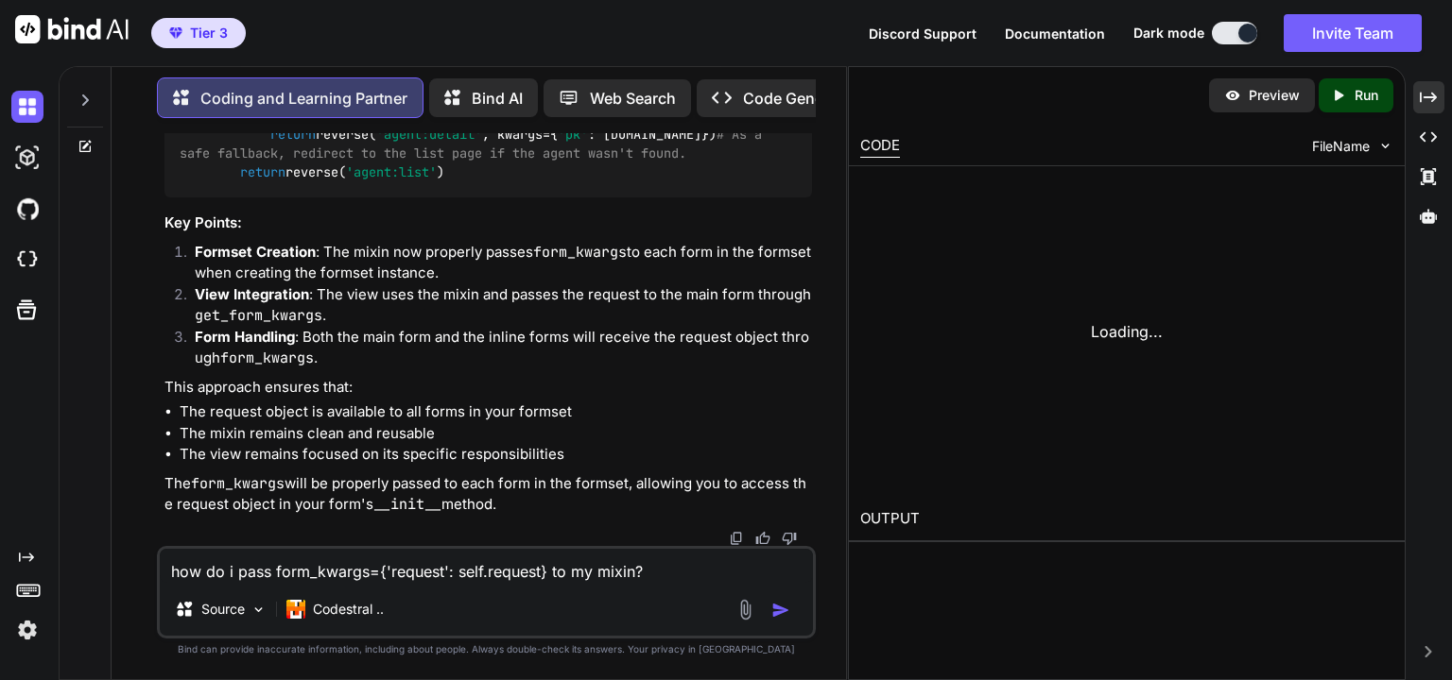
scroll to position [15998, 0]
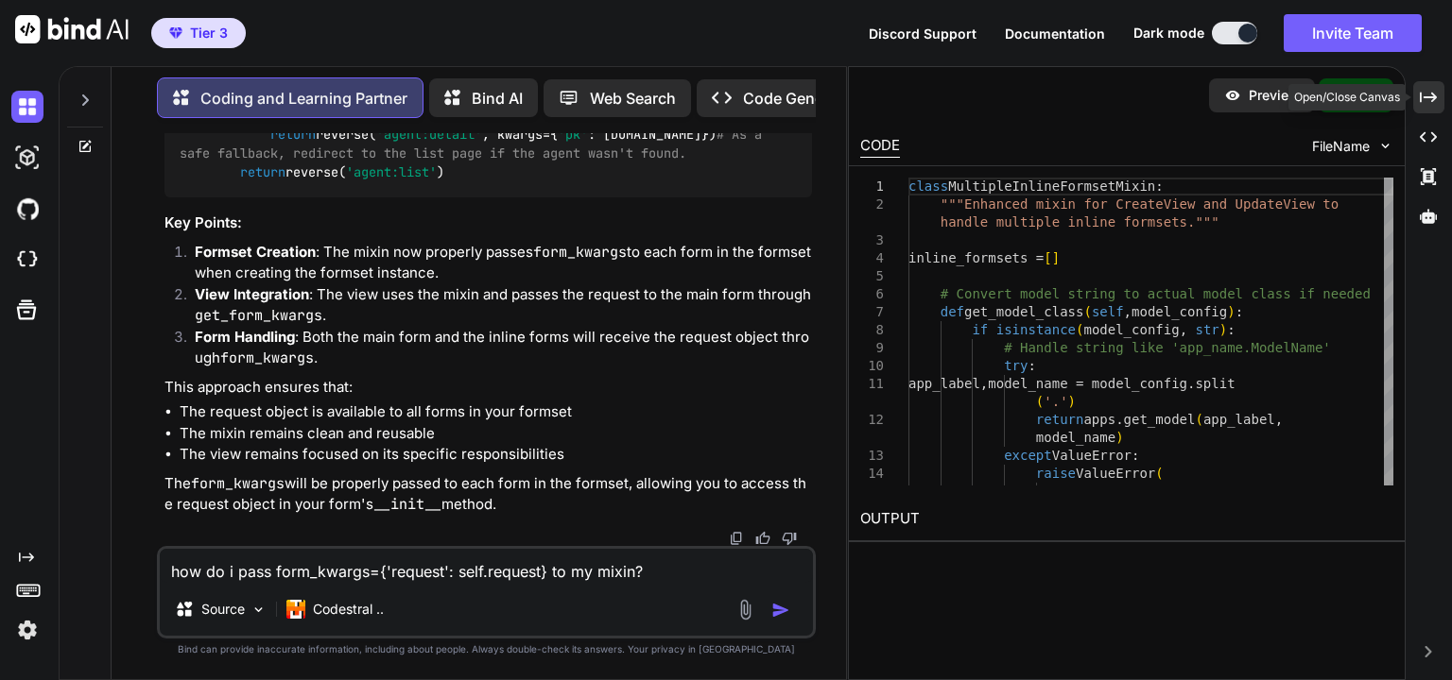
click at [1433, 92] on icon "Created with Pixso." at bounding box center [1428, 97] width 17 height 17
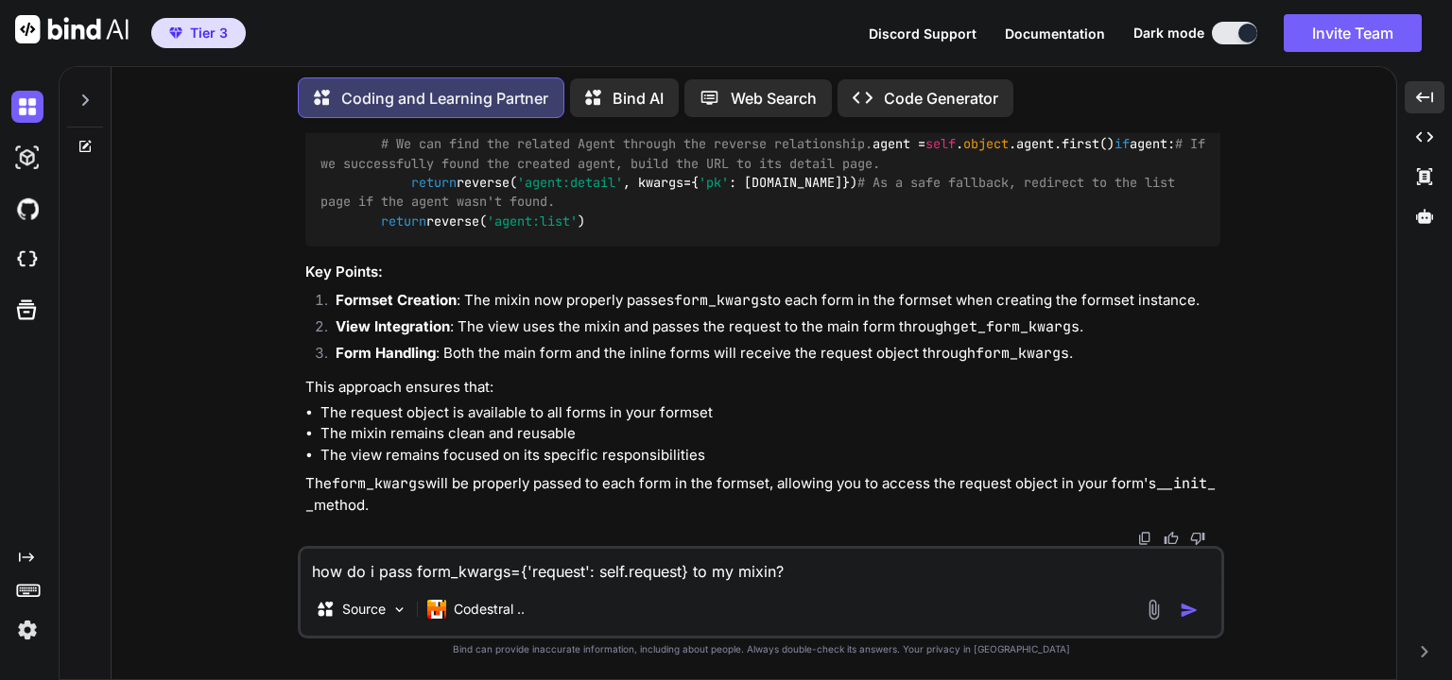
scroll to position [16566, 0]
drag, startPoint x: 476, startPoint y: 352, endPoint x: 759, endPoint y: 352, distance: 282.6
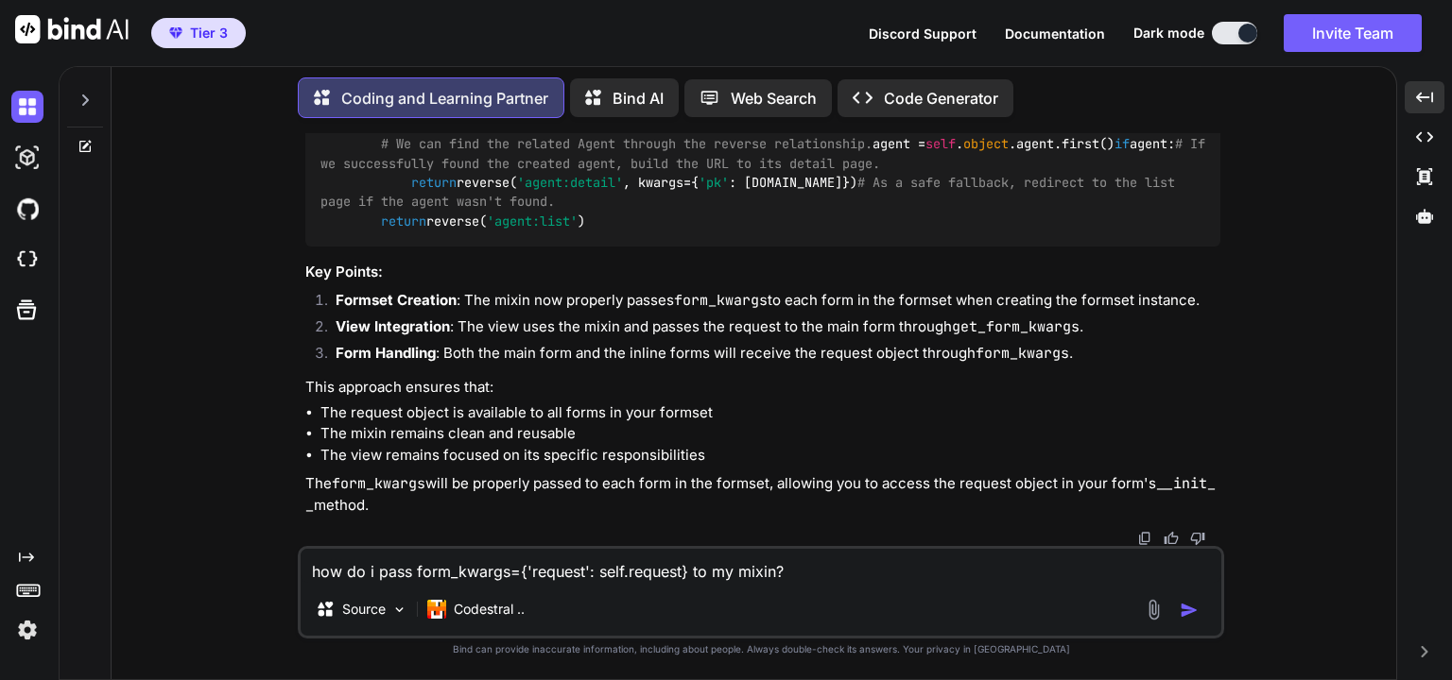
drag, startPoint x: 497, startPoint y: 399, endPoint x: 353, endPoint y: 321, distance: 164.1
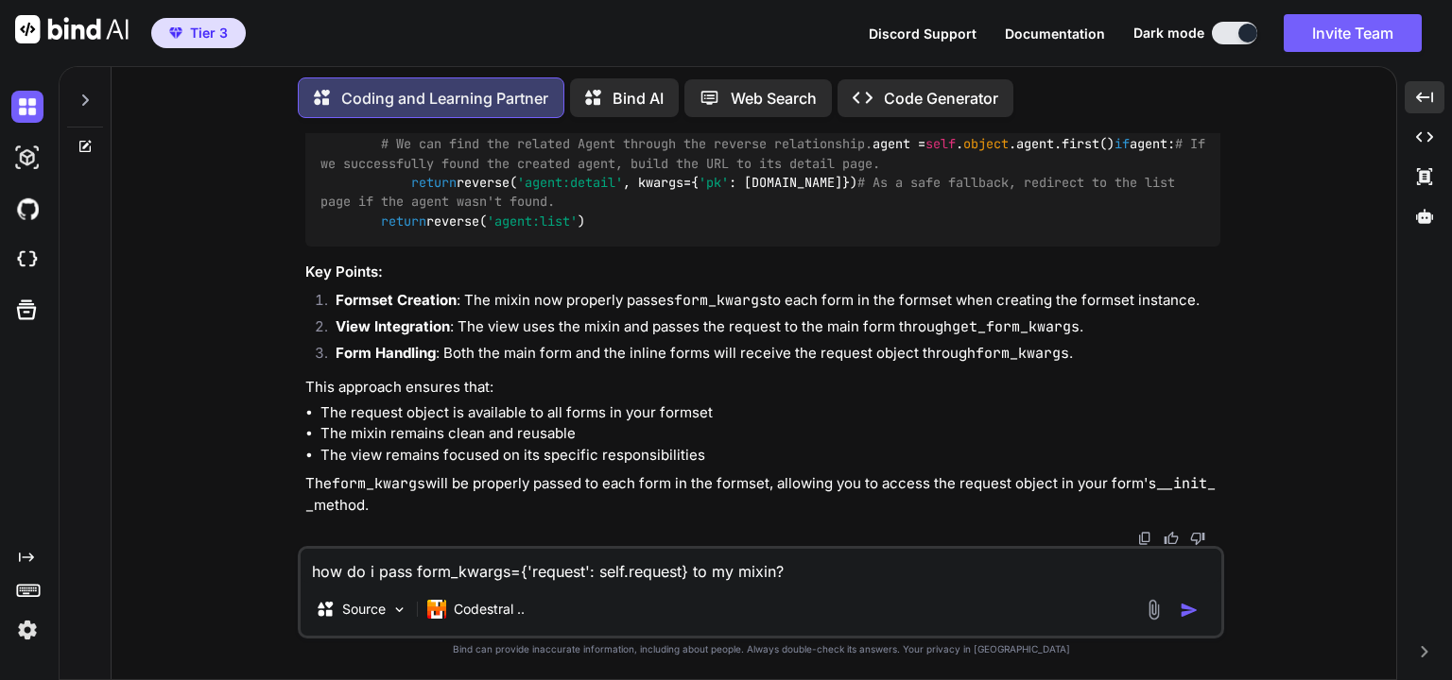
scroll to position [18018, 0]
click at [500, 570] on textarea "how do i pass form_kwargs={'request': self.request} to my mixin?" at bounding box center [761, 566] width 921 height 34
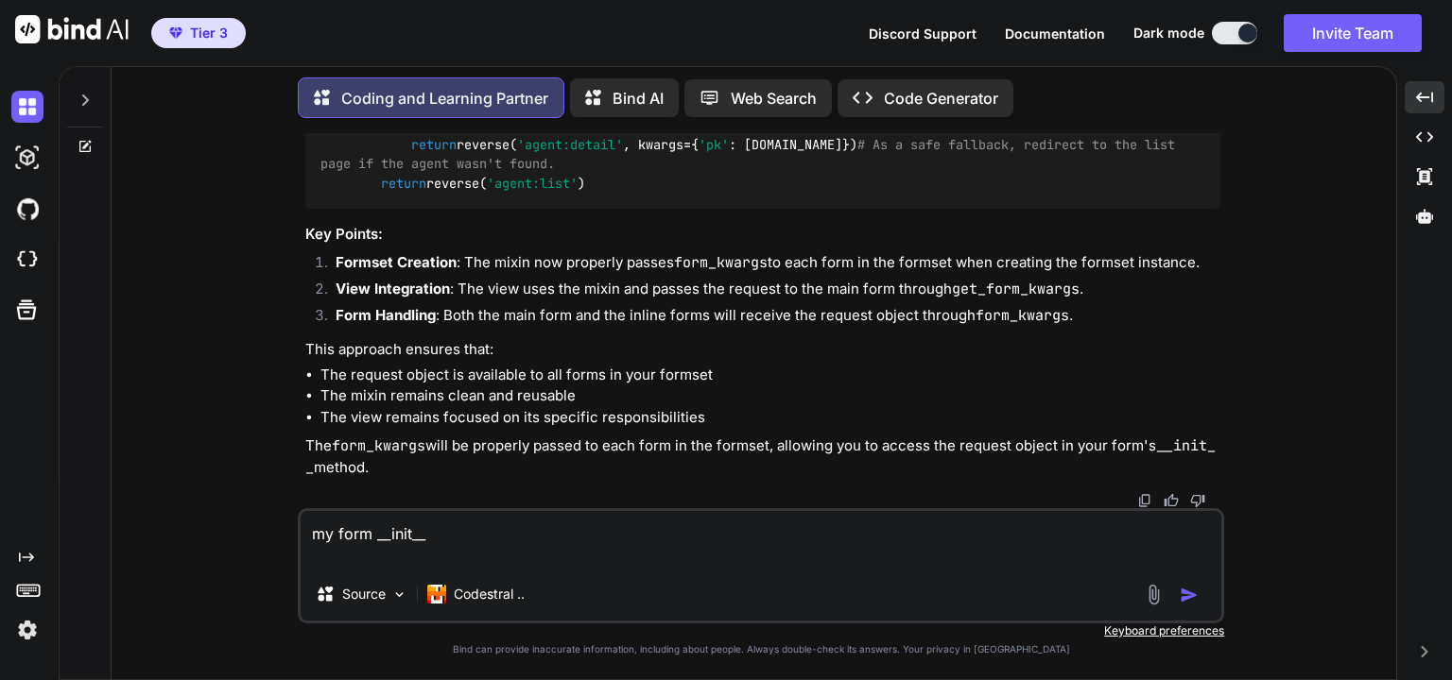
paste textarea "def __init__(self, *args, **kwargs): # Pop the request object out of kwargs bef…"
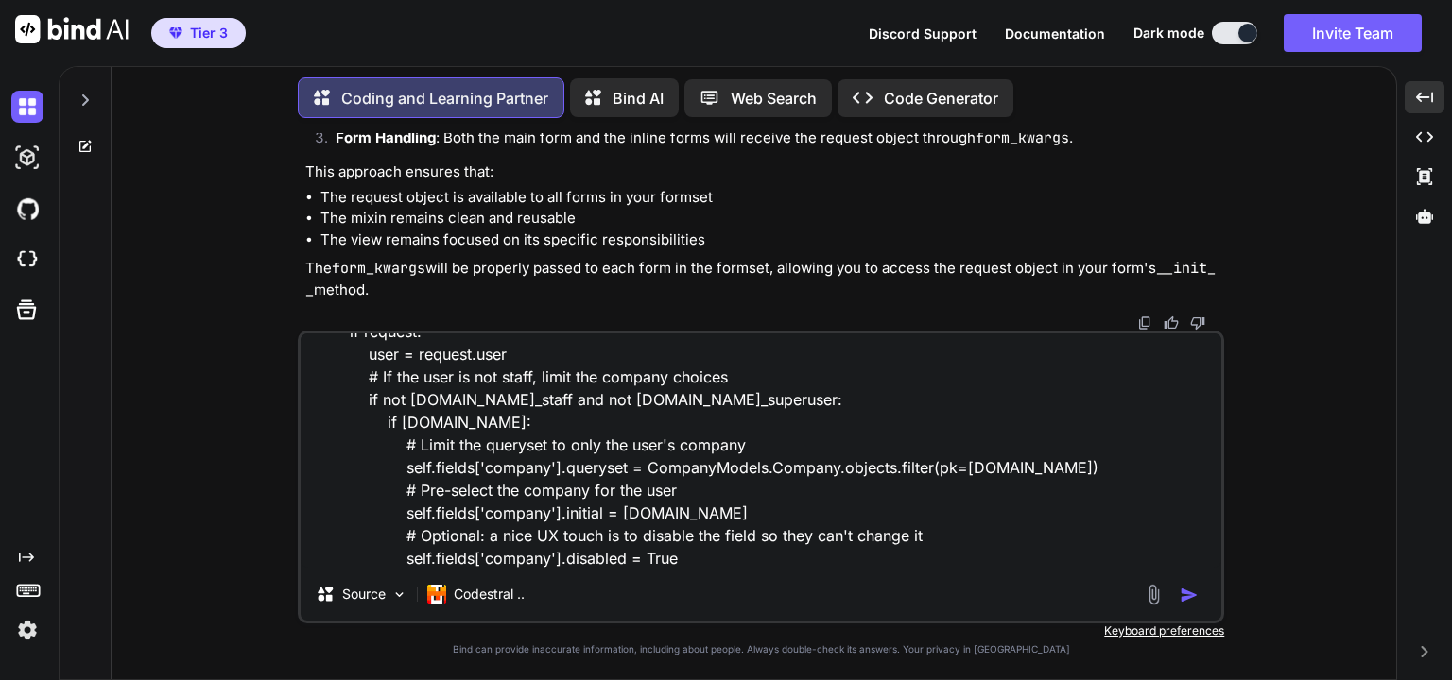
scroll to position [229, 0]
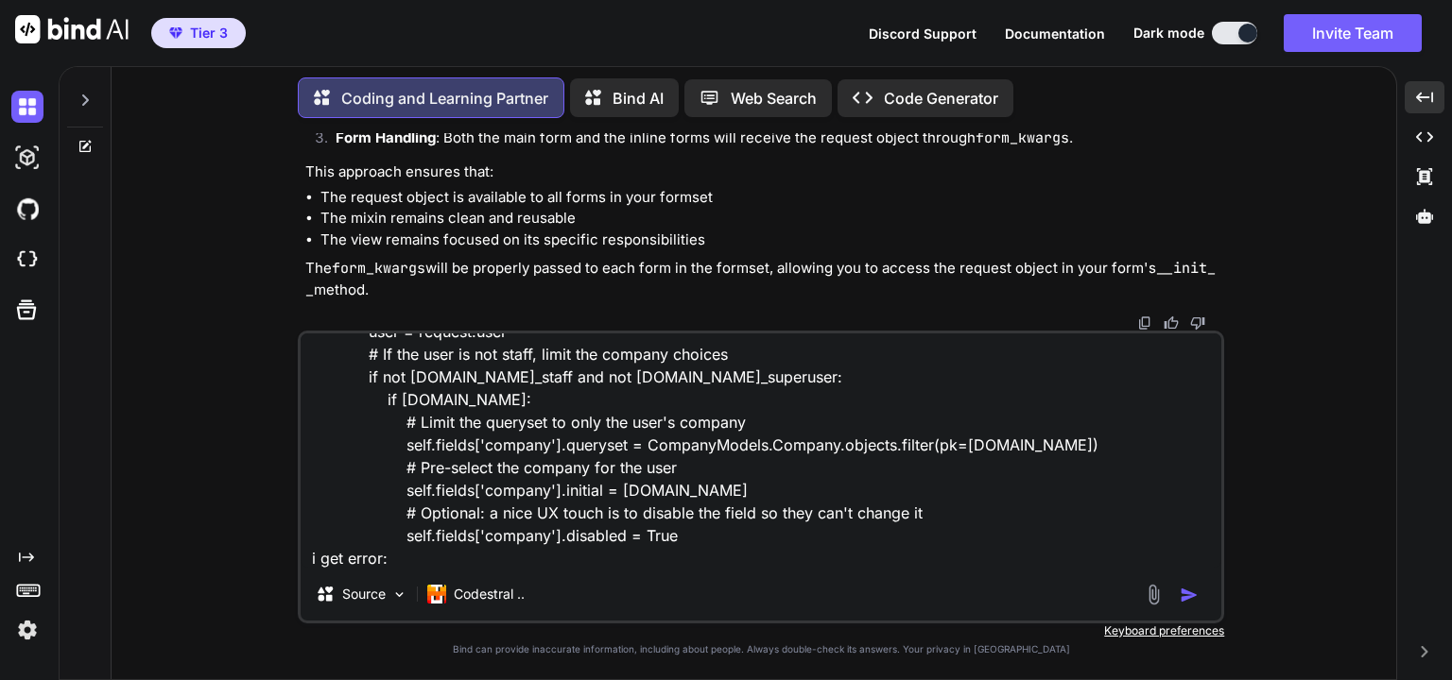
click at [443, 562] on textarea "my form __init__ def __init__(self, *args, **kwargs): # Pop the request object …" at bounding box center [761, 451] width 921 height 234
paste textarea "Exception Value: BaseModelForm.__init__() got an unexpected keyword argument 'r…"
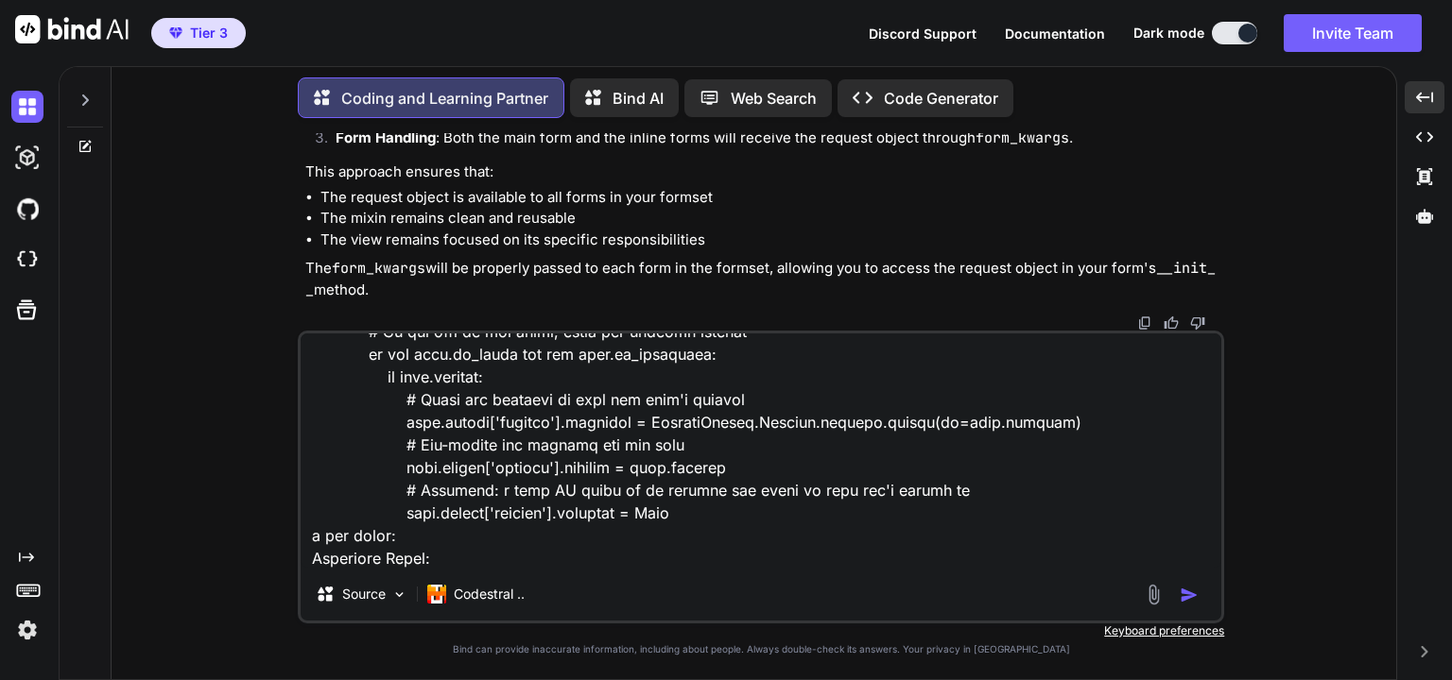
scroll to position [342, 0]
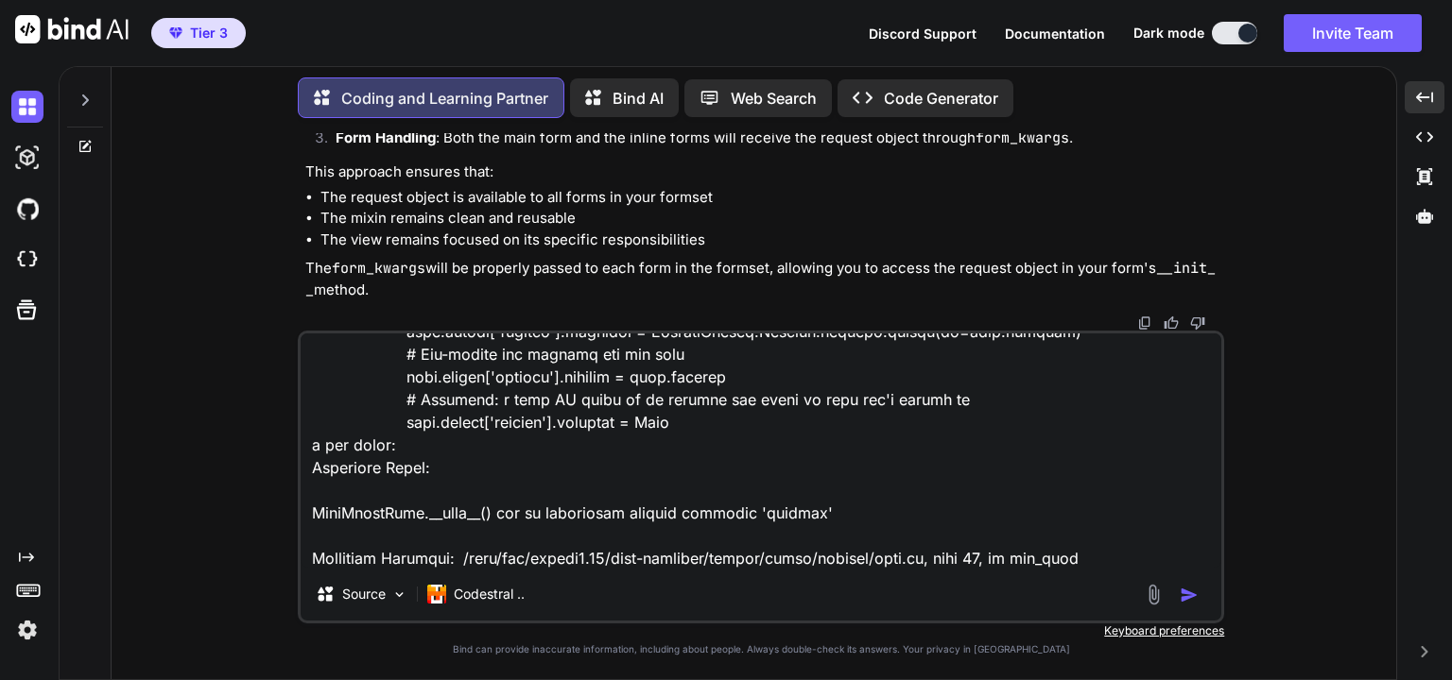
type textarea "my form __init__ def __init__(self, *args, **kwargs): # Pop the request object …"
click at [1189, 601] on img "button" at bounding box center [1188, 595] width 19 height 19
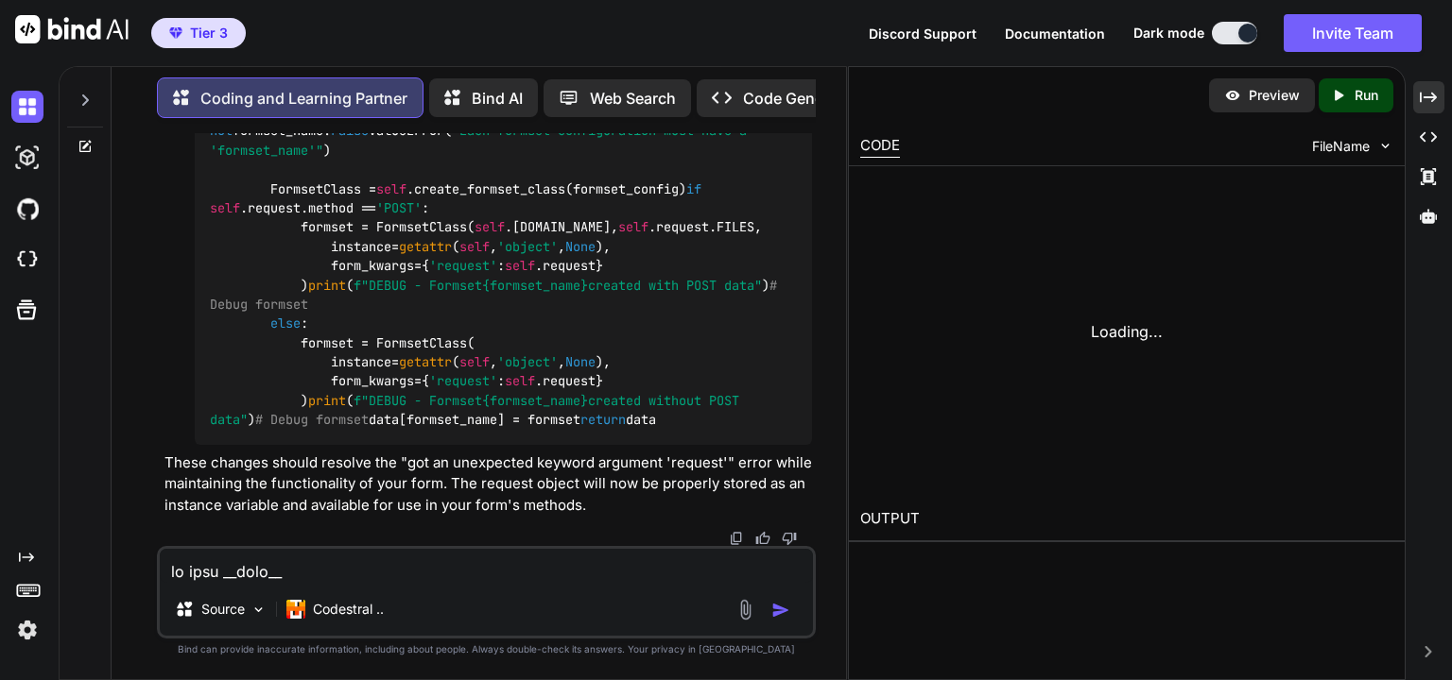
scroll to position [20483, 0]
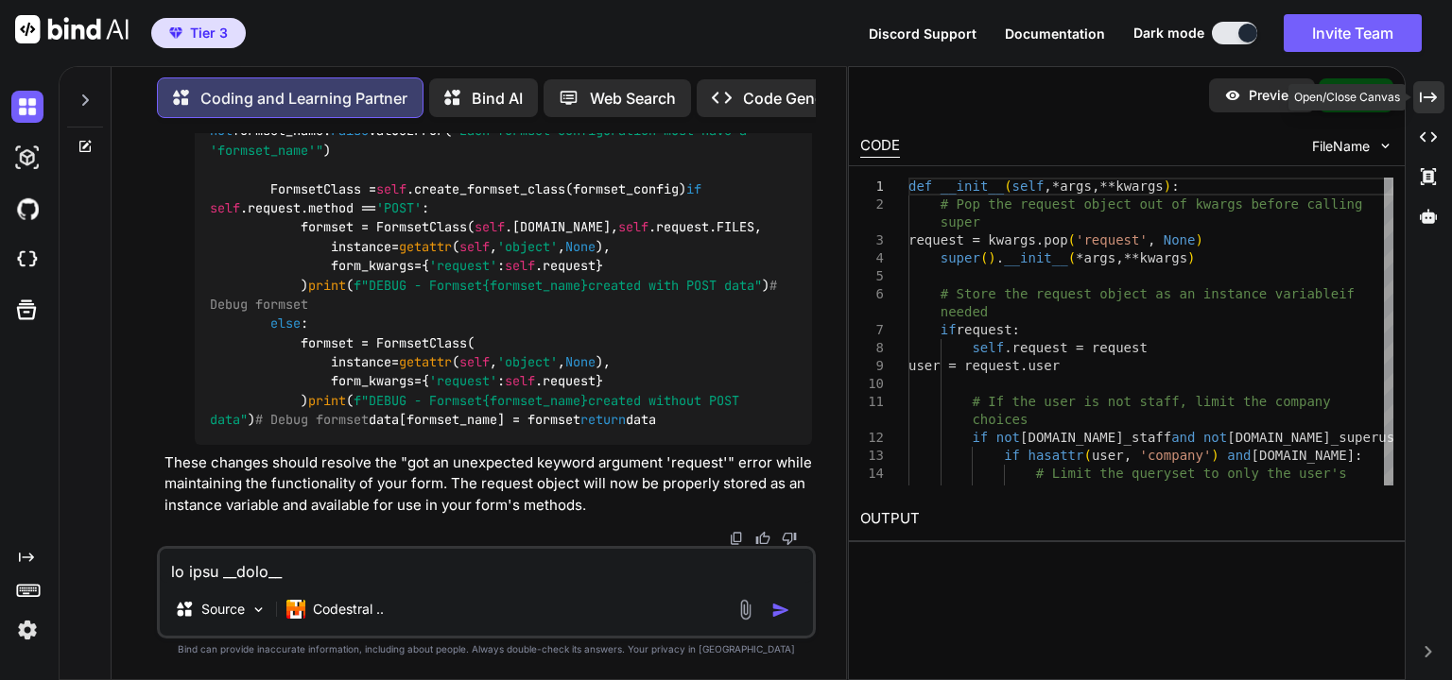
click at [1418, 95] on div "Created with Pixso." at bounding box center [1428, 97] width 31 height 32
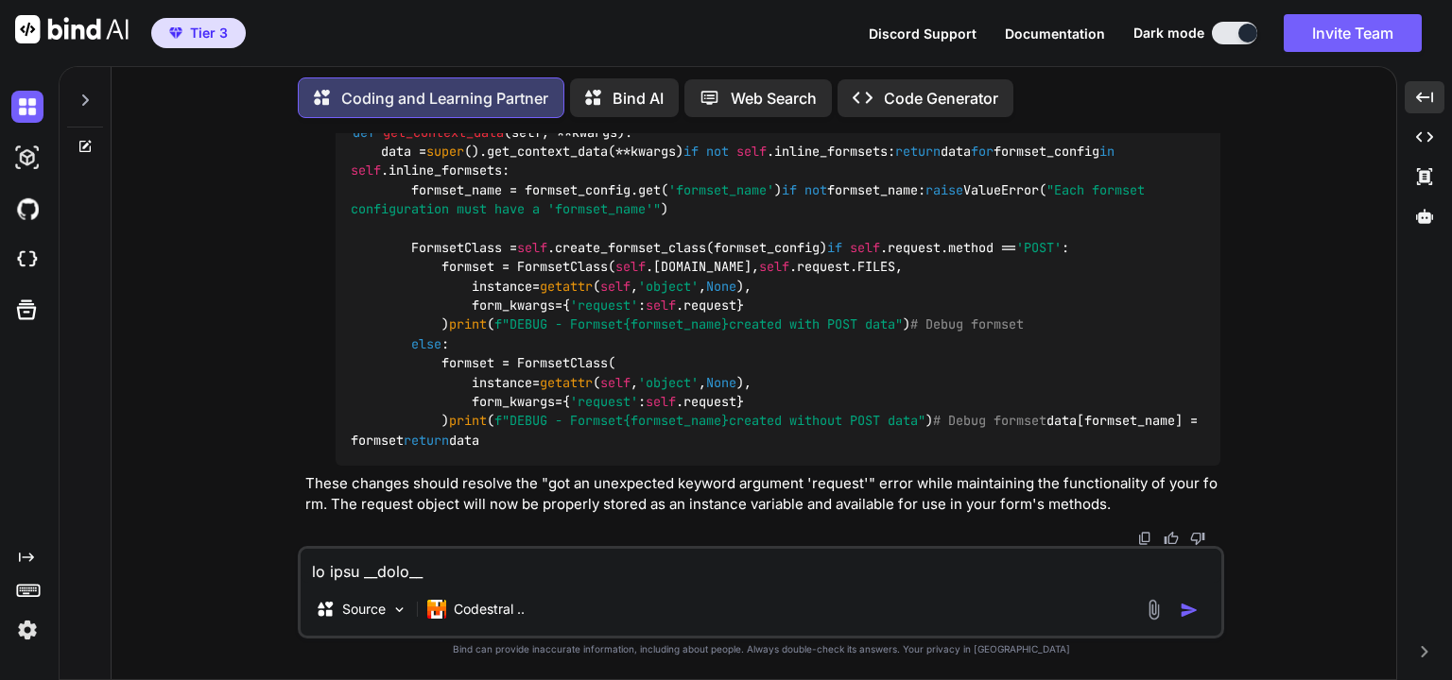
scroll to position [19358, 0]
drag, startPoint x: 551, startPoint y: 274, endPoint x: 385, endPoint y: 271, distance: 166.4
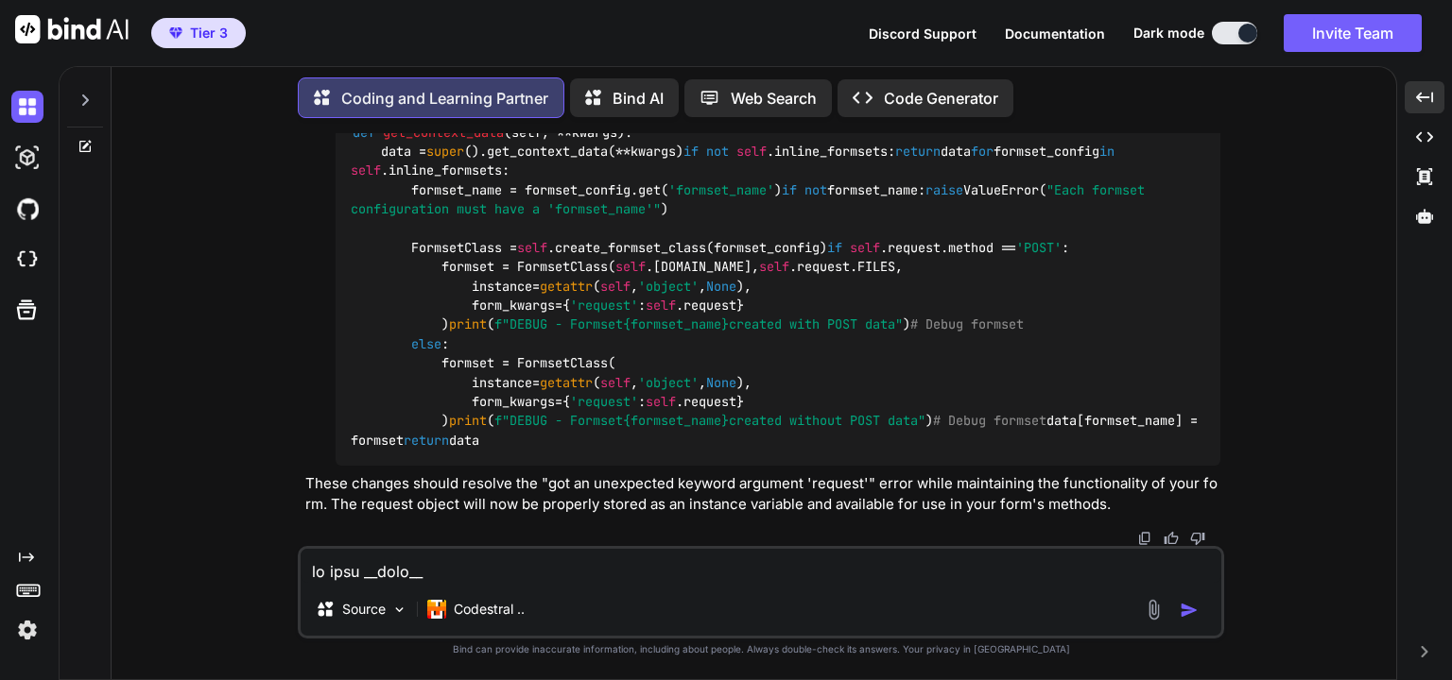
scroll to position [20084, 0]
click at [676, 19] on span "f"DEBUG - Form kwargs in view: {kwargs} "" at bounding box center [823, 10] width 295 height 17
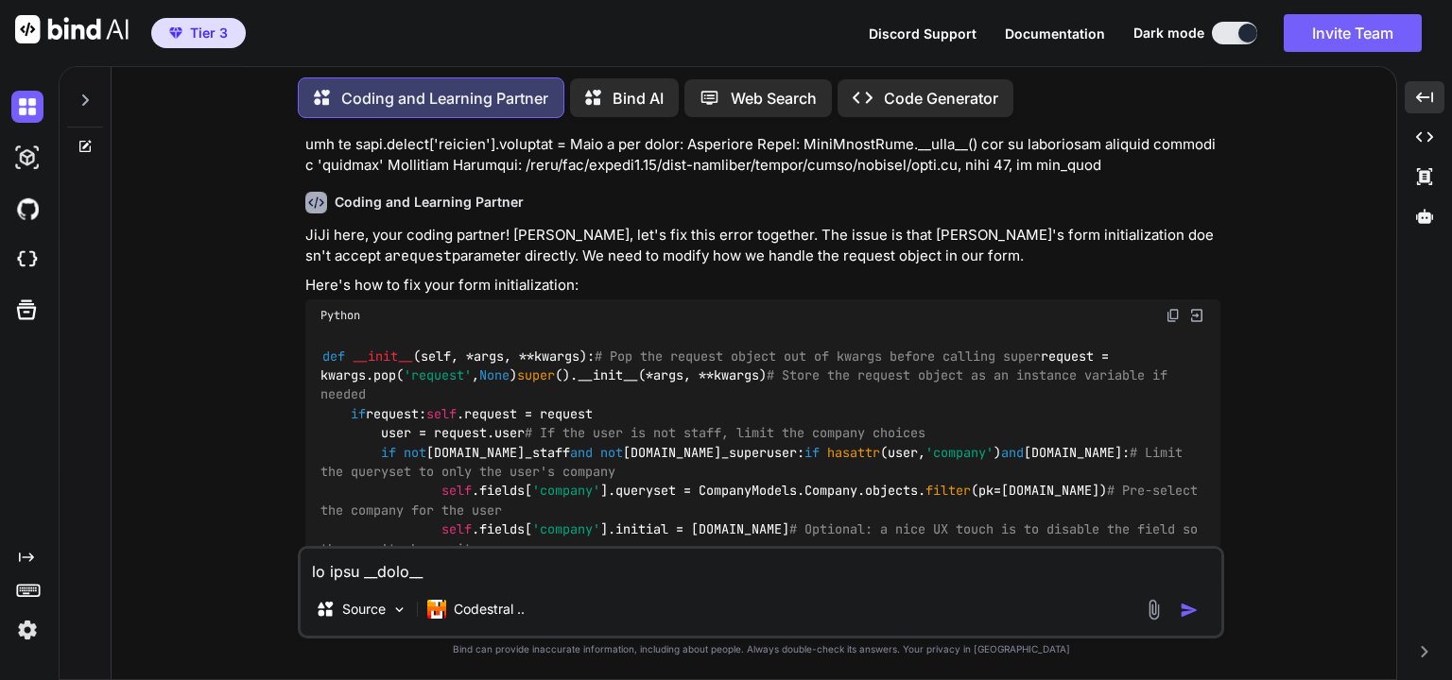
scroll to position [11827, 0]
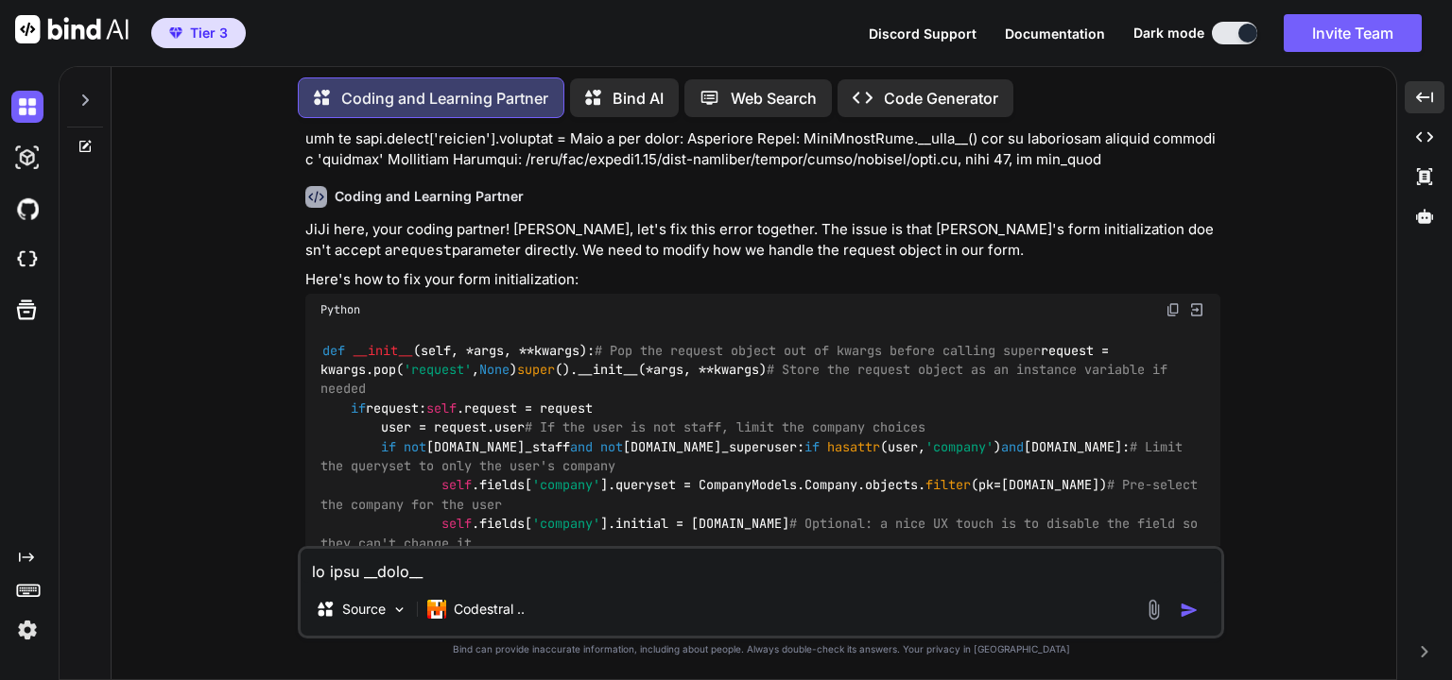
drag, startPoint x: 741, startPoint y: 257, endPoint x: 375, endPoint y: 299, distance: 368.1
